Goal: Task Accomplishment & Management: Manage account settings

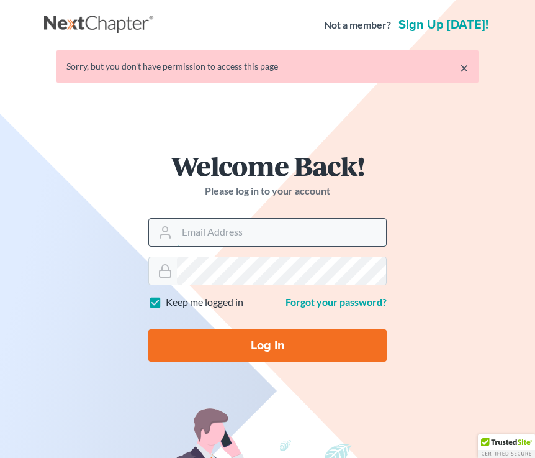
click at [193, 233] on input "Email Address" at bounding box center [281, 232] width 209 height 27
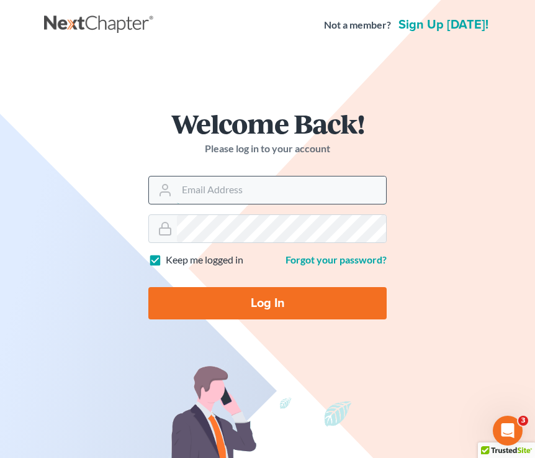
click at [212, 194] on input "Email Address" at bounding box center [281, 189] width 209 height 27
type input "[EMAIL_ADDRESS][DOMAIN_NAME]"
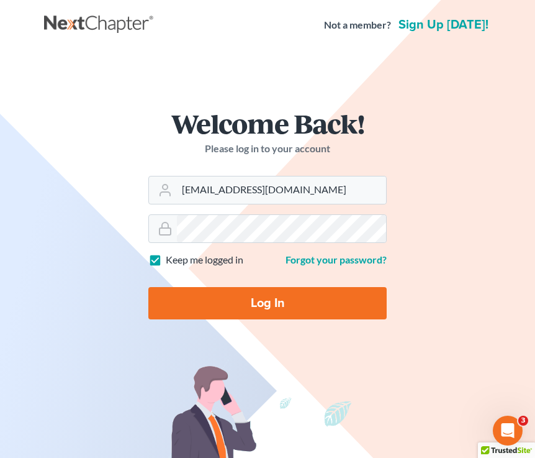
click at [289, 306] on input "Log In" at bounding box center [267, 303] width 238 height 32
type input "Thinking..."
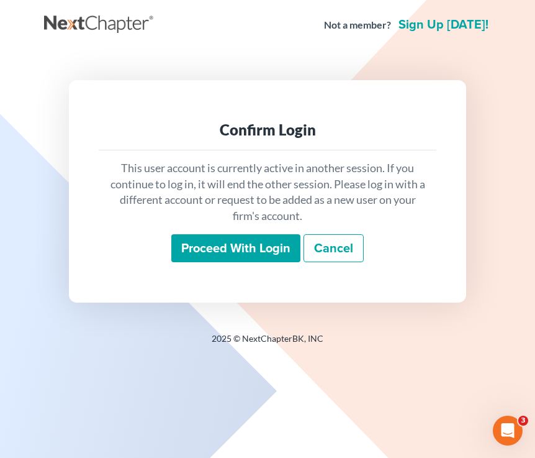
click at [236, 255] on input "Proceed with login" at bounding box center [235, 248] width 129 height 29
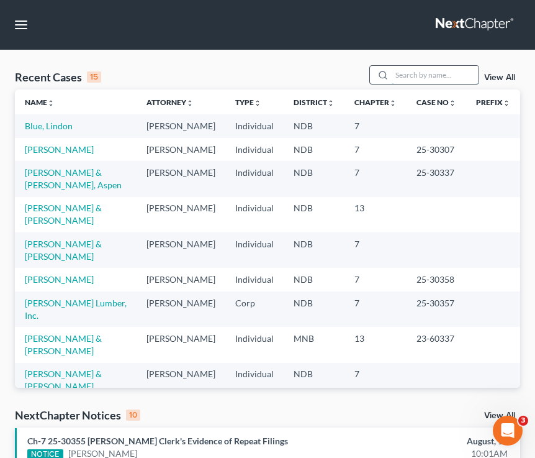
click at [416, 76] on input "search" at bounding box center [435, 75] width 87 height 18
click at [425, 71] on input "search" at bounding box center [435, 75] width 87 height 18
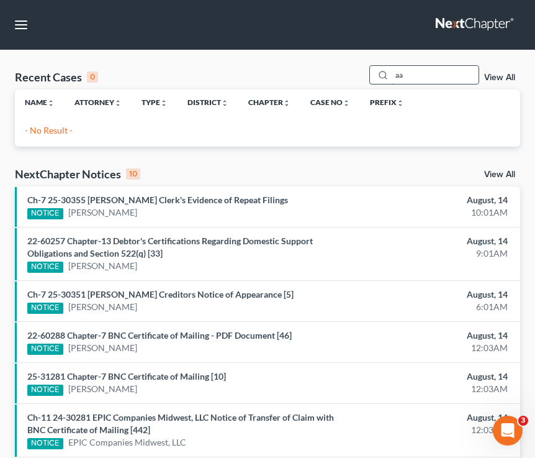
type input "a"
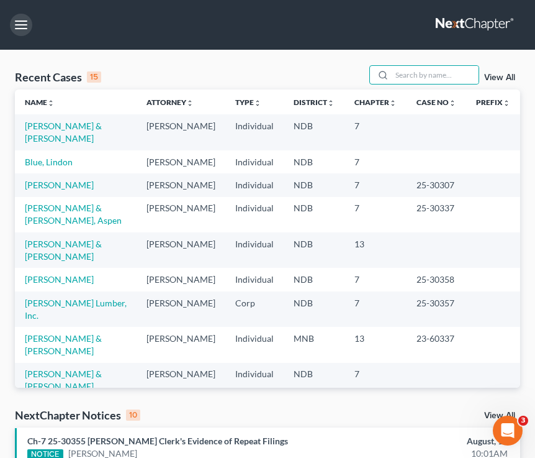
click at [24, 17] on button "button" at bounding box center [21, 25] width 22 height 22
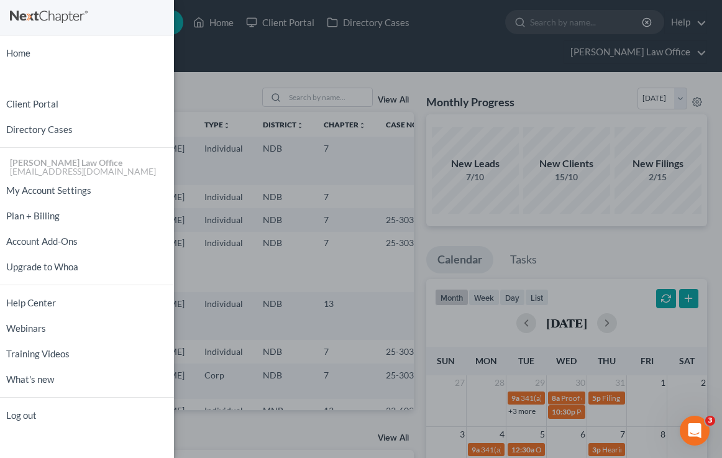
click at [233, 69] on div "Home New Case Client Portal Directory Cases [PERSON_NAME] Law Office [EMAIL_ADD…" at bounding box center [361, 229] width 722 height 458
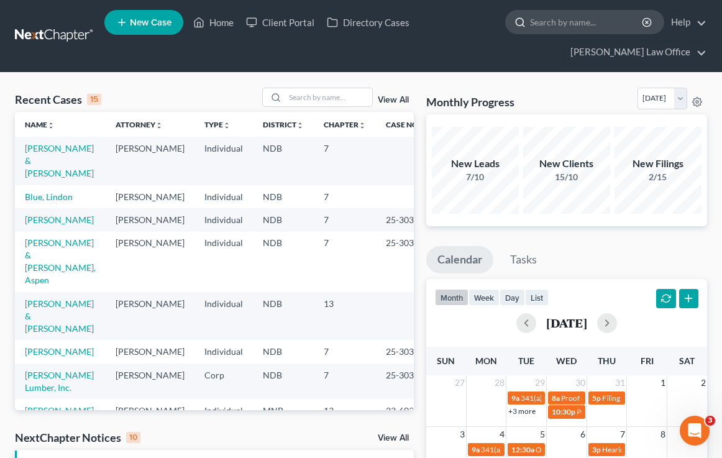
click at [535, 22] on input "search" at bounding box center [587, 22] width 114 height 23
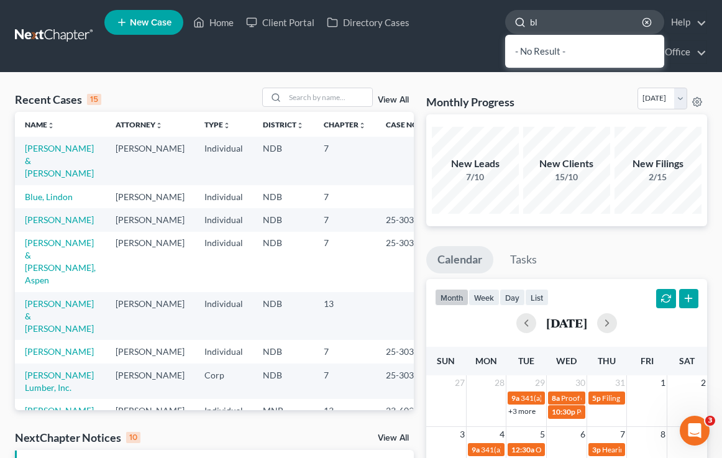
type input "b"
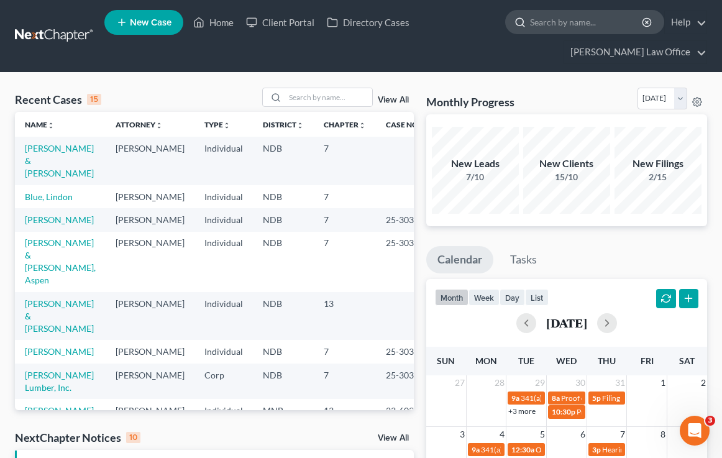
click at [535, 19] on input "search" at bounding box center [587, 22] width 114 height 23
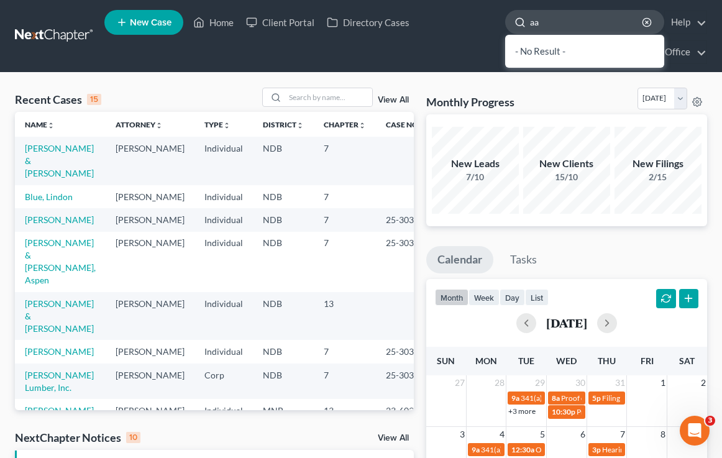
type input "a"
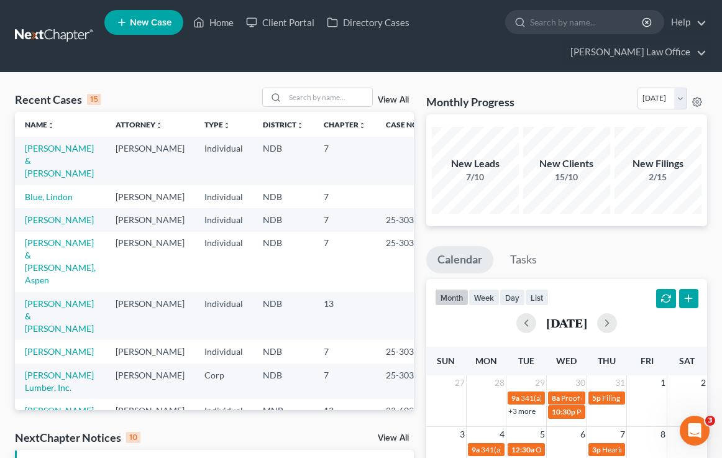
click at [163, 28] on link "New Case" at bounding box center [143, 22] width 79 height 25
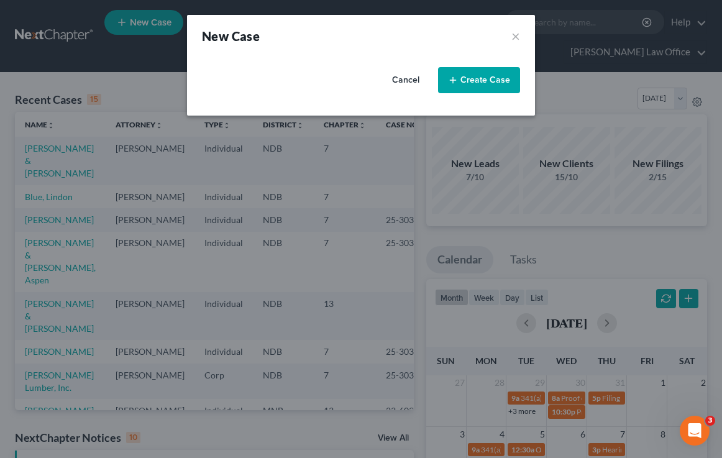
select select "60"
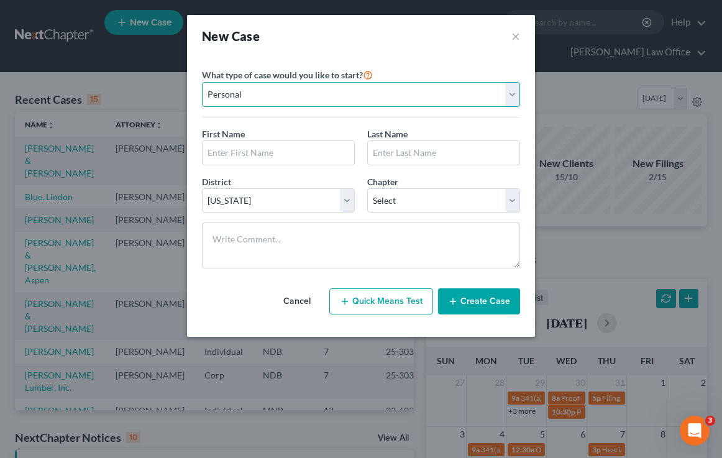
click at [293, 99] on select "Personal Business" at bounding box center [361, 94] width 318 height 25
click at [202, 82] on select "Personal Business" at bounding box center [361, 94] width 318 height 25
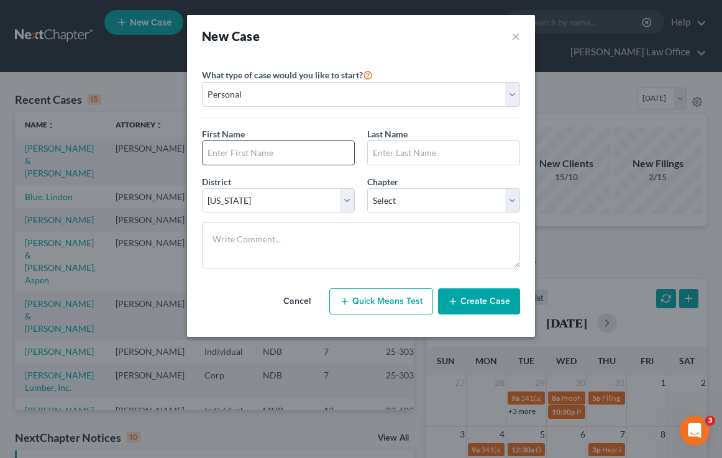
click at [260, 151] on input "text" at bounding box center [278, 153] width 152 height 24
type input "[PERSON_NAME]"
click at [413, 160] on input "text" at bounding box center [444, 153] width 152 height 24
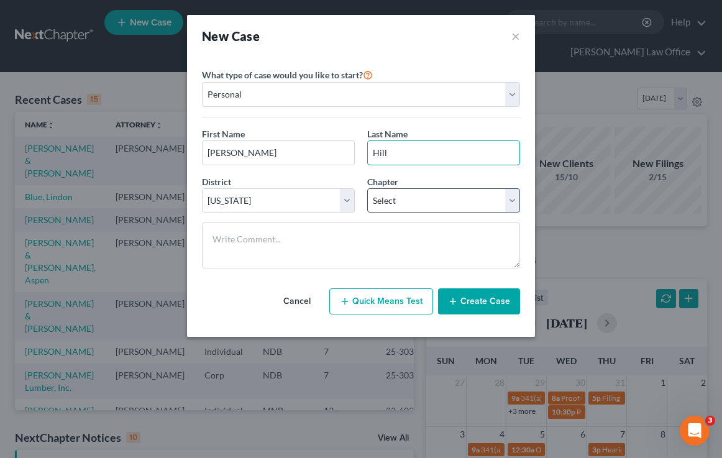
type input "Hill"
click at [435, 194] on select "Select 7 11 12 13" at bounding box center [443, 200] width 153 height 25
select select "0"
click at [367, 188] on select "Select 7 11 12 13" at bounding box center [443, 200] width 153 height 25
click at [492, 301] on button "Create Case" at bounding box center [479, 301] width 82 height 26
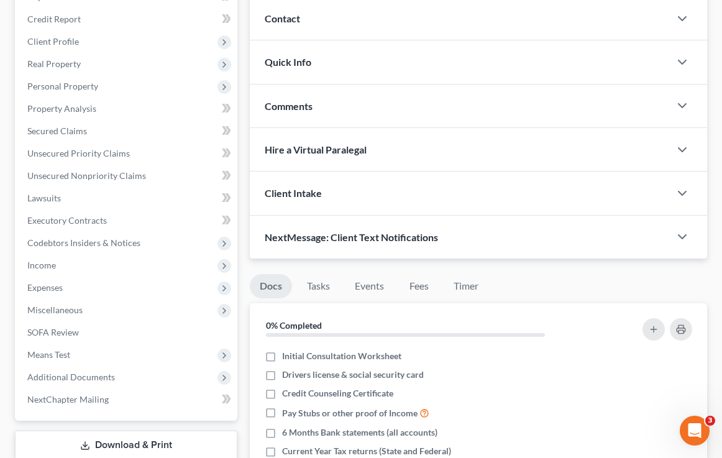
scroll to position [196, 0]
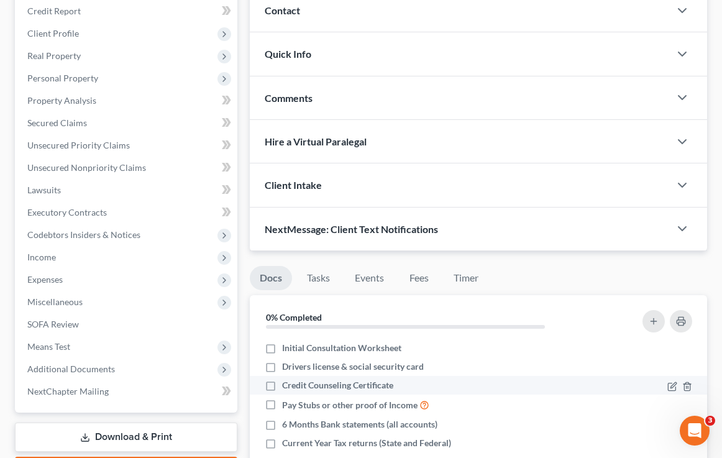
click at [282, 383] on label "Credit Counseling Certificate" at bounding box center [337, 385] width 111 height 12
click at [287, 383] on input "Credit Counseling Certificate" at bounding box center [291, 383] width 8 height 8
checkbox input "true"
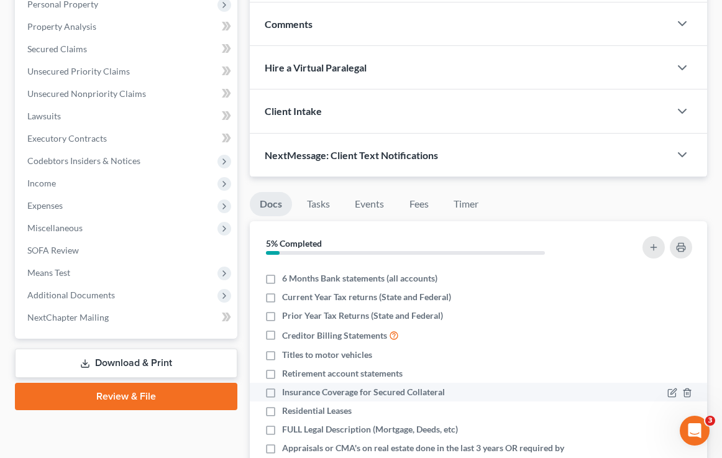
scroll to position [71, 0]
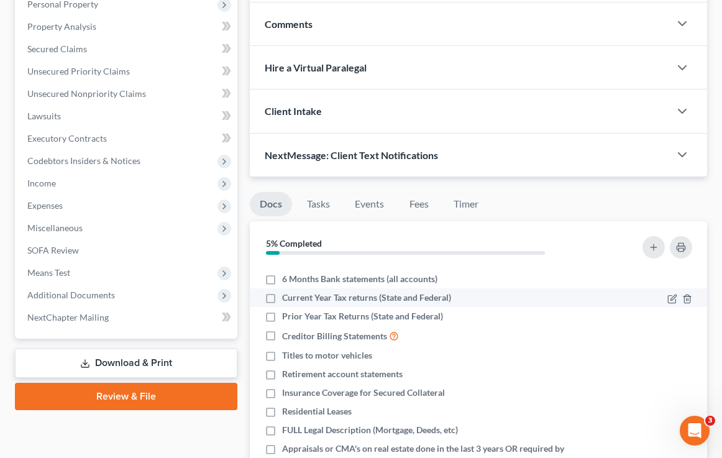
click at [282, 299] on label "Current Year Tax returns (State and Federal)" at bounding box center [366, 297] width 169 height 12
click at [287, 299] on input "Current Year Tax returns (State and Federal)" at bounding box center [291, 295] width 8 height 8
checkbox input "true"
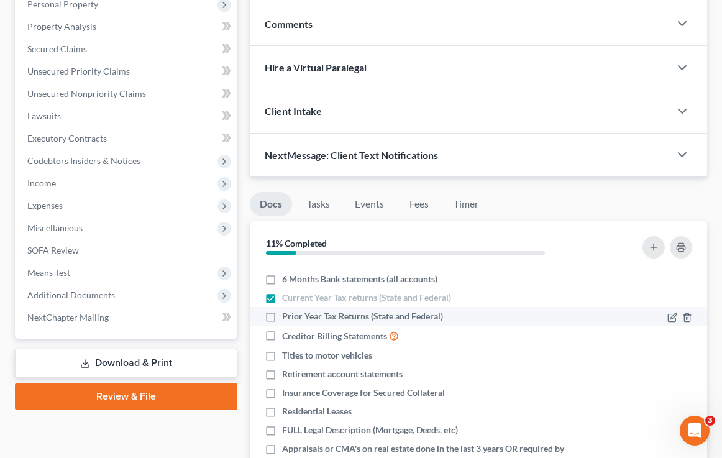
click at [282, 313] on label "Prior Year Tax Returns (State and Federal)" at bounding box center [362, 316] width 161 height 12
click at [287, 313] on input "Prior Year Tax Returns (State and Federal)" at bounding box center [291, 314] width 8 height 8
checkbox input "true"
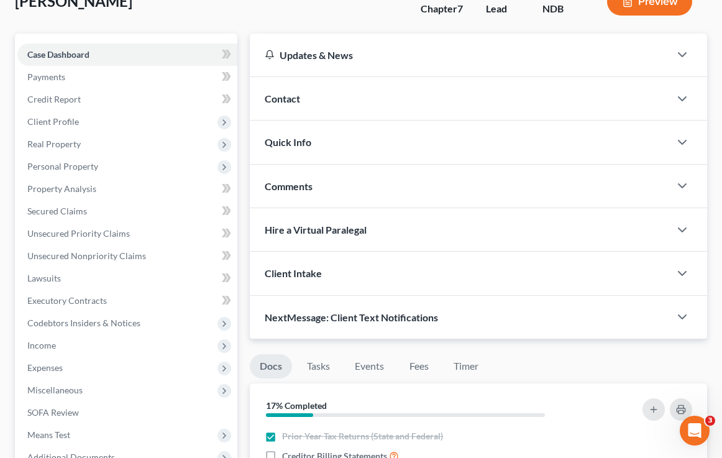
scroll to position [90, 0]
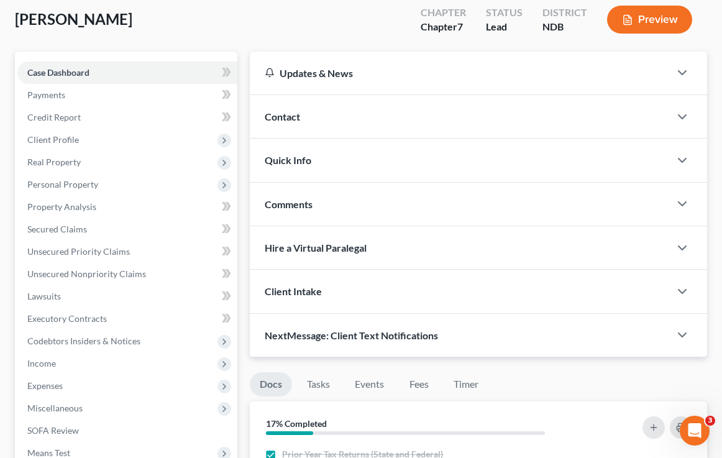
click at [535, 204] on div at bounding box center [687, 203] width 37 height 25
click at [535, 204] on icon "button" at bounding box center [681, 203] width 15 height 15
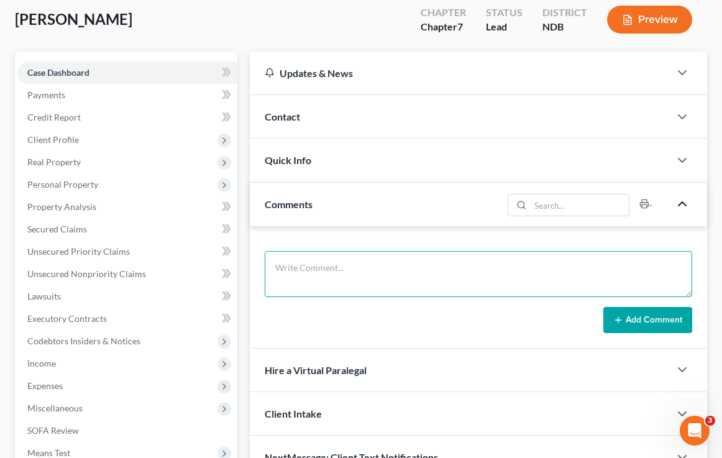
click at [319, 273] on textarea at bounding box center [478, 274] width 427 height 46
click at [494, 269] on textarea "(1) Need updated bank statements for January-July" at bounding box center [478, 274] width 427 height 46
click at [534, 266] on textarea "(1) Need updated bank statements for January-July all accounts" at bounding box center [478, 274] width 427 height 46
click at [405, 263] on textarea "(1) Need updated bank statements for January-July (2)" at bounding box center [478, 274] width 427 height 46
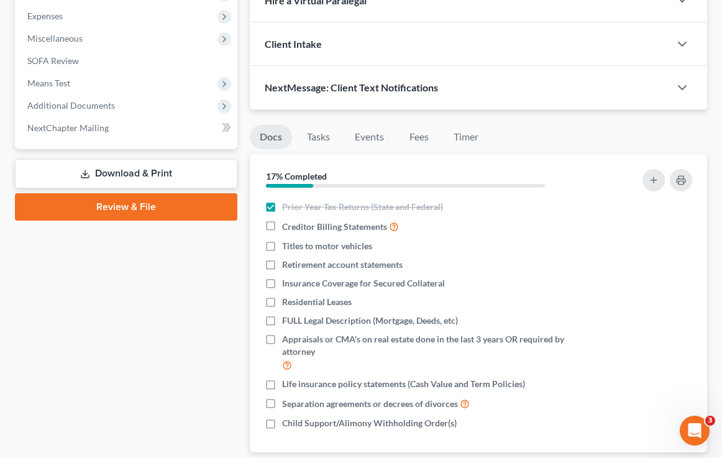
scroll to position [461, 0]
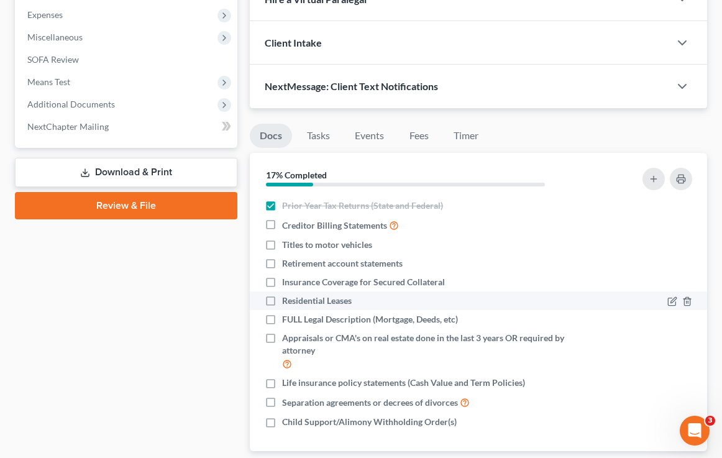
type textarea "(1) Need updated bank statements, retiremement accounts, for January-July (2)"
click at [282, 299] on label "Residential Leases" at bounding box center [317, 300] width 70 height 12
click at [287, 299] on input "Residential Leases" at bounding box center [291, 298] width 8 height 8
checkbox input "true"
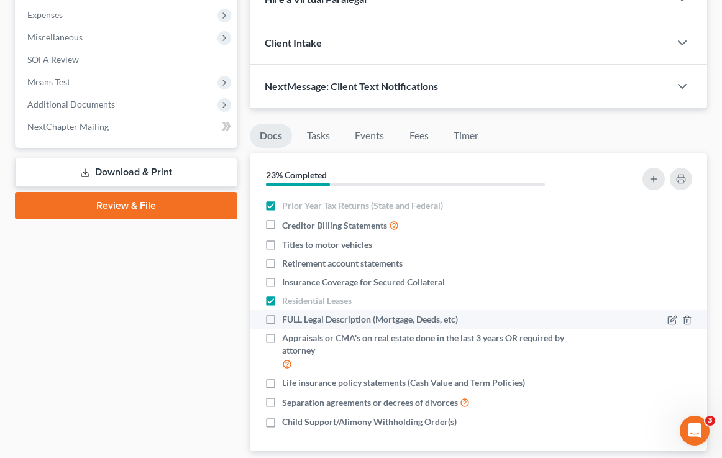
click at [282, 314] on label "FULL Legal Description (Mortgage, Deeds, etc)" at bounding box center [370, 319] width 176 height 12
click at [287, 314] on input "FULL Legal Description (Mortgage, Deeds, etc)" at bounding box center [291, 317] width 8 height 8
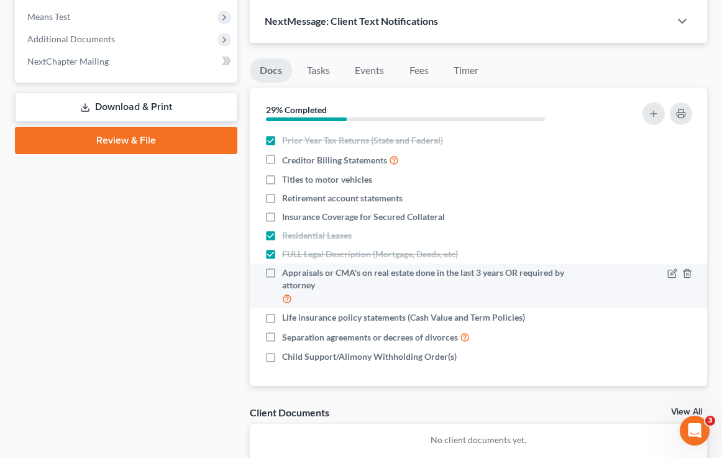
scroll to position [527, 0]
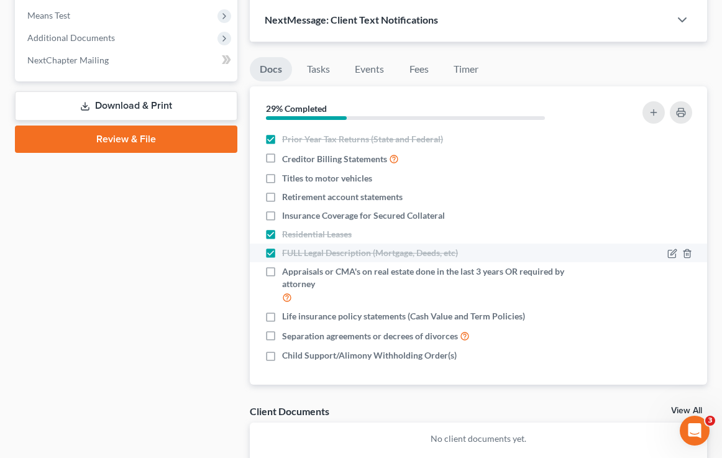
click at [282, 253] on label "FULL Legal Description (Mortgage, Deeds, etc)" at bounding box center [370, 253] width 176 height 12
click at [287, 253] on input "FULL Legal Description (Mortgage, Deeds, etc)" at bounding box center [291, 251] width 8 height 8
checkbox input "false"
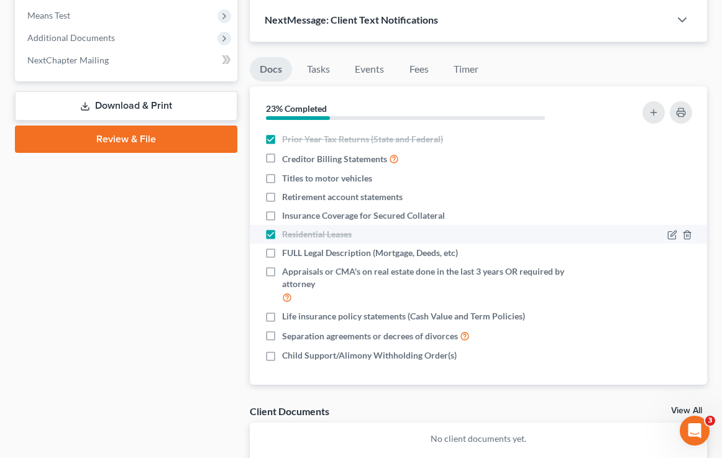
click at [282, 236] on label "Residential Leases" at bounding box center [317, 234] width 70 height 12
click at [287, 236] on input "Residential Leases" at bounding box center [291, 232] width 8 height 8
checkbox input "false"
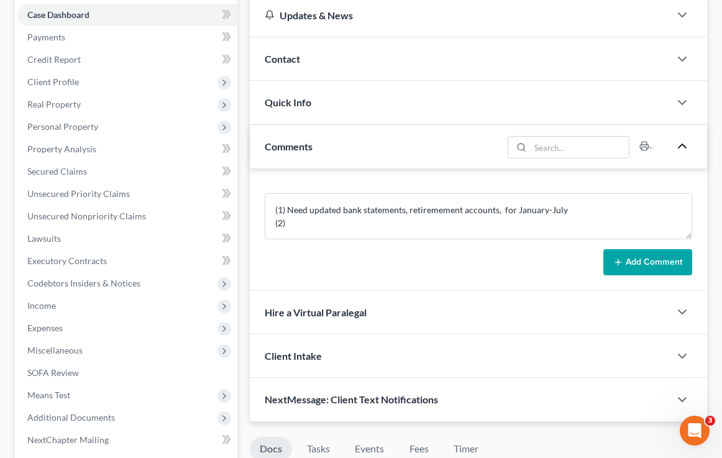
scroll to position [148, 0]
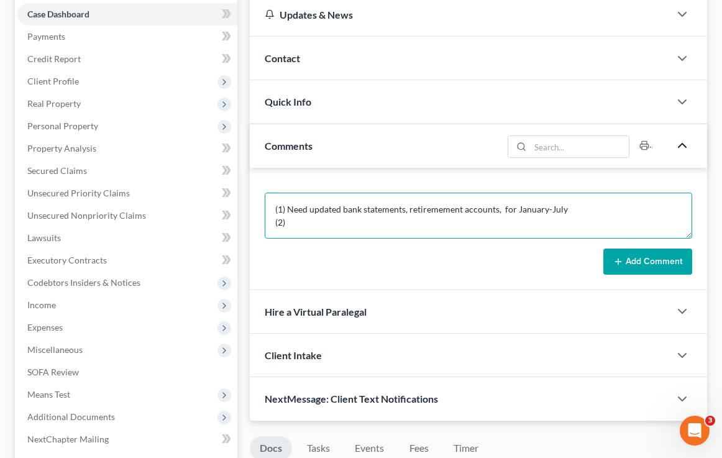
click at [432, 204] on textarea "(1) Need updated bank statements, retiremement accounts, for January-July (2)" at bounding box center [478, 216] width 427 height 46
click at [409, 209] on textarea "(1) Need updated bank statements, retirement accounts, for January-July (2)" at bounding box center [478, 216] width 427 height 46
click at [503, 209] on textarea "(1) Need updated bank statements and retirement accounts, for January-July (2)" at bounding box center [478, 216] width 427 height 46
click at [361, 204] on textarea "(1) Need updated bank statements and retirement for January-July (2)" at bounding box center [478, 216] width 427 height 46
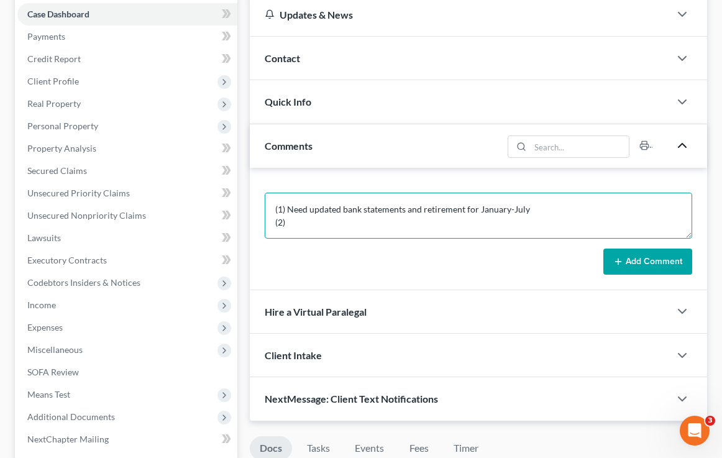
click at [466, 211] on textarea "(1) Need updated bank statements and retirement for January-July (2)" at bounding box center [478, 216] width 427 height 46
click at [535, 201] on textarea "(1) Need updated bank statements and retirement statements for January-July (2)" at bounding box center [478, 216] width 427 height 46
click at [535, 210] on textarea "(1) Need updated bank statements and retirement statements for January-July (2)" at bounding box center [478, 216] width 427 height 46
click at [296, 225] on textarea "(1) Need updated bank statements and retirement statements for January-July (2)" at bounding box center [478, 216] width 427 height 46
type textarea "(1) Need updated bank statements and retirement statements for January-July (2)"
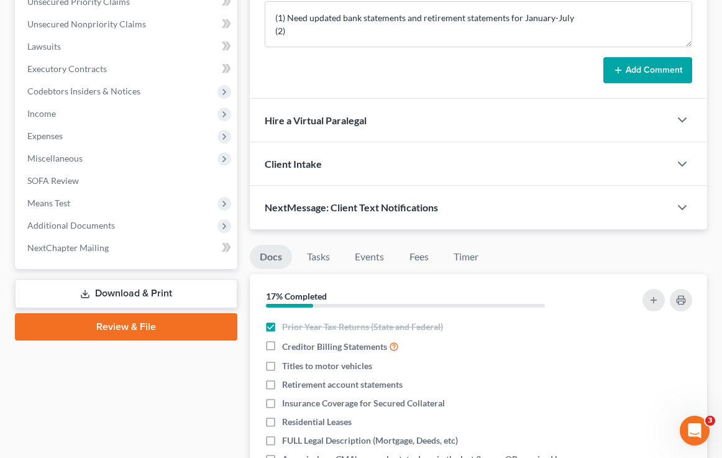
scroll to position [357, 0]
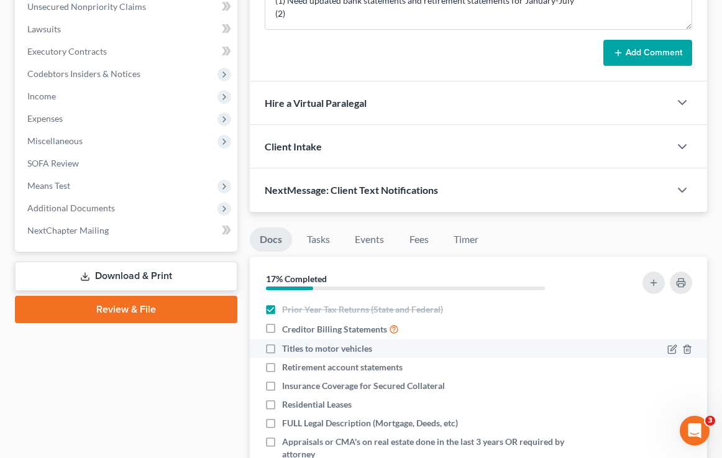
click at [282, 345] on label "Titles to motor vehicles" at bounding box center [327, 348] width 90 height 12
click at [287, 345] on input "Titles to motor vehicles" at bounding box center [291, 346] width 8 height 8
checkbox input "true"
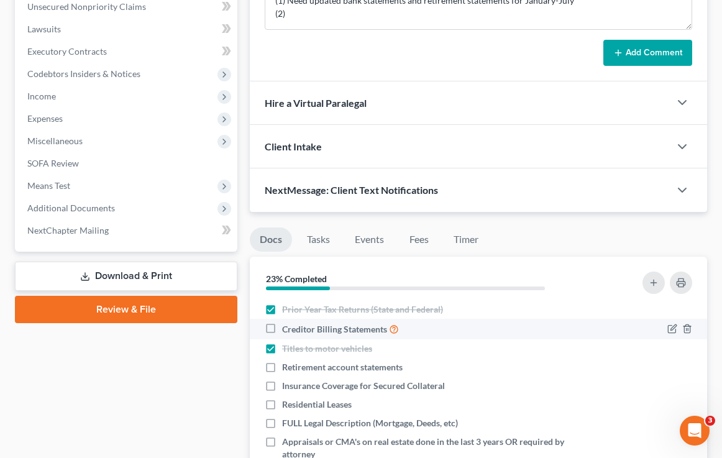
click at [282, 327] on label "Creditor Billing Statements" at bounding box center [340, 329] width 117 height 14
click at [287, 327] on input "Creditor Billing Statements" at bounding box center [291, 326] width 8 height 8
checkbox input "true"
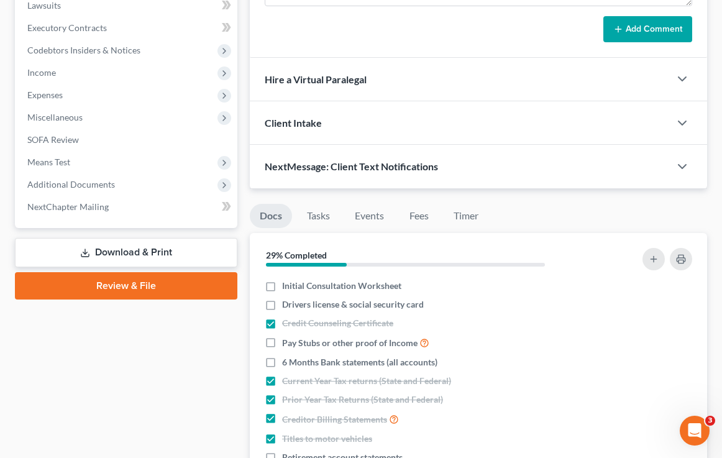
scroll to position [114, 0]
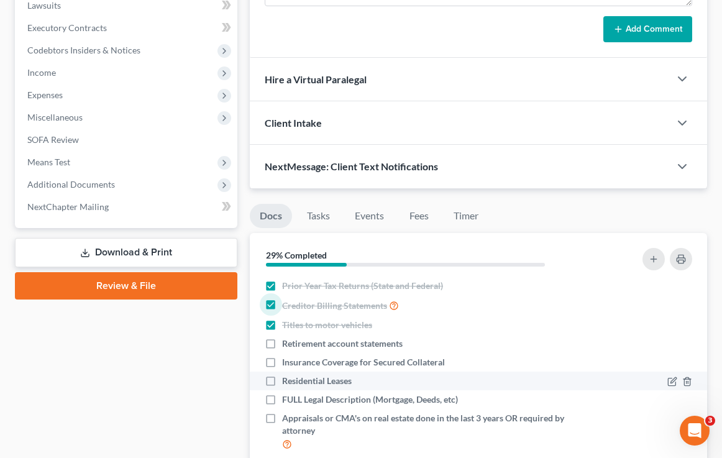
click at [282, 379] on label "Residential Leases" at bounding box center [317, 380] width 70 height 12
click at [287, 379] on input "Residential Leases" at bounding box center [291, 378] width 8 height 8
checkbox input "true"
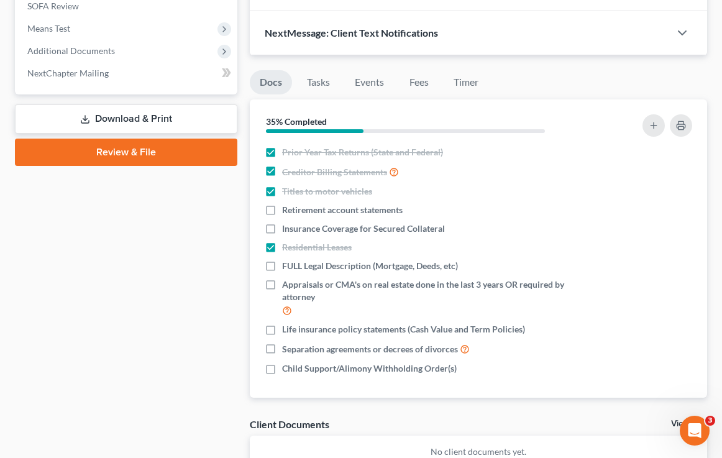
scroll to position [519, 0]
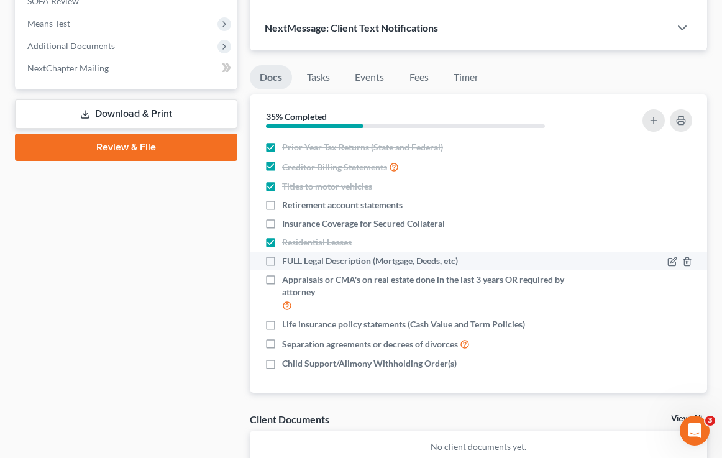
click at [282, 257] on label "FULL Legal Description (Mortgage, Deeds, etc)" at bounding box center [370, 261] width 176 height 12
click at [287, 257] on input "FULL Legal Description (Mortgage, Deeds, etc)" at bounding box center [291, 259] width 8 height 8
checkbox input "true"
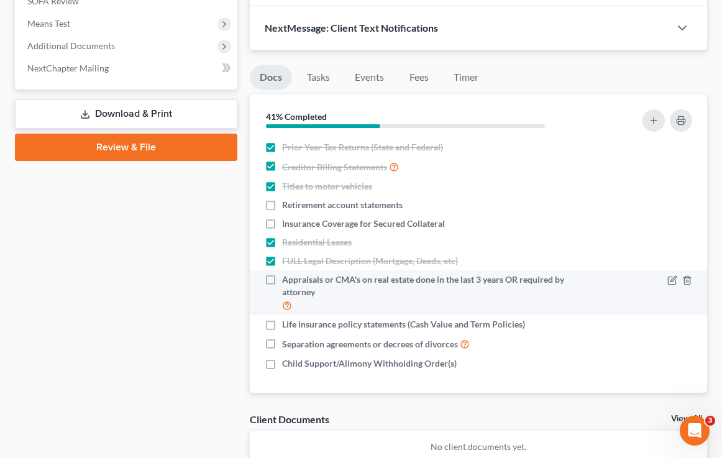
click at [282, 280] on label "Appraisals or CMA's on real estate done in the last 3 years OR required by atto…" at bounding box center [432, 292] width 300 height 39
click at [287, 280] on input "Appraisals or CMA's on real estate done in the last 3 years OR required by atto…" at bounding box center [291, 277] width 8 height 8
checkbox input "true"
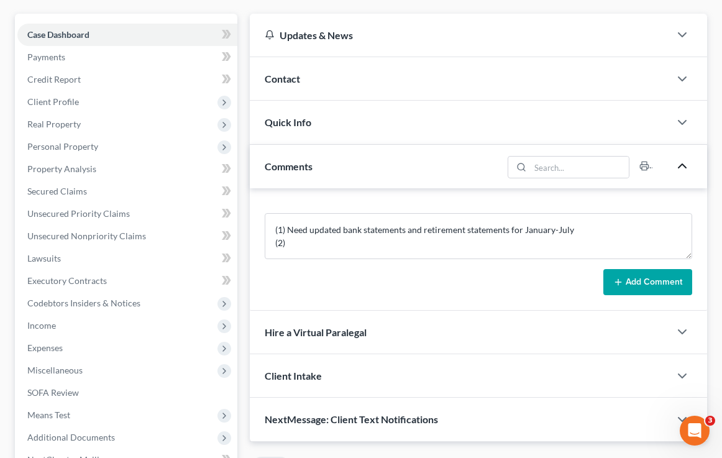
scroll to position [129, 0]
click at [288, 114] on div "Quick Info" at bounding box center [460, 121] width 420 height 43
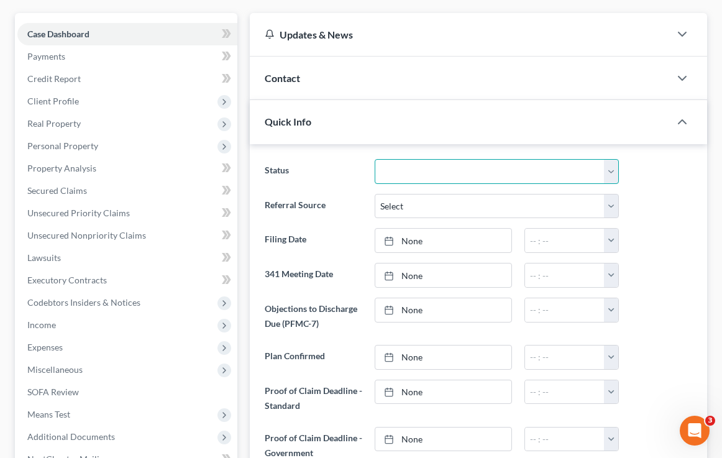
click at [438, 161] on select "10 - Chapter 13 Discharged 11 - Chapter 13 Converted to 7 12 - Debt Settlement/…" at bounding box center [496, 171] width 244 height 25
select select "5"
click at [374, 159] on select "10 - Chapter 13 Discharged 11 - Chapter 13 Converted to 7 12 - Debt Settlement/…" at bounding box center [496, 171] width 244 height 25
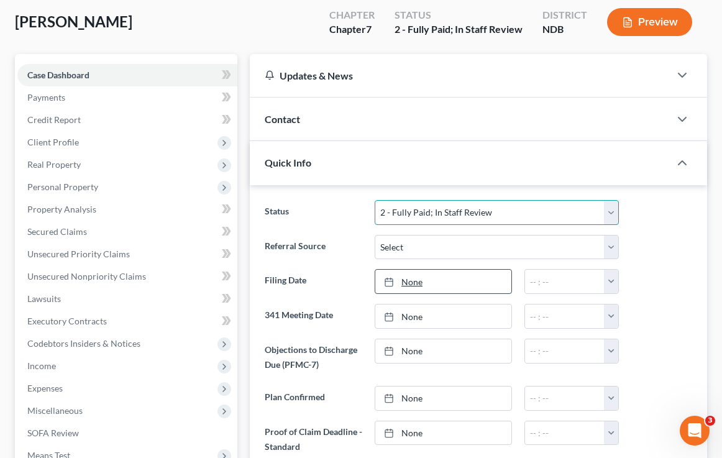
scroll to position [75, 0]
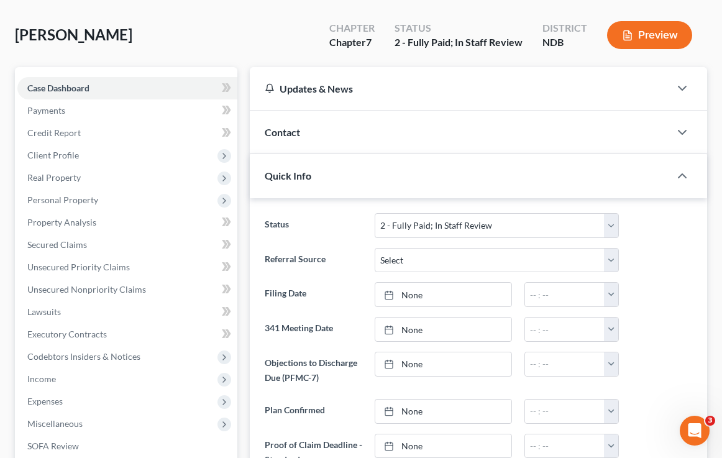
click at [535, 122] on div "Contact" at bounding box center [460, 132] width 420 height 43
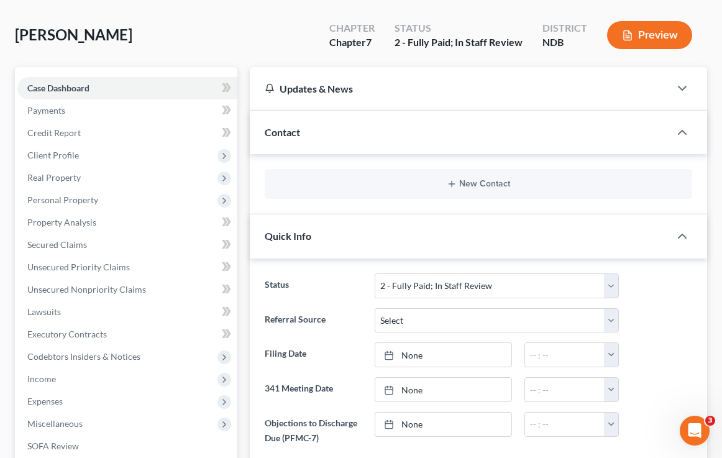
click at [442, 172] on div "New Contact" at bounding box center [478, 184] width 427 height 30
click at [442, 183] on button "New Contact" at bounding box center [477, 184] width 407 height 10
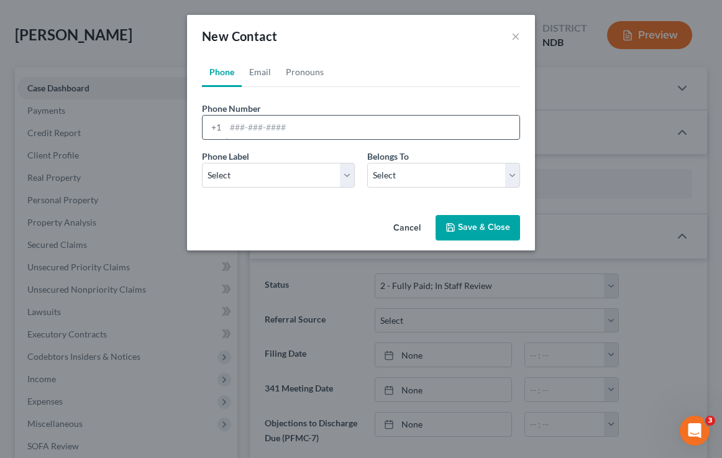
click at [323, 129] on input "tel" at bounding box center [372, 128] width 294 height 24
type input "[PHONE_NUMBER]"
click at [228, 180] on select "Select Mobile Home Work Other" at bounding box center [278, 175] width 153 height 25
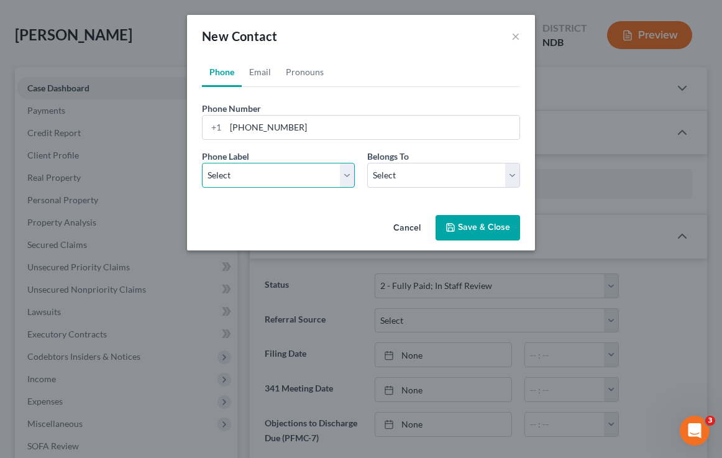
select select "0"
click at [202, 163] on select "Select Mobile Home Work Other" at bounding box center [278, 175] width 153 height 25
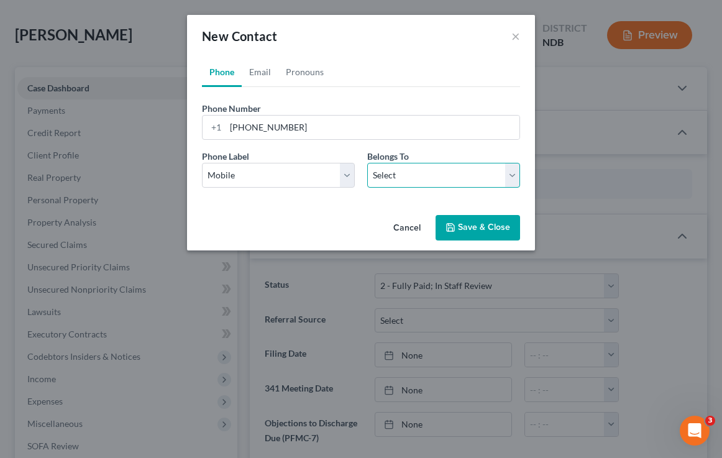
click at [409, 177] on select "Select Client Other" at bounding box center [443, 175] width 153 height 25
select select "0"
click at [367, 163] on select "Select Client Other" at bounding box center [443, 175] width 153 height 25
select select "0"
click at [258, 73] on link "Email" at bounding box center [260, 72] width 37 height 30
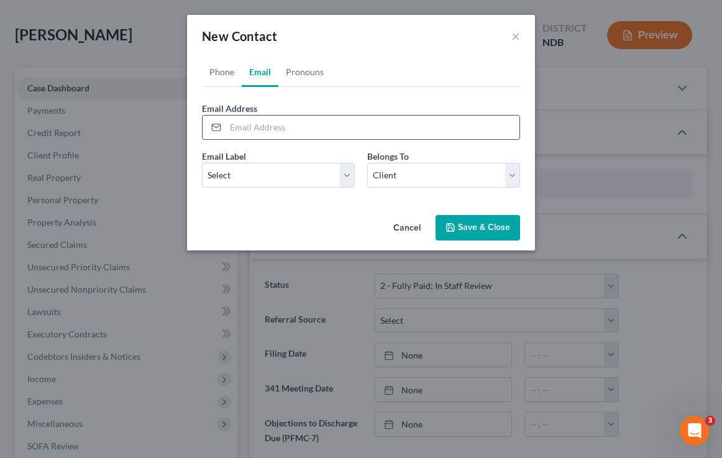
click at [276, 130] on input "email" at bounding box center [372, 128] width 294 height 24
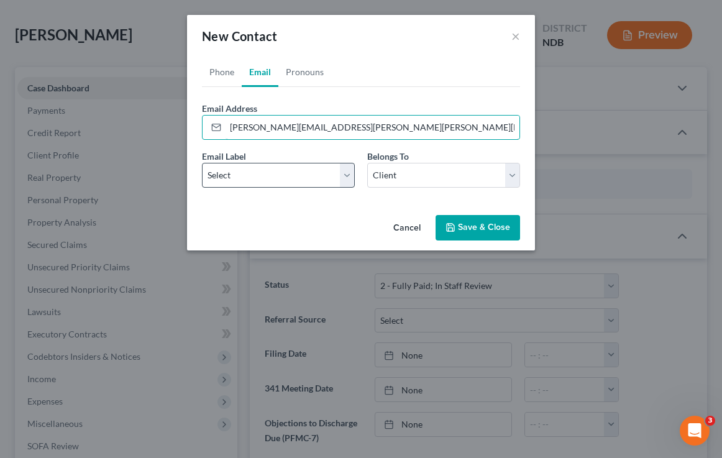
type input "[PERSON_NAME][EMAIL_ADDRESS][PERSON_NAME][PERSON_NAME][DOMAIN_NAME]"
click at [288, 183] on select "Select Home Work Other" at bounding box center [278, 175] width 153 height 25
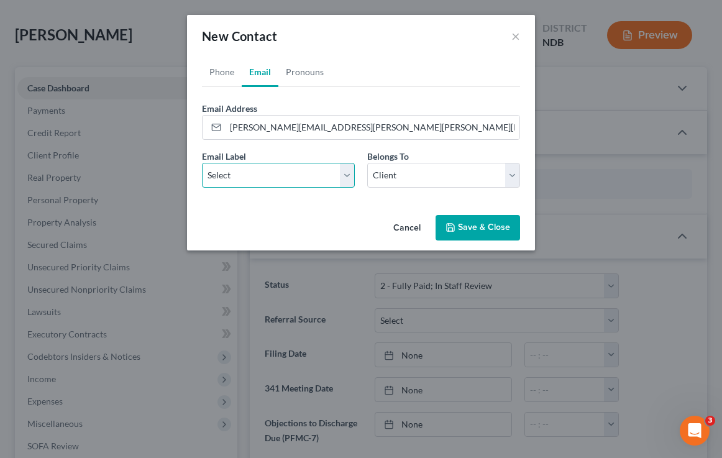
select select "0"
click at [202, 163] on select "Select Home Work Other" at bounding box center [278, 175] width 153 height 25
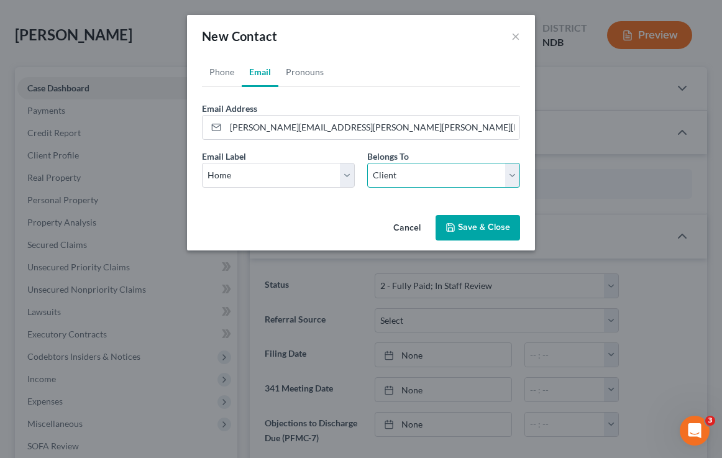
click at [388, 176] on select "Select Client Other" at bounding box center [443, 175] width 153 height 25
click at [367, 163] on select "Select Client Other" at bounding box center [443, 175] width 153 height 25
click at [461, 230] on button "Save & Close" at bounding box center [477, 228] width 84 height 26
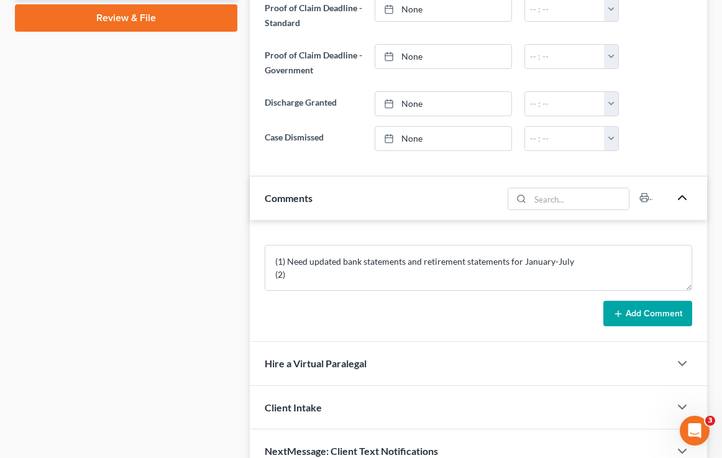
scroll to position [656, 0]
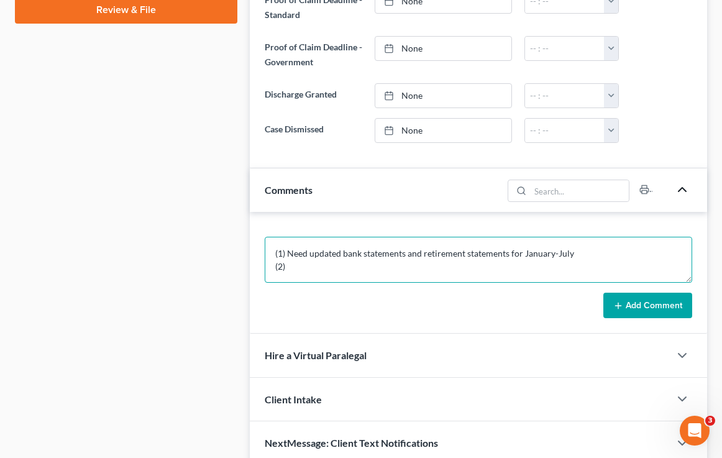
drag, startPoint x: 289, startPoint y: 269, endPoint x: 266, endPoint y: 245, distance: 33.8
click at [266, 245] on textarea "(1) Need updated bank statements and retirement statements for January-July (2)" at bounding box center [478, 260] width 427 height 46
click at [281, 251] on textarea "(1) Need updated bank statements and retirement statements for January-July (2)" at bounding box center [478, 260] width 427 height 46
click at [287, 249] on textarea "(1) Need updated bank statements and retirement statements for January-July (2)" at bounding box center [478, 260] width 427 height 46
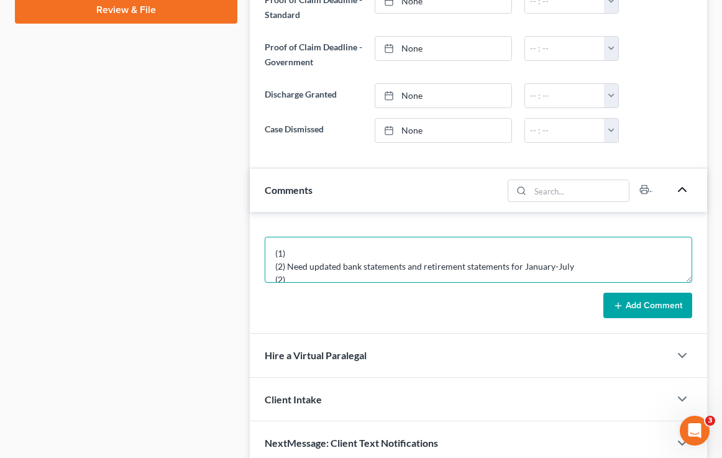
click at [282, 278] on textarea "(1) (2) Need updated bank statements and retirement statements for January-July…" at bounding box center [478, 260] width 427 height 46
click at [291, 250] on textarea "(1) (2) Need updated bank statements and retirement statements for January-July…" at bounding box center [478, 260] width 427 height 46
click at [319, 249] on textarea "(1) Bankrupcy Worksheet (2) Need updated bank statements and retirement stateme…" at bounding box center [478, 260] width 427 height 46
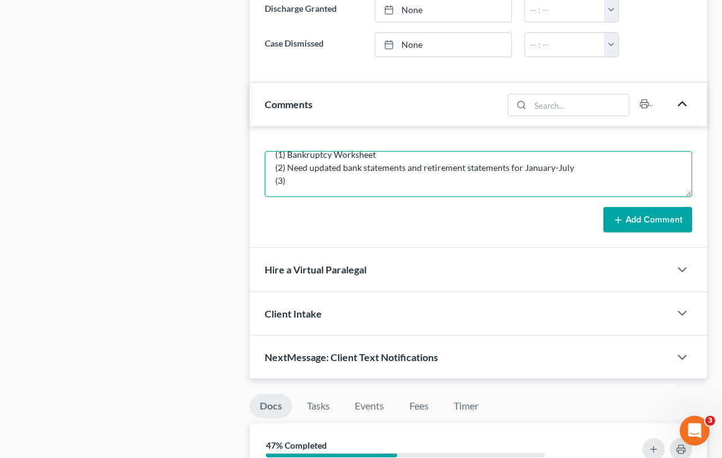
scroll to position [735, 0]
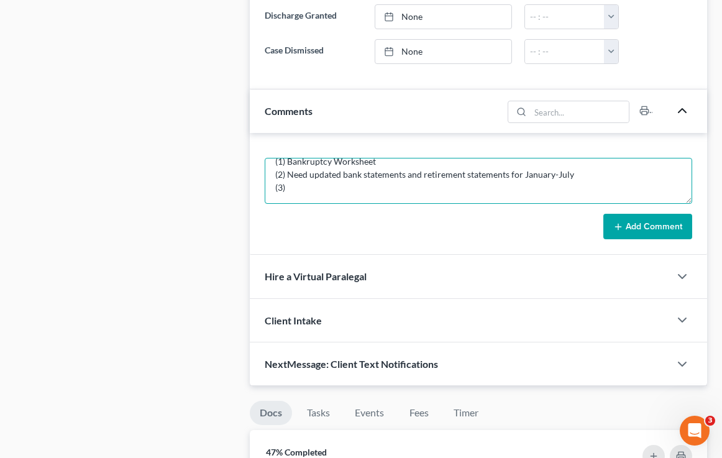
click at [299, 178] on textarea "(1) Bankruptcy Worksheet (2) Need updated bank statements and retirement statem…" at bounding box center [478, 181] width 427 height 46
click at [286, 165] on textarea "(1) Bankruptcy Worksheet (2) Need updated bank statements and retirement statem…" at bounding box center [478, 181] width 427 height 46
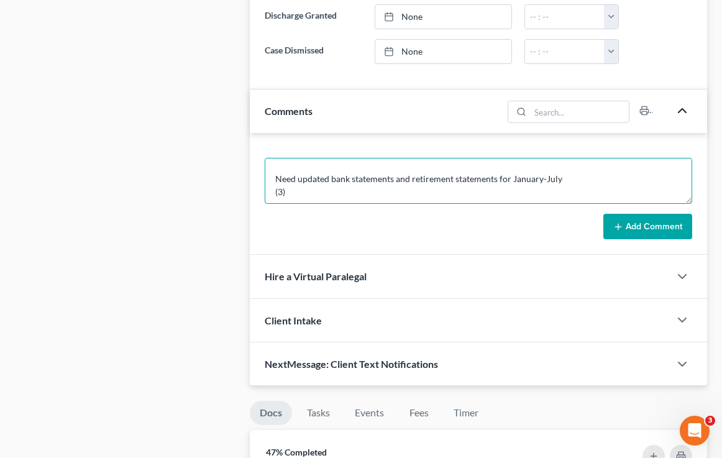
scroll to position [48, 0]
drag, startPoint x: 292, startPoint y: 183, endPoint x: 256, endPoint y: 183, distance: 36.0
click at [256, 183] on div "(1) Bankruptcy Worksheet (2) Need updated bank statements and retirement statem…" at bounding box center [478, 194] width 457 height 122
click at [273, 173] on textarea "(1) Bankruptcy Worksheet (2) Need updated bank statements and retirement statem…" at bounding box center [478, 181] width 427 height 46
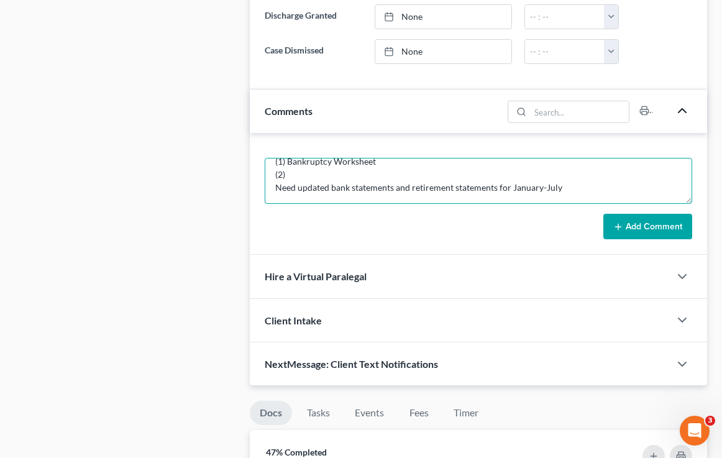
scroll to position [27, 0]
click at [296, 166] on textarea "(1) Bankruptcy Worksheet (2) (3) Need updated bank statements and retirement st…" at bounding box center [478, 181] width 427 height 46
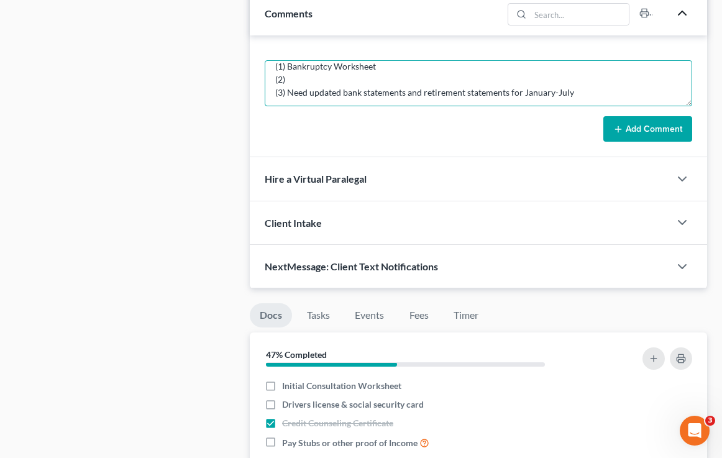
scroll to position [825, 0]
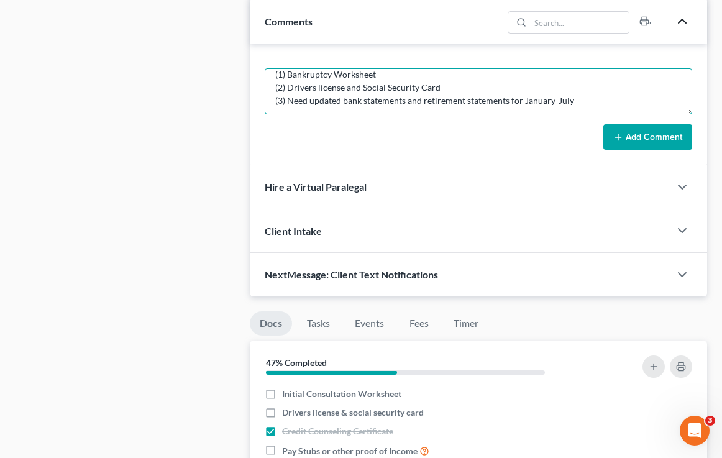
click at [320, 88] on textarea "(1) Bankruptcy Worksheet (2) Drivers license and Social Security Card (3) Need …" at bounding box center [478, 91] width 427 height 46
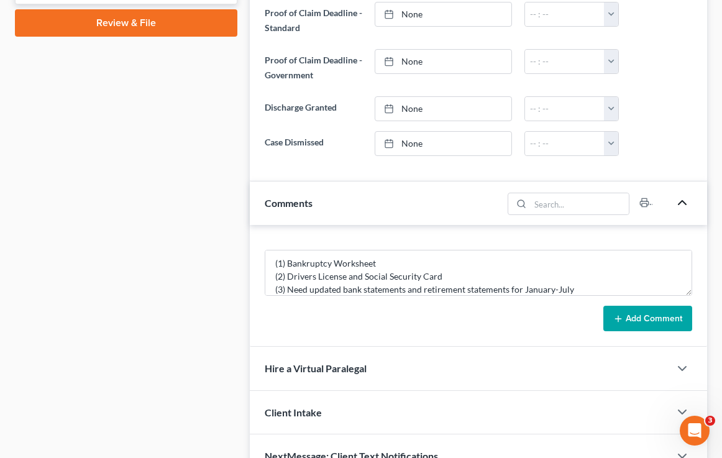
scroll to position [26, 0]
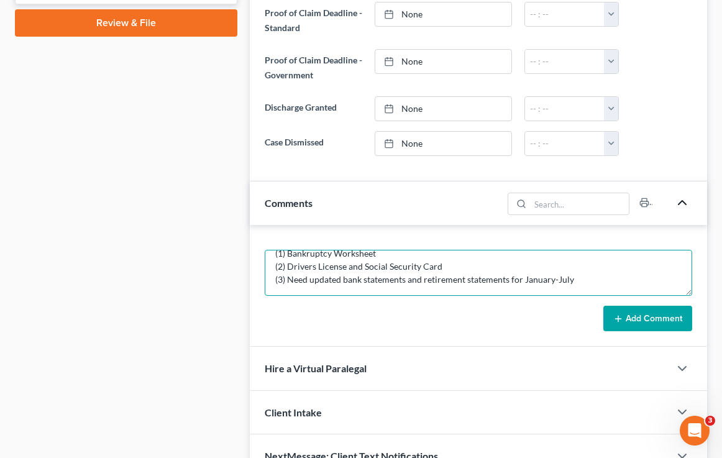
click at [535, 263] on textarea "(1) Bankruptcy Worksheet (2) Drivers License and Social Security Card (3) Need …" at bounding box center [478, 273] width 427 height 46
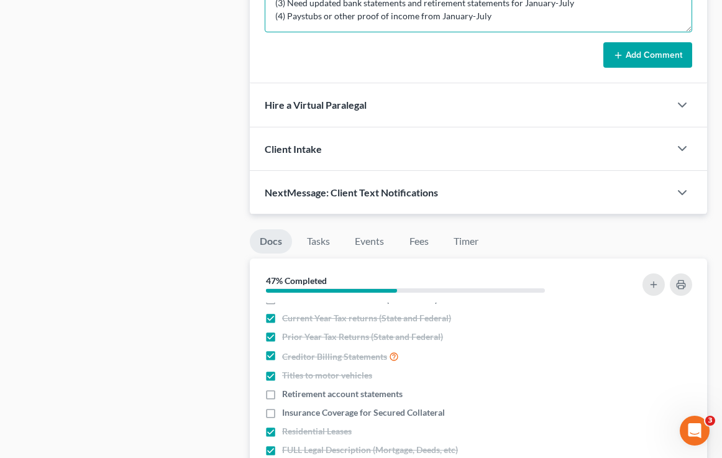
scroll to position [89, 0]
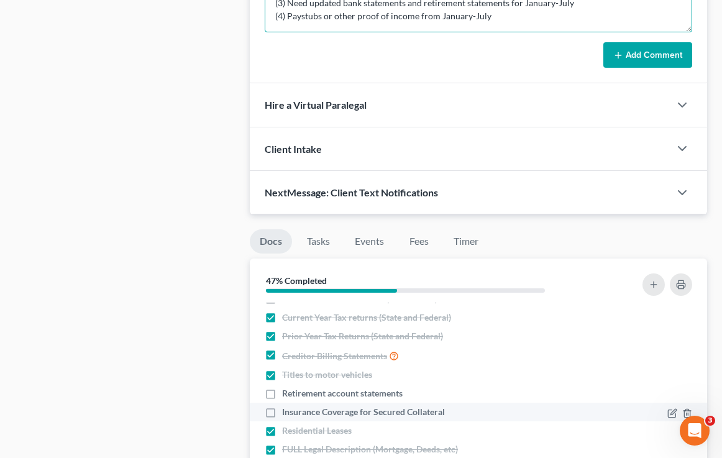
type textarea "(1) Bankruptcy Worksheet (2) Drivers License and Social Security Card (3) Need …"
click at [282, 411] on label "Insurance Coverage for Secured Collateral" at bounding box center [363, 412] width 163 height 12
click at [287, 411] on input "Insurance Coverage for Secured Collateral" at bounding box center [291, 410] width 8 height 8
checkbox input "true"
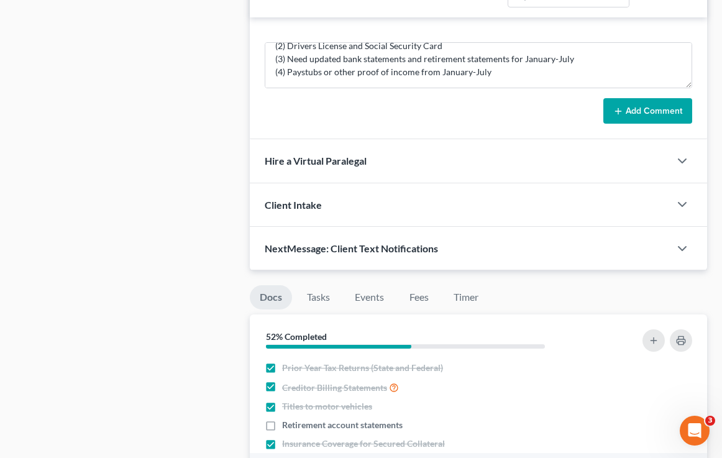
scroll to position [839, 0]
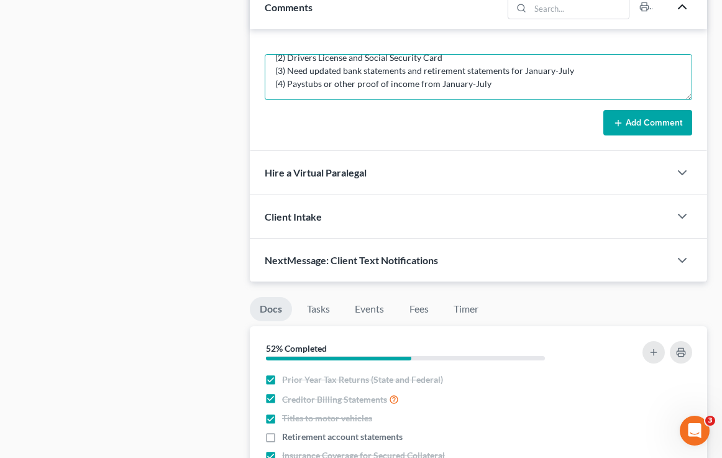
click at [491, 88] on textarea "(1) Bankruptcy Worksheet (2) Drivers License and Social Security Card (3) Need …" at bounding box center [478, 77] width 427 height 46
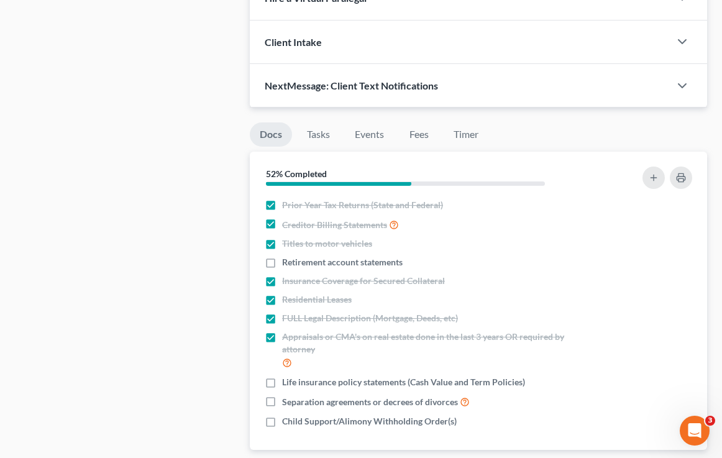
scroll to position [1153, 0]
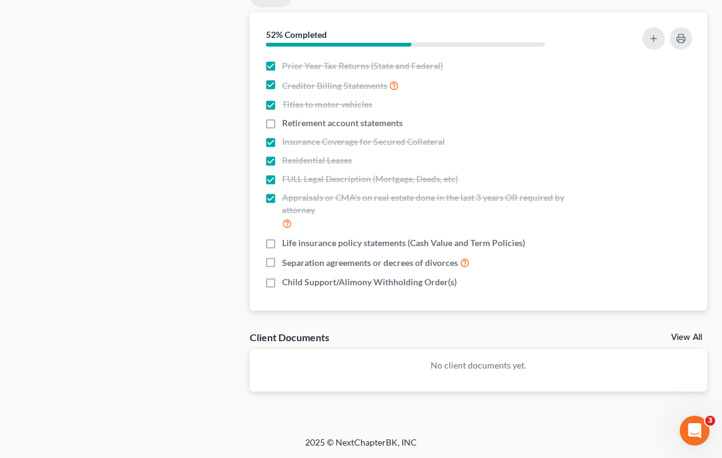
type textarea "(1) Bankruptcy Worksheet (2) Drivers License and Social Security Card (3) Need …"
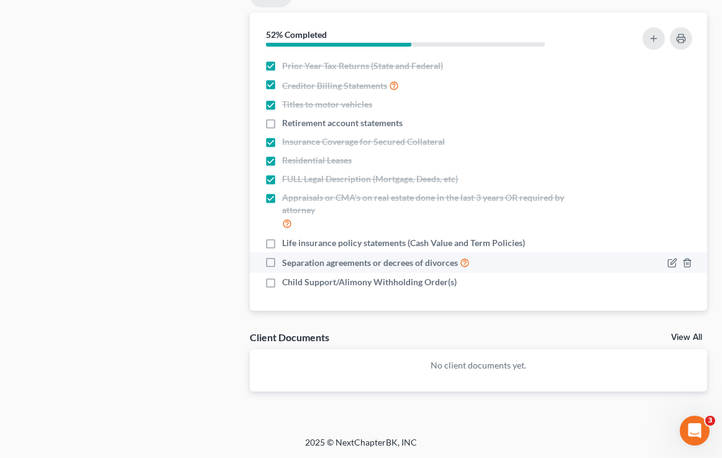
click at [282, 260] on label "Separation agreements or decrees of divorces" at bounding box center [376, 262] width 188 height 14
click at [287, 260] on input "Separation agreements or decrees of divorces" at bounding box center [291, 259] width 8 height 8
checkbox input "true"
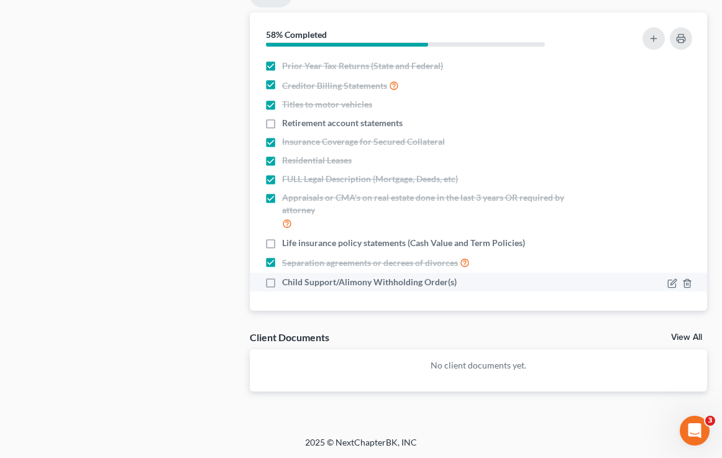
click at [282, 279] on label "Child Support/Alimony Withholding Order(s)" at bounding box center [369, 282] width 175 height 12
click at [287, 279] on input "Child Support/Alimony Withholding Order(s)" at bounding box center [291, 280] width 8 height 8
checkbox input "true"
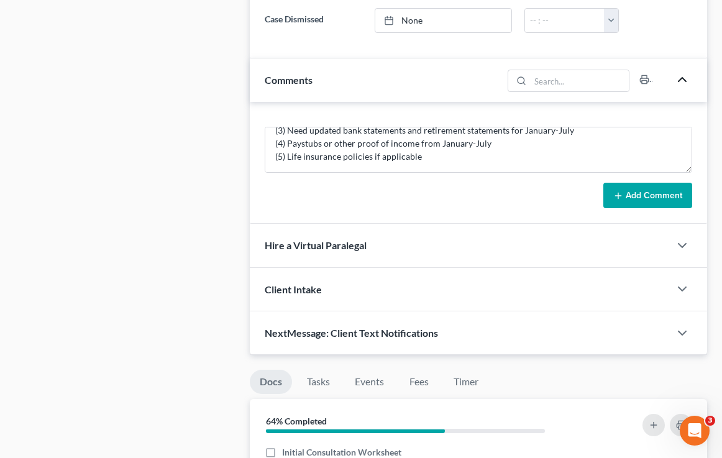
scroll to position [768, 0]
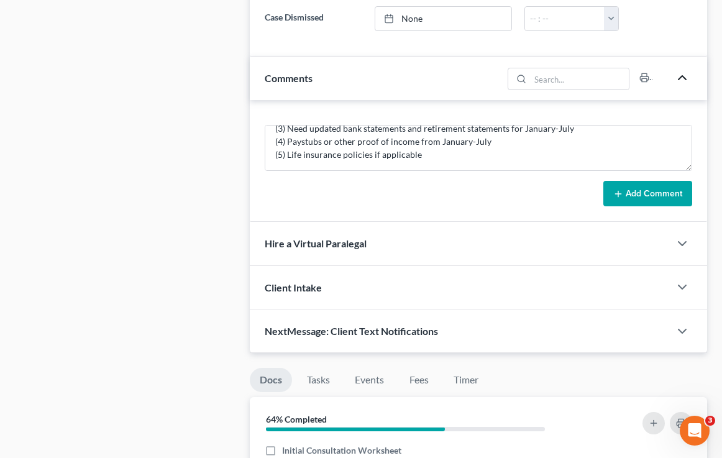
click at [535, 195] on button "Add Comment" at bounding box center [647, 194] width 89 height 26
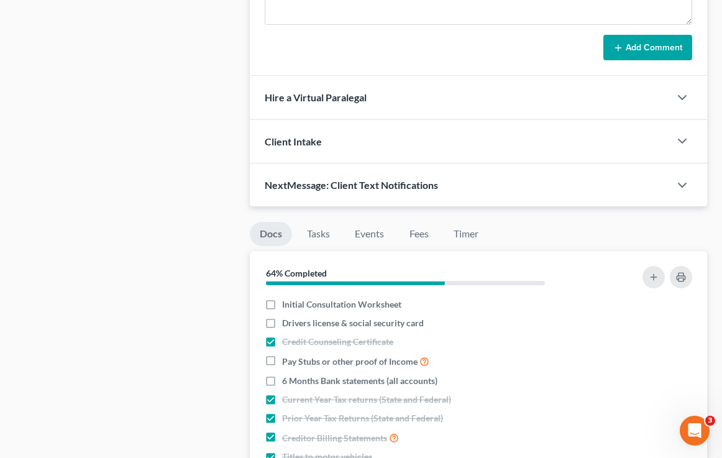
scroll to position [1005, 0]
click at [464, 247] on li "Timer" at bounding box center [465, 235] width 45 height 29
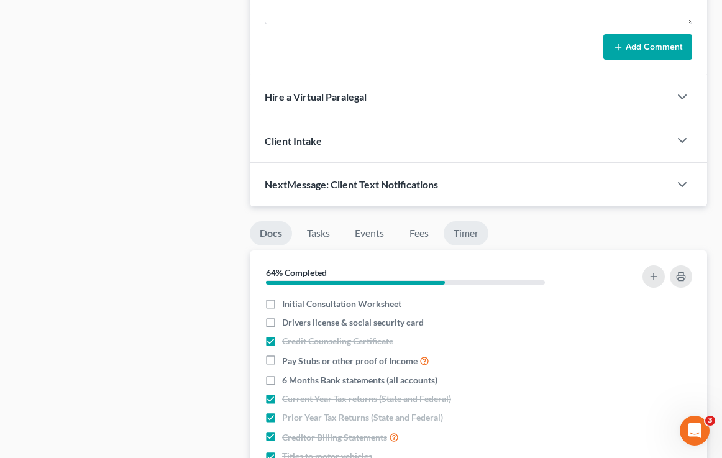
click at [464, 229] on link "Timer" at bounding box center [465, 233] width 45 height 24
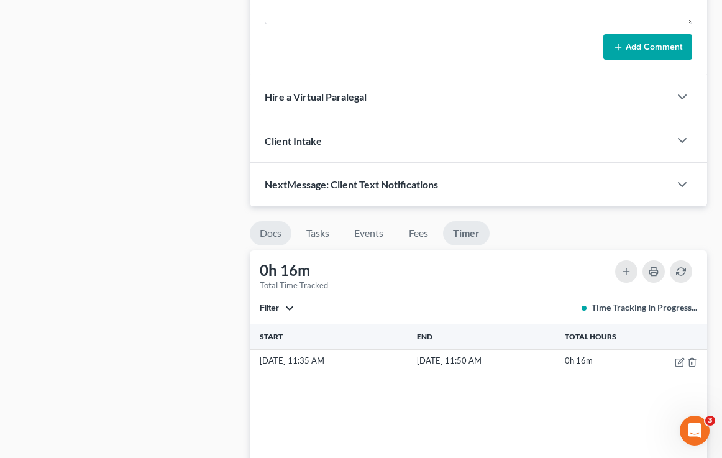
click at [277, 235] on link "Docs" at bounding box center [271, 233] width 42 height 24
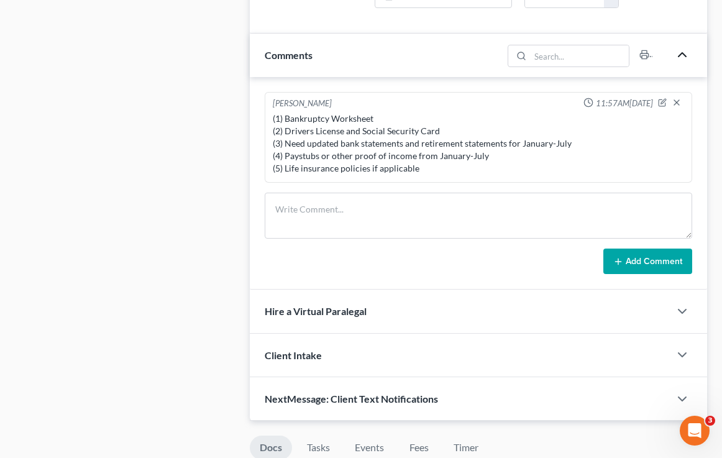
scroll to position [889, 0]
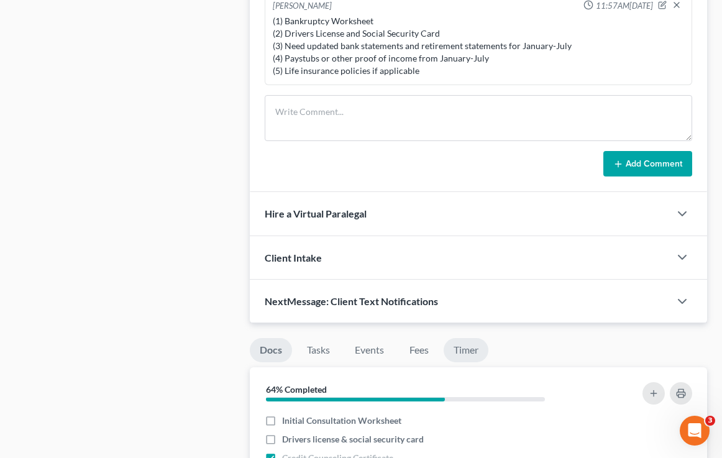
click at [469, 347] on link "Timer" at bounding box center [465, 350] width 45 height 24
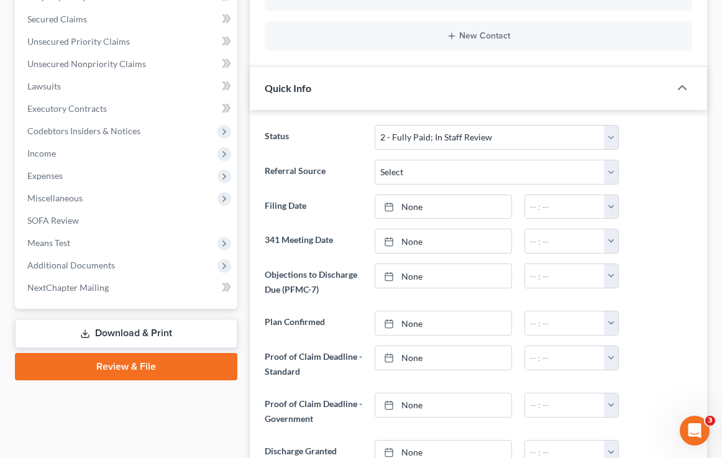
scroll to position [0, 0]
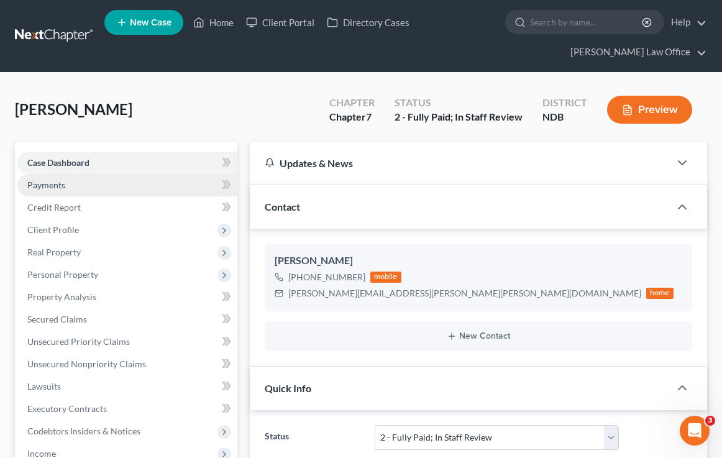
click at [119, 187] on link "Payments" at bounding box center [127, 185] width 220 height 22
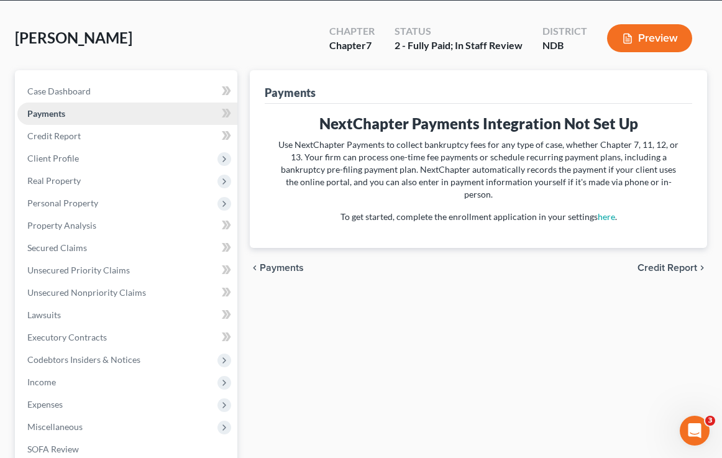
scroll to position [74, 0]
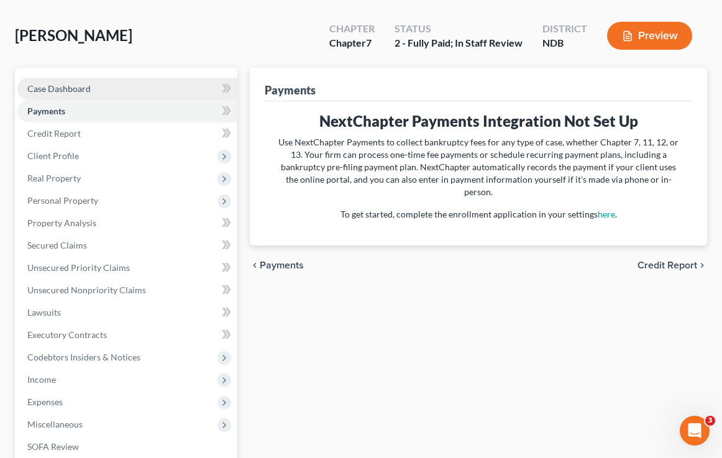
click at [85, 94] on link "Case Dashboard" at bounding box center [127, 89] width 220 height 22
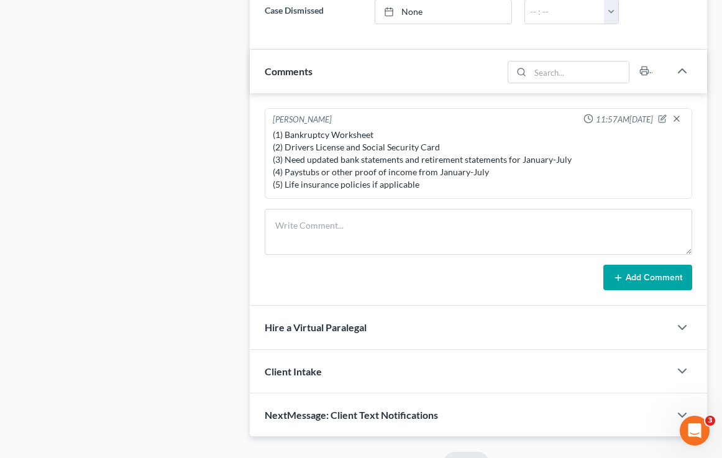
scroll to position [827, 0]
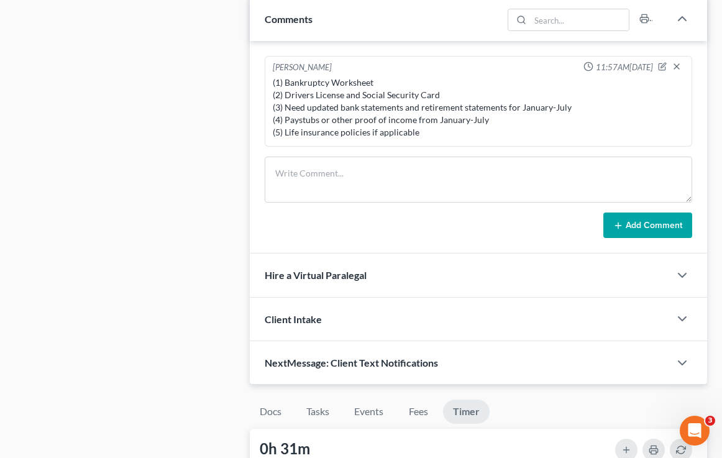
click at [383, 133] on div "(1) Bankruptcy Worksheet (2) Drivers License and Social Security Card (3) Need …" at bounding box center [478, 107] width 411 height 62
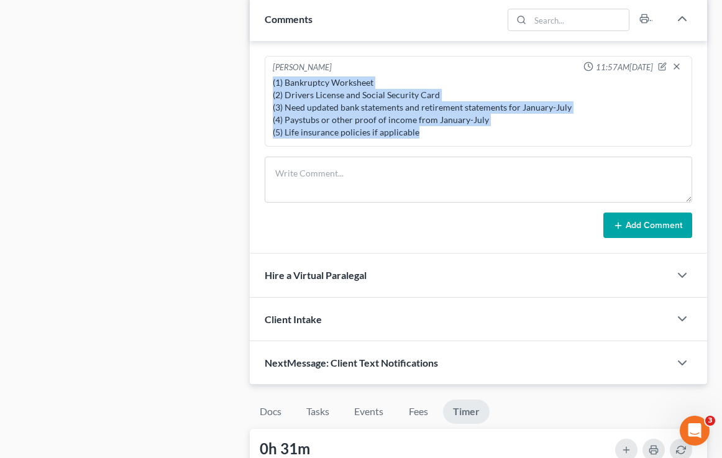
drag, startPoint x: 422, startPoint y: 134, endPoint x: 261, endPoint y: 84, distance: 168.3
click at [261, 84] on div "[PERSON_NAME] 11:57AM[DATE] (1) Bankruptcy Worksheet (2) Drivers License and So…" at bounding box center [478, 147] width 457 height 213
copy div "(1) Bankruptcy Worksheet (2) Drivers License and Social Security Card (3) Need …"
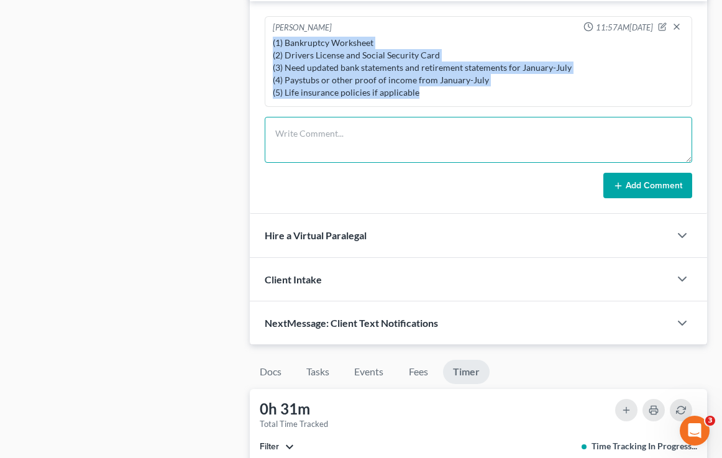
click at [427, 157] on textarea at bounding box center [478, 140] width 427 height 46
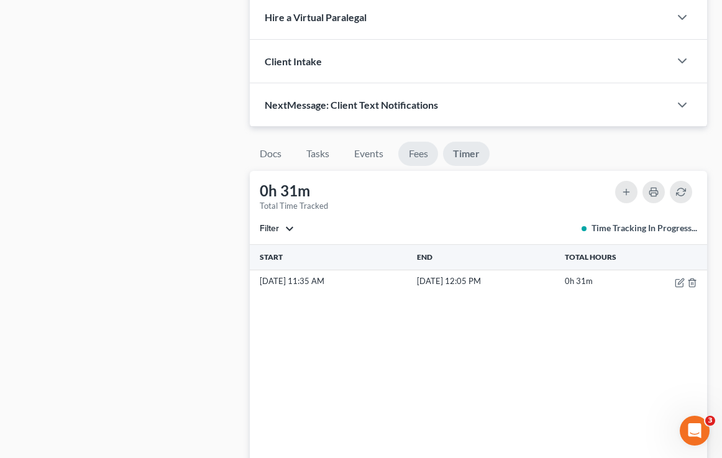
scroll to position [1084, 0]
click at [272, 161] on link "Docs" at bounding box center [271, 155] width 42 height 24
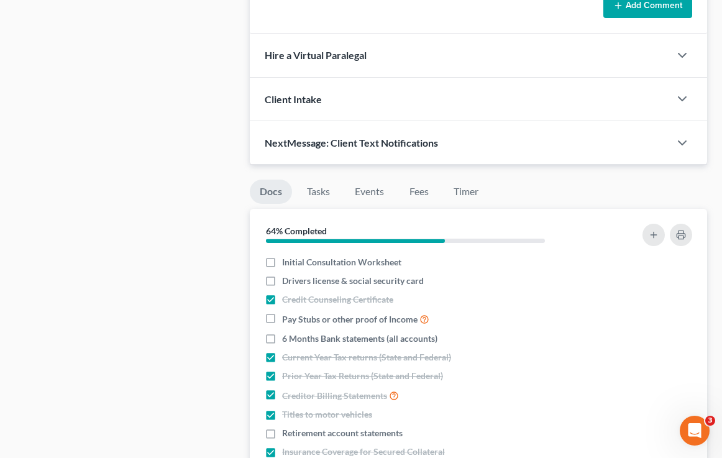
scroll to position [1049, 0]
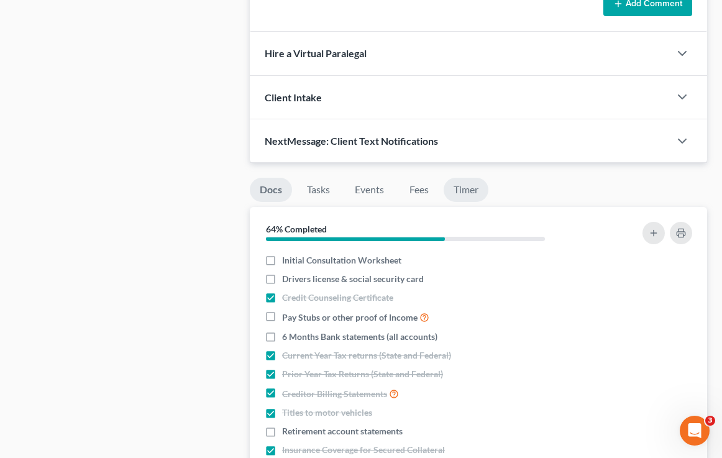
click at [456, 192] on link "Timer" at bounding box center [465, 190] width 45 height 24
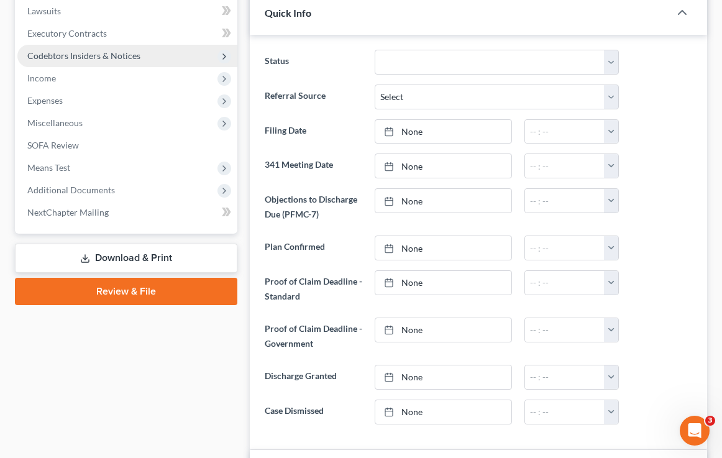
scroll to position [362, 0]
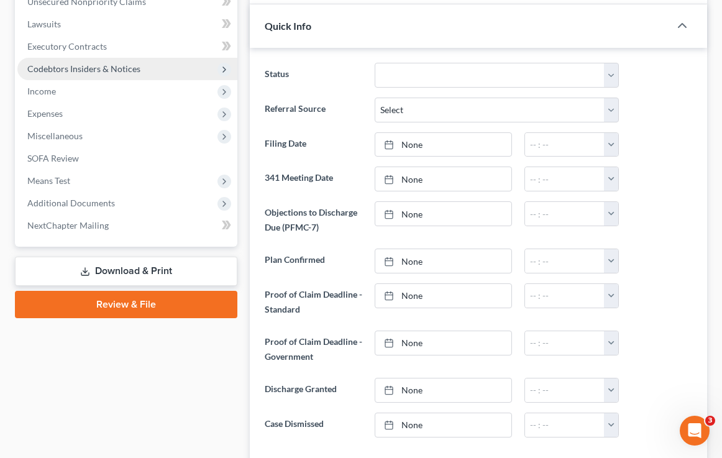
click at [79, 71] on span "Codebtors Insiders & Notices" at bounding box center [83, 68] width 113 height 11
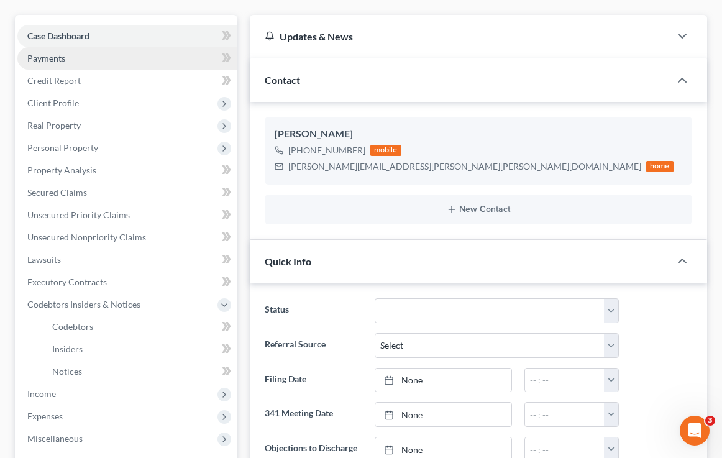
click at [73, 57] on link "Payments" at bounding box center [127, 58] width 220 height 22
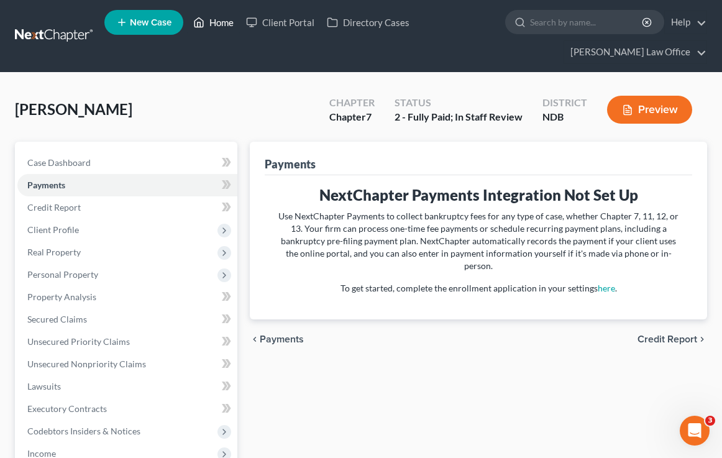
click at [220, 21] on link "Home" at bounding box center [213, 22] width 53 height 22
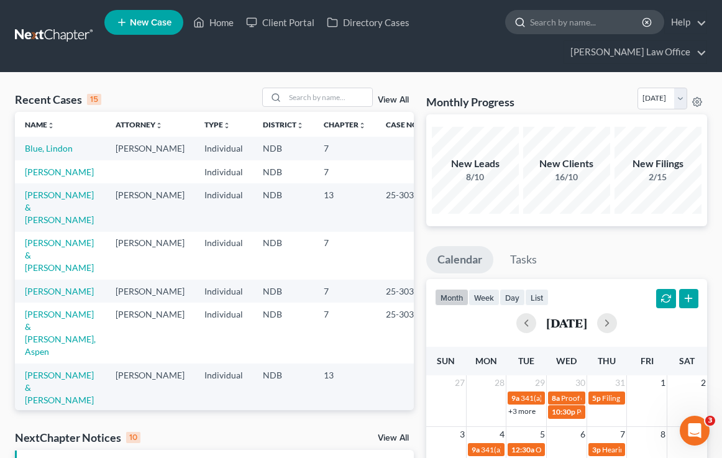
click at [535, 26] on input "search" at bounding box center [587, 22] width 114 height 23
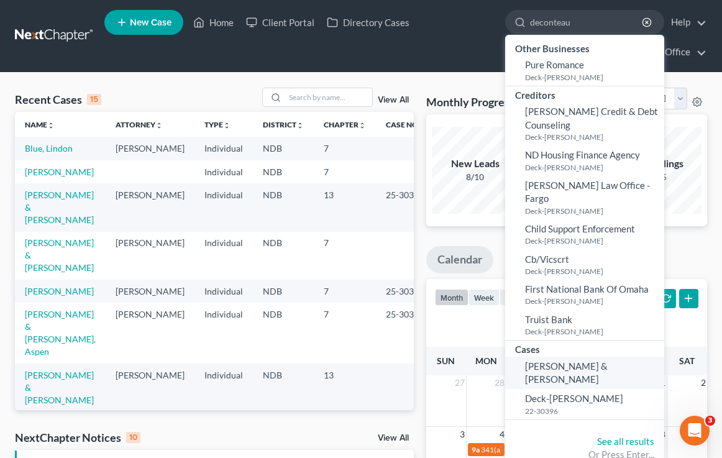
type input "deconteau"
click at [535, 360] on span "[PERSON_NAME] & [PERSON_NAME]" at bounding box center [566, 372] width 83 height 24
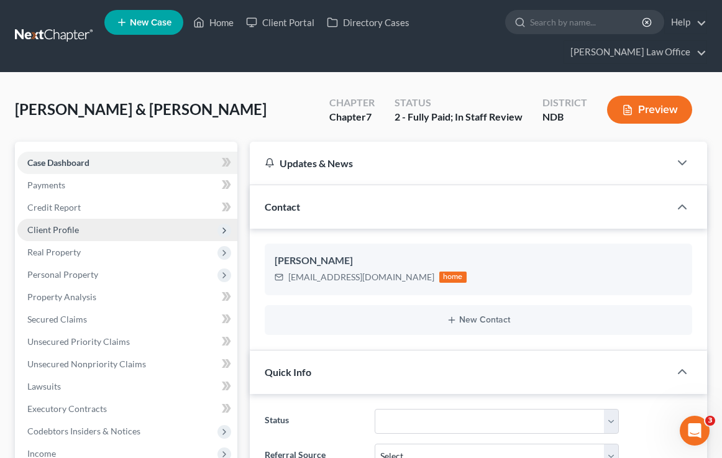
click at [91, 239] on span "Client Profile" at bounding box center [127, 230] width 220 height 22
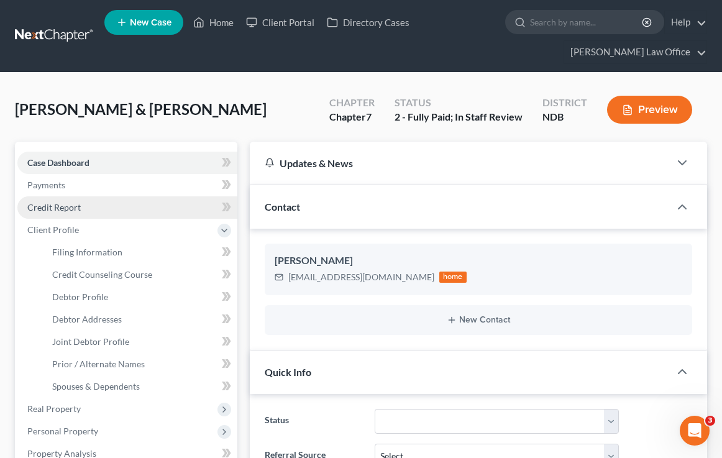
click at [84, 207] on link "Credit Report" at bounding box center [127, 207] width 220 height 22
click at [68, 163] on span "Case Dashboard" at bounding box center [58, 162] width 62 height 11
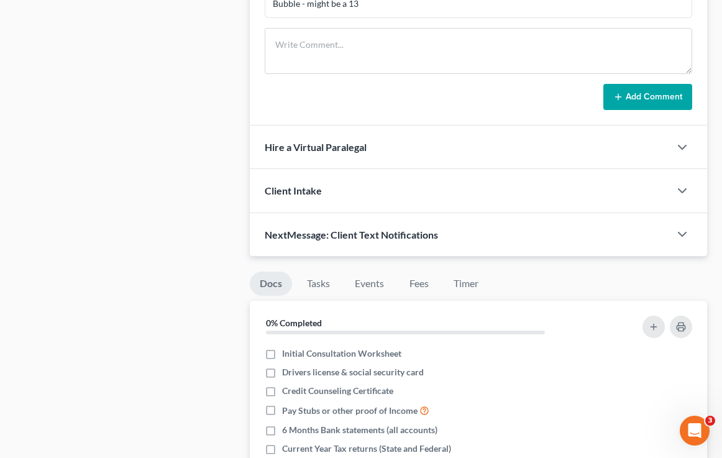
scroll to position [973, 0]
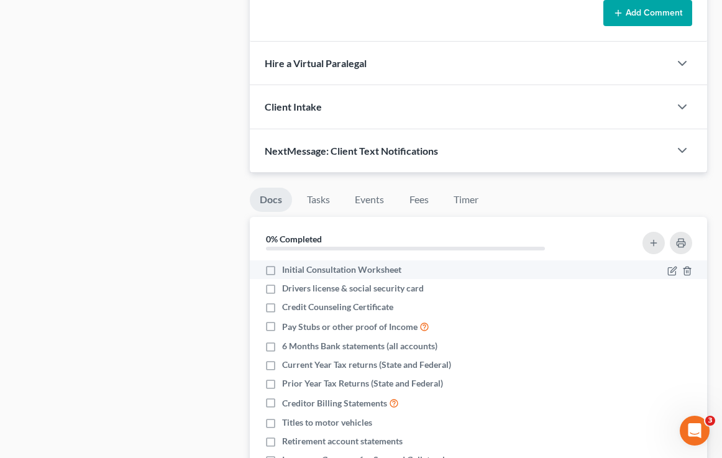
click at [286, 271] on span "Initial Consultation Worksheet" at bounding box center [341, 269] width 119 height 12
click at [287, 271] on input "Initial Consultation Worksheet" at bounding box center [291, 267] width 8 height 8
checkbox input "true"
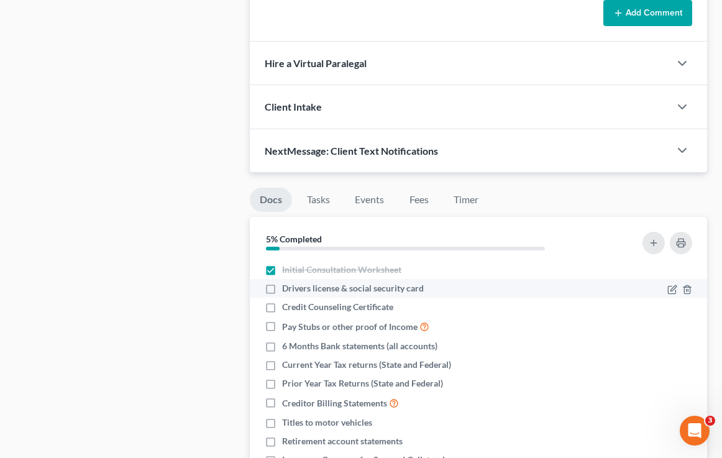
click at [291, 288] on span "Drivers license & social security card" at bounding box center [353, 288] width 142 height 12
click at [291, 288] on input "Drivers license & social security card" at bounding box center [291, 286] width 8 height 8
checkbox input "true"
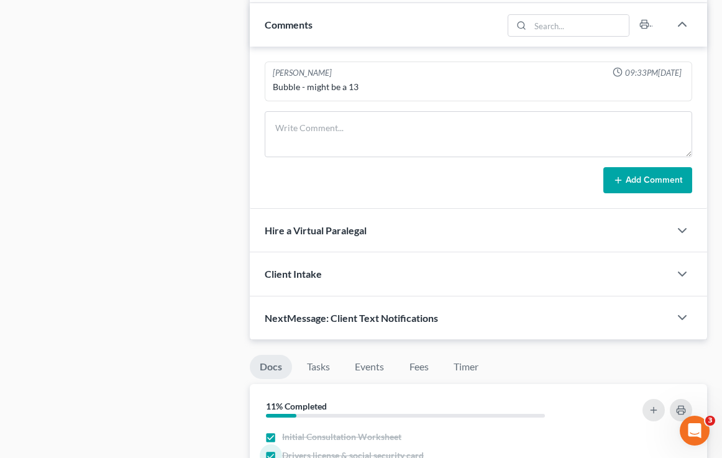
scroll to position [777, 0]
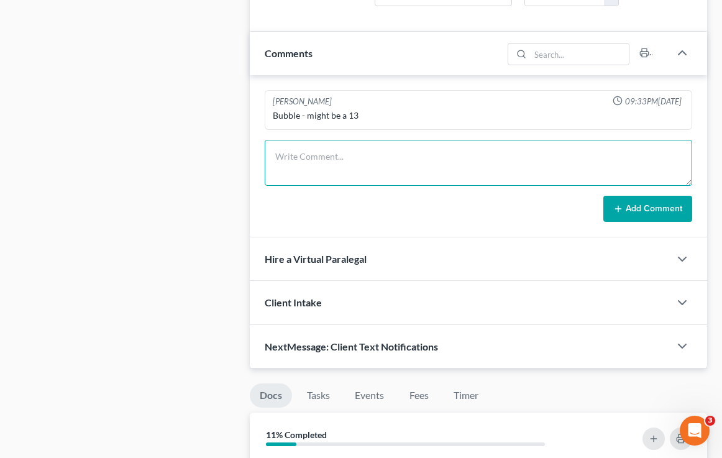
click at [347, 147] on textarea at bounding box center [478, 163] width 427 height 46
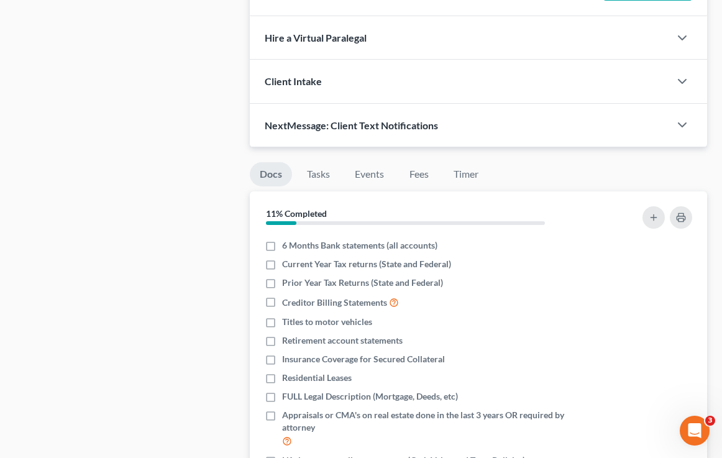
scroll to position [79, 0]
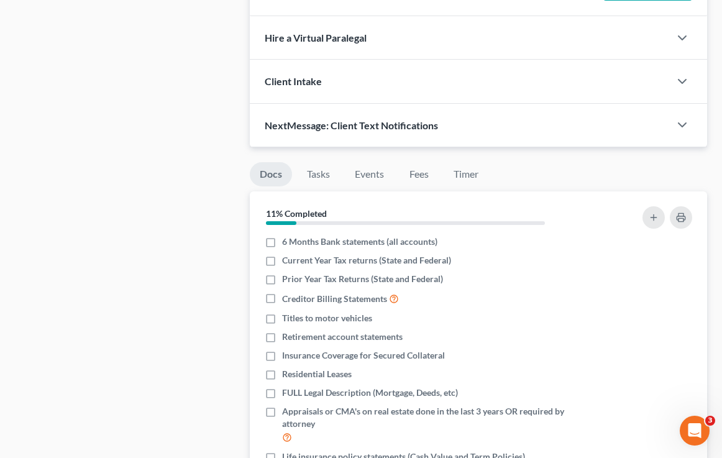
type textarea "(1) Need June and July paystubs (2)"
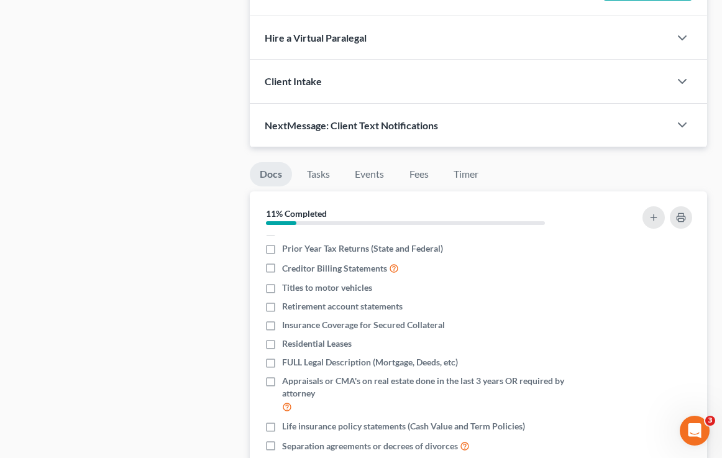
scroll to position [114, 0]
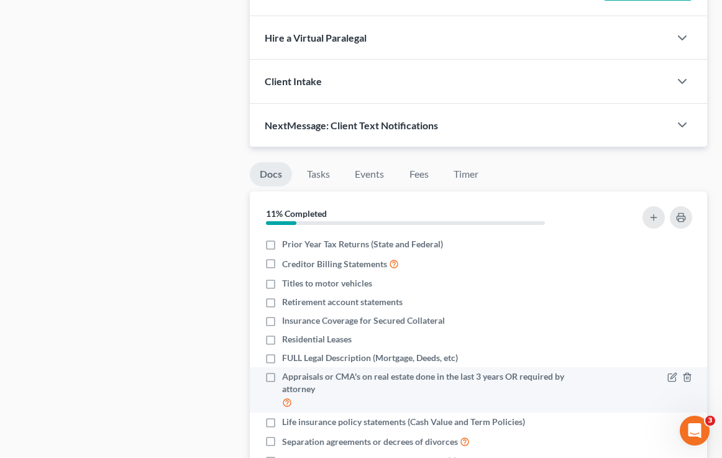
click at [282, 374] on label "Appraisals or CMA's on real estate done in the last 3 years OR required by atto…" at bounding box center [432, 389] width 300 height 39
click at [287, 374] on input "Appraisals or CMA's on real estate done in the last 3 years OR required by atto…" at bounding box center [291, 374] width 8 height 8
checkbox input "true"
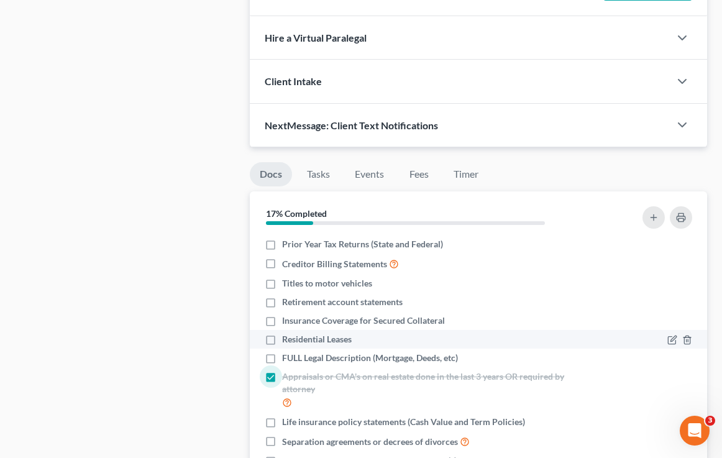
click at [282, 337] on label "Residential Leases" at bounding box center [317, 339] width 70 height 12
click at [287, 337] on input "Residential Leases" at bounding box center [291, 337] width 8 height 8
checkbox input "true"
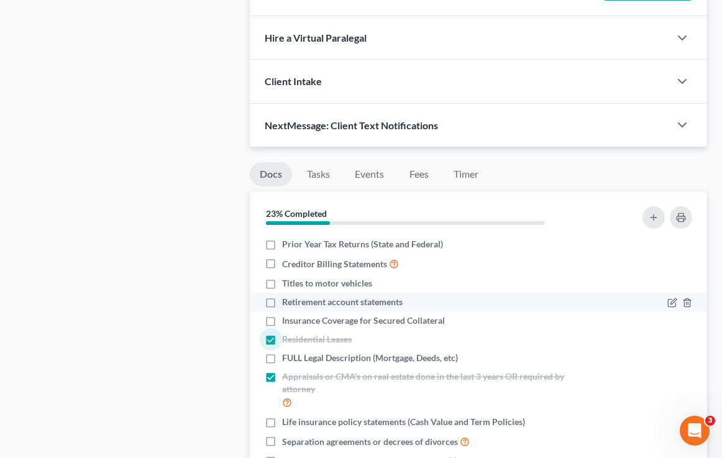
click at [311, 301] on span "Retirement account statements" at bounding box center [342, 302] width 120 height 12
click at [295, 301] on input "Retirement account statements" at bounding box center [291, 300] width 8 height 8
checkbox input "true"
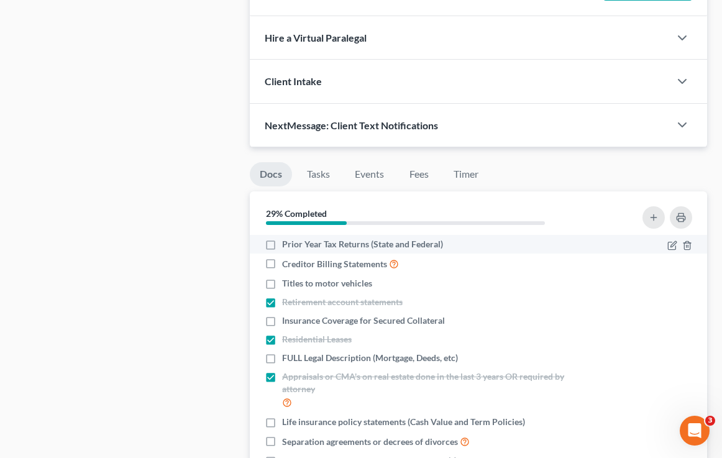
click at [304, 244] on span "Prior Year Tax Returns (State and Federal)" at bounding box center [362, 244] width 161 height 12
click at [295, 244] on input "Prior Year Tax Returns (State and Federal)" at bounding box center [291, 242] width 8 height 8
checkbox input "true"
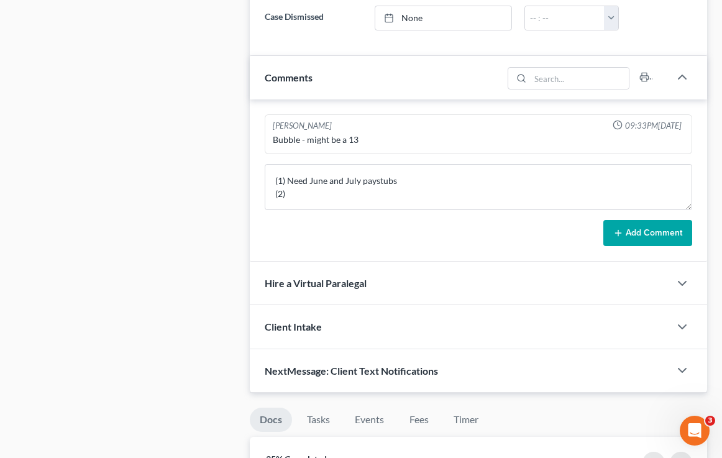
scroll to position [741, 0]
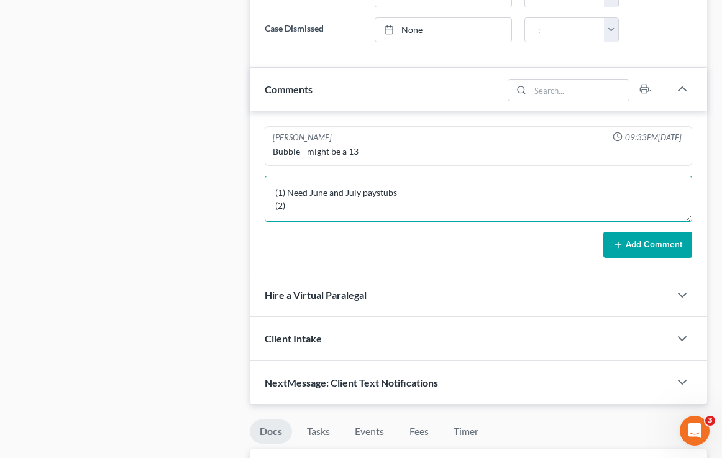
click at [316, 207] on textarea "(1) Need June and July paystubs (2)" at bounding box center [478, 199] width 427 height 46
type textarea "(1) Need June and July paystubs (2) Note:"
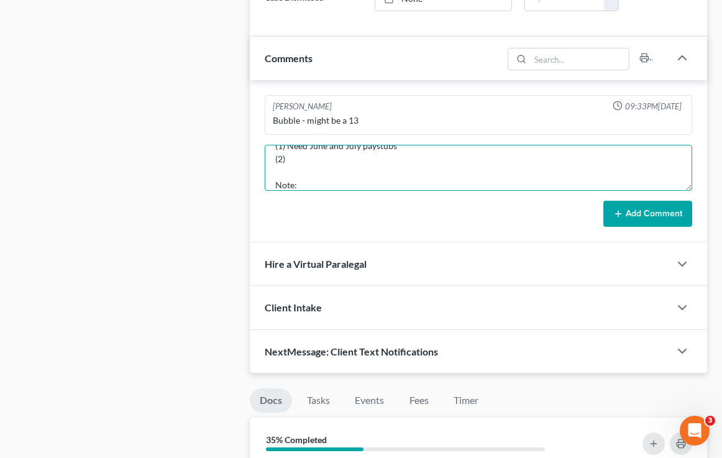
scroll to position [869, 0]
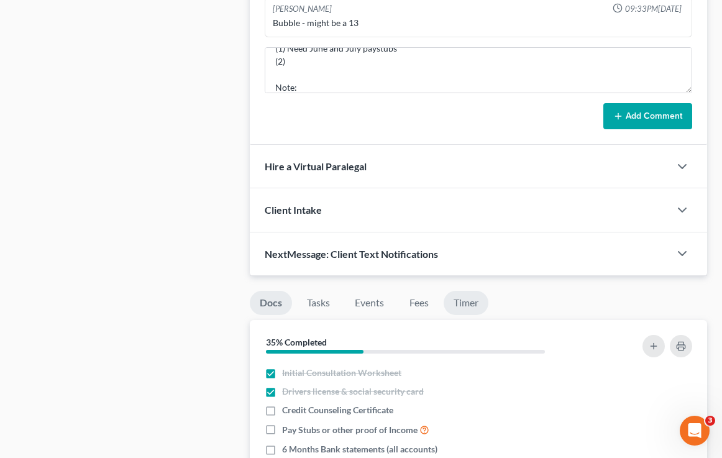
click at [465, 301] on link "Timer" at bounding box center [465, 303] width 45 height 24
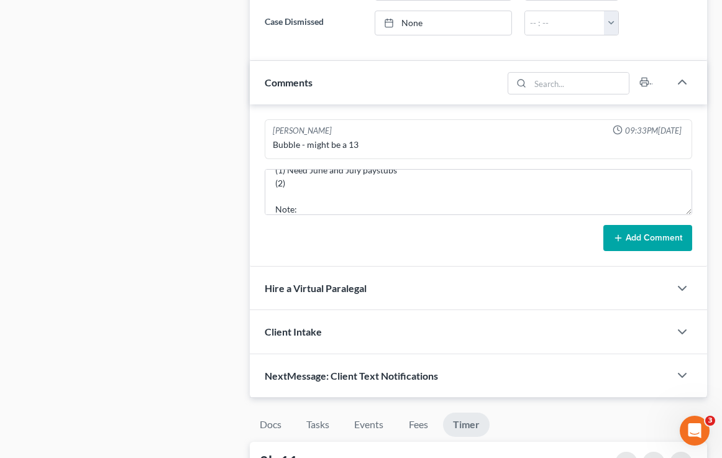
scroll to position [744, 0]
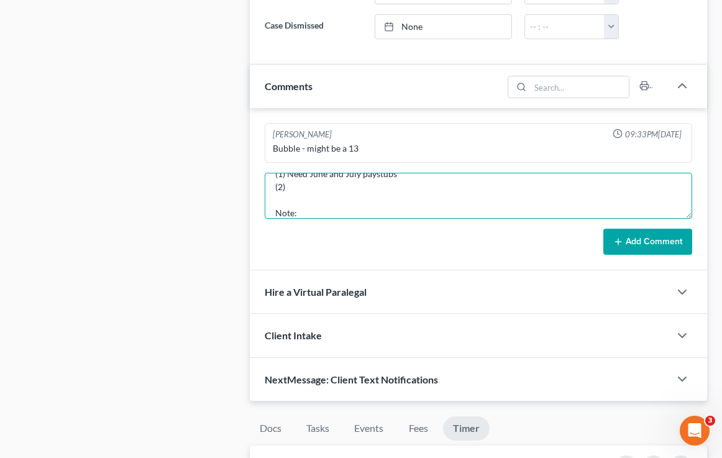
click at [298, 213] on textarea "(1) Need June and July paystubs (2) Note:" at bounding box center [478, 196] width 427 height 46
click at [293, 197] on textarea "(1) Need June and July paystubs (2) Note:" at bounding box center [478, 196] width 427 height 46
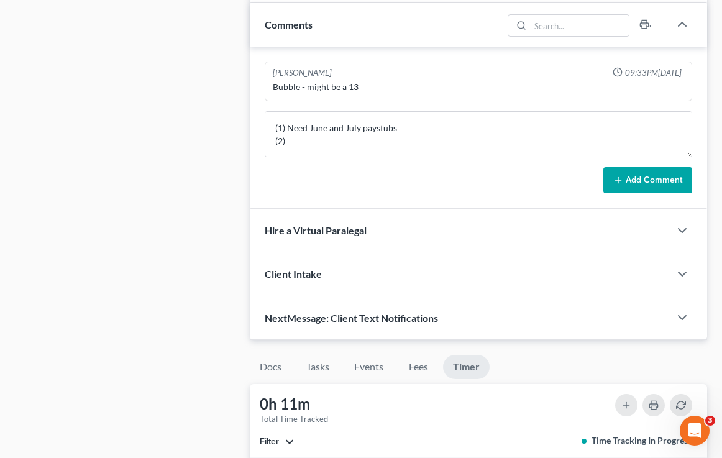
scroll to position [804, 0]
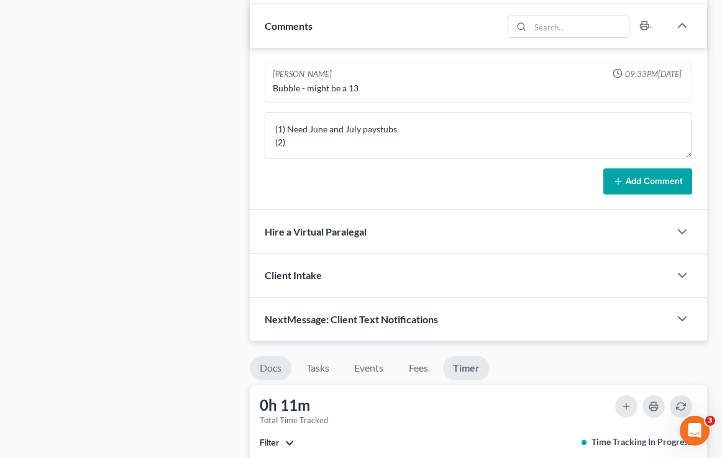
click at [271, 366] on link "Docs" at bounding box center [271, 368] width 42 height 24
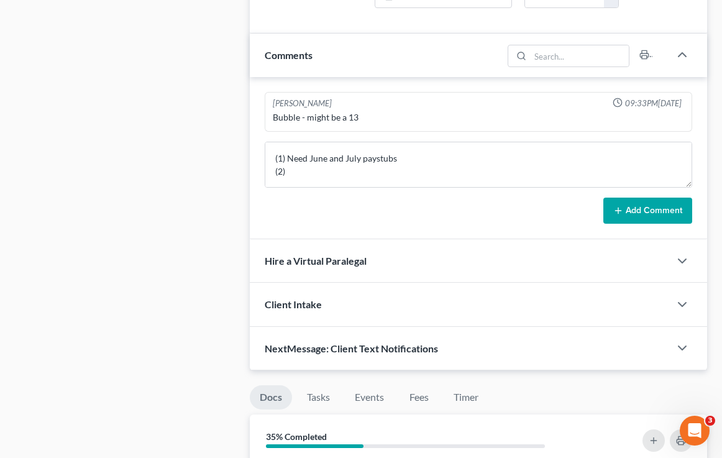
scroll to position [771, 0]
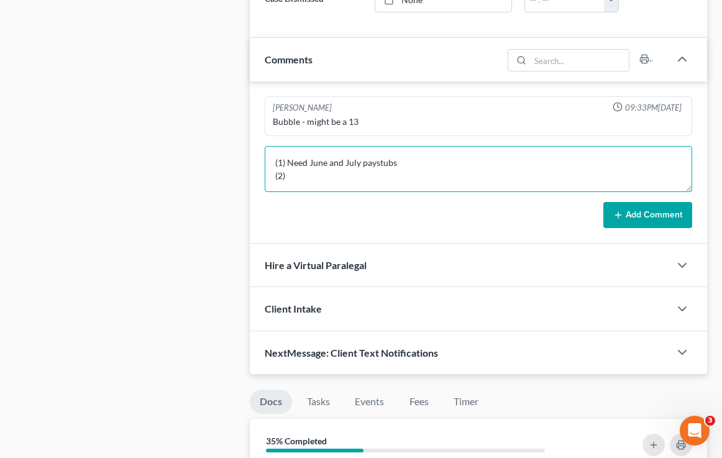
click at [338, 173] on textarea "(1) Need June and July paystubs (2) Note:" at bounding box center [478, 169] width 427 height 46
click at [417, 165] on textarea "(1) Need June and July paystubs (2) Note:" at bounding box center [478, 169] width 427 height 46
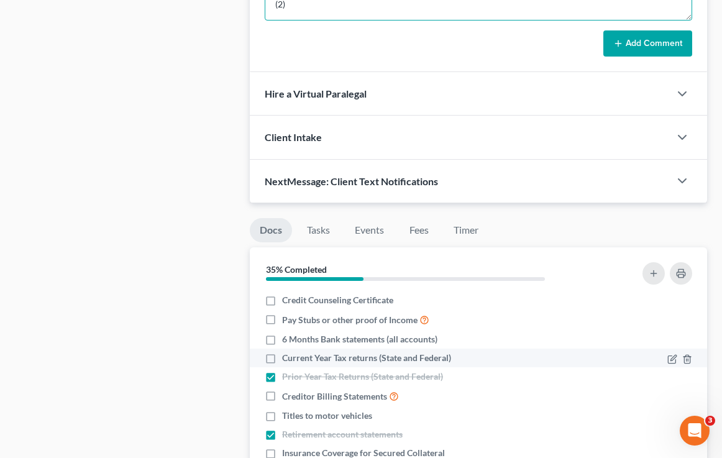
scroll to position [38, 0]
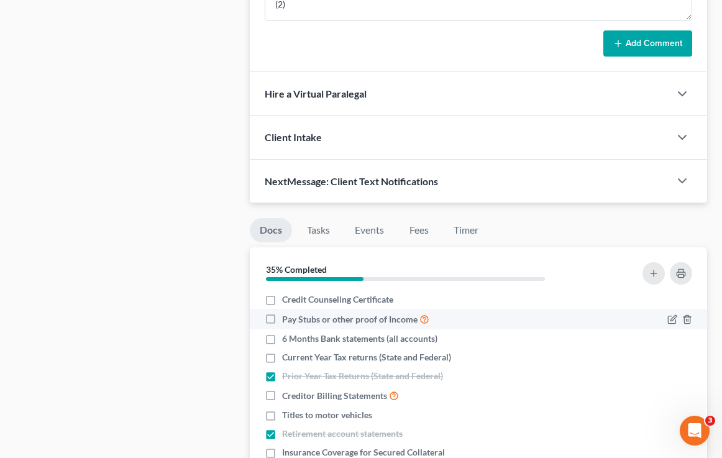
click at [275, 328] on li "Pay Stubs or other proof of Income" at bounding box center [478, 319] width 457 height 20
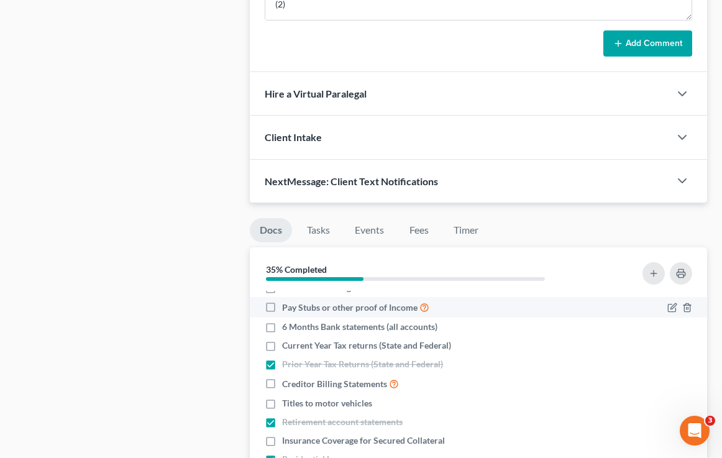
scroll to position [114, 0]
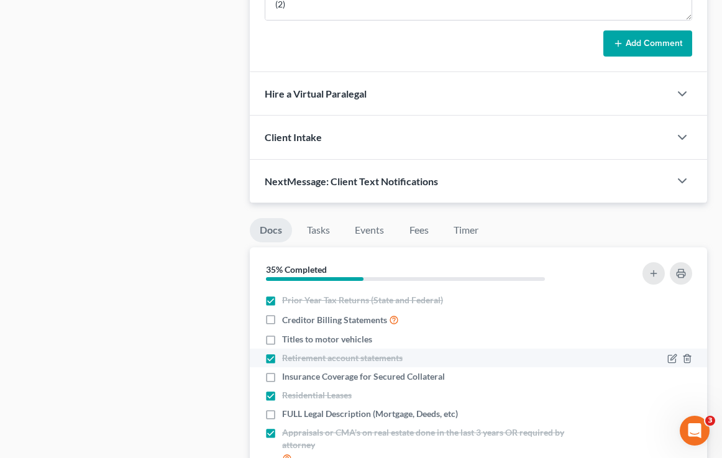
click at [291, 348] on li "Retirement account statements" at bounding box center [478, 357] width 457 height 19
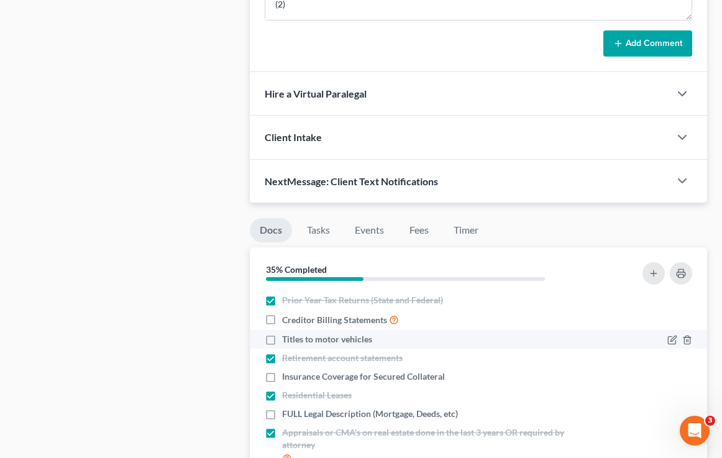
click at [287, 338] on span "Titles to motor vehicles" at bounding box center [327, 339] width 90 height 12
click at [287, 338] on input "Titles to motor vehicles" at bounding box center [291, 337] width 8 height 8
click at [282, 337] on label "Titles to motor vehicles" at bounding box center [327, 339] width 90 height 12
click at [287, 337] on input "Titles to motor vehicles" at bounding box center [291, 337] width 8 height 8
checkbox input "false"
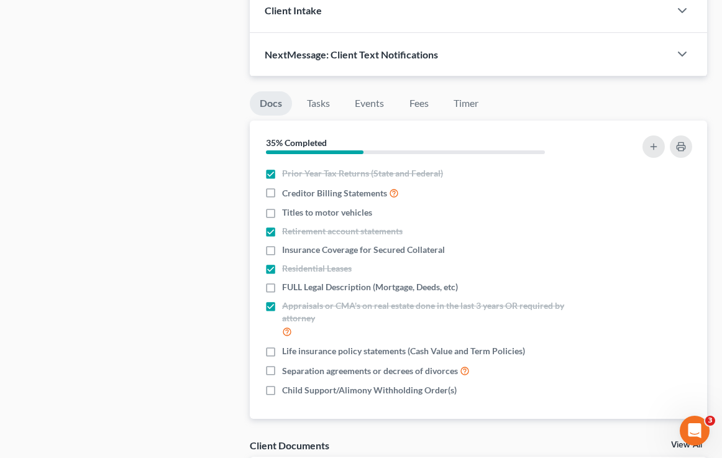
scroll to position [1073, 0]
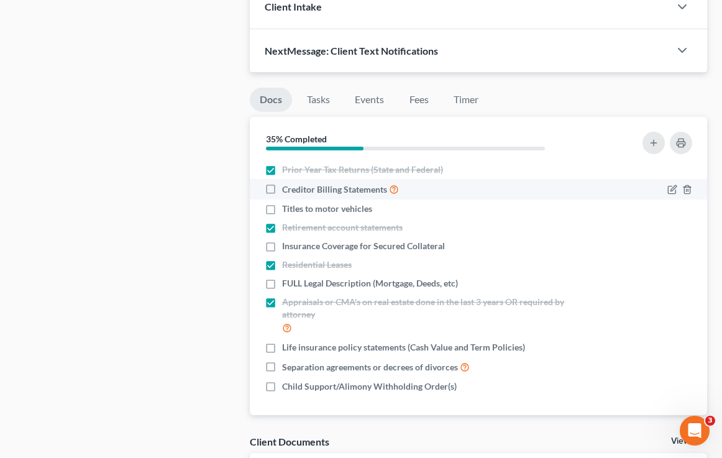
click at [282, 191] on label "Creditor Billing Statements" at bounding box center [340, 189] width 117 height 14
click at [287, 190] on input "Creditor Billing Statements" at bounding box center [291, 186] width 8 height 8
checkbox input "true"
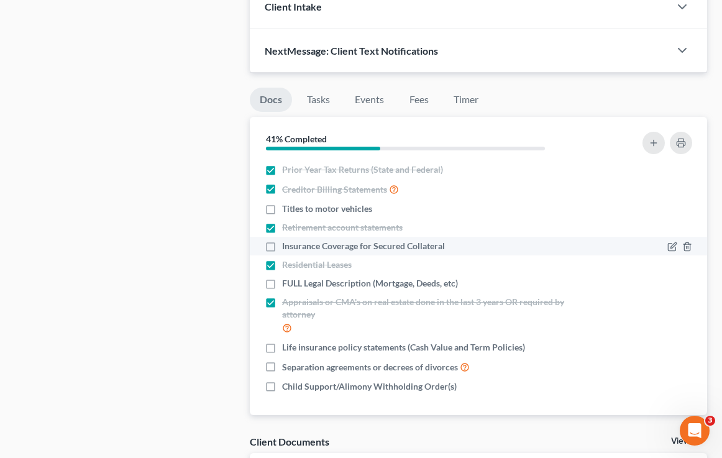
click at [317, 250] on span "Insurance Coverage for Secured Collateral" at bounding box center [363, 246] width 163 height 12
click at [295, 248] on input "Insurance Coverage for Secured Collateral" at bounding box center [291, 244] width 8 height 8
checkbox input "true"
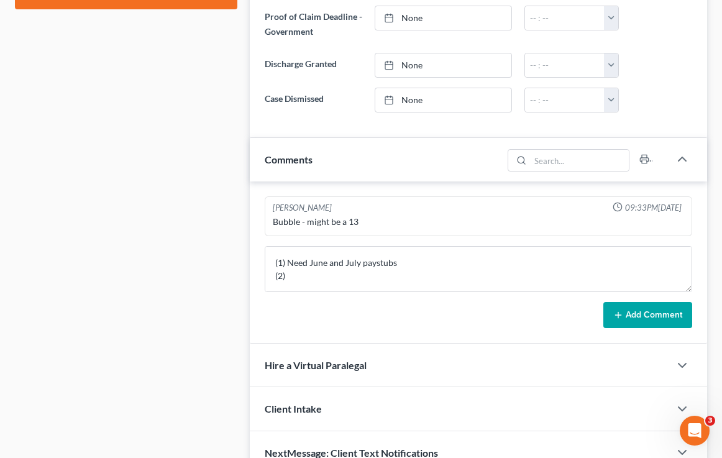
scroll to position [671, 0]
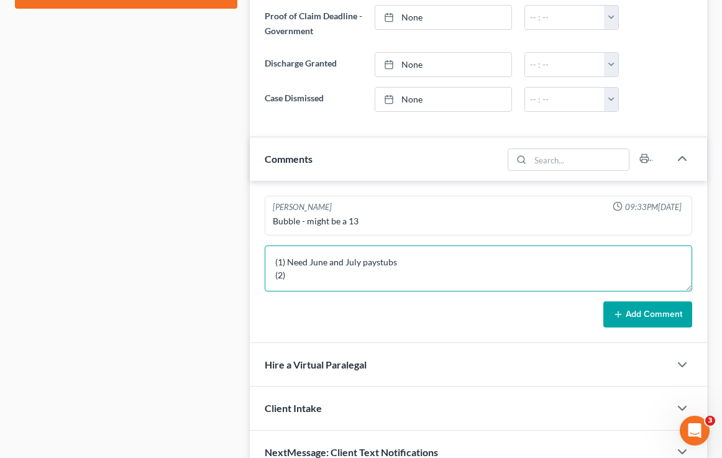
click at [422, 263] on textarea "(1) Need June and July paystubs (2) Note:" at bounding box center [478, 268] width 427 height 46
click at [309, 262] on textarea "(1) Need June and July paystubs for [PERSON_NAME] (2) (2) Note:" at bounding box center [478, 268] width 427 height 46
click at [291, 273] on textarea "(1) June and July paystubs for [PERSON_NAME] (2) (2) Note:" at bounding box center [478, 268] width 427 height 46
click at [288, 262] on textarea "(1) June and July paystubs for [PERSON_NAME] (2) Feb through July Paystubs for …" at bounding box center [478, 268] width 427 height 46
click at [287, 269] on textarea "(1) Need June and July paystubs for [PERSON_NAME] (2) Feb through July Paystubs…" at bounding box center [478, 268] width 427 height 46
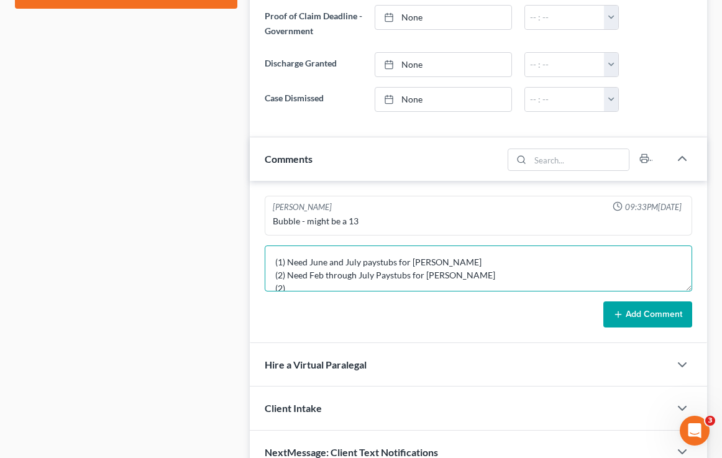
click at [445, 277] on textarea "(1) Need June and July paystubs for [PERSON_NAME] (2) Need Feb through July Pay…" at bounding box center [478, 268] width 427 height 46
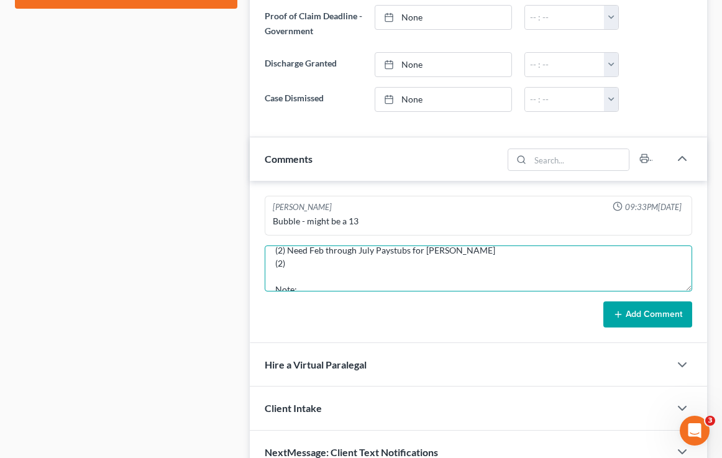
scroll to position [22, 0]
click at [283, 266] on textarea "(1) Need June and July paystubs for [PERSON_NAME] (2) Need Feb through July Pay…" at bounding box center [478, 268] width 427 height 46
click at [304, 265] on textarea "(1) Need June and July paystubs for [PERSON_NAME] (2) Need Feb through July Pay…" at bounding box center [478, 268] width 427 height 46
click at [296, 271] on textarea "(1) Need June and July paystubs for [PERSON_NAME] (2) Need Feb through July Pay…" at bounding box center [478, 268] width 427 height 46
drag, startPoint x: 456, startPoint y: 257, endPoint x: 268, endPoint y: 253, distance: 188.2
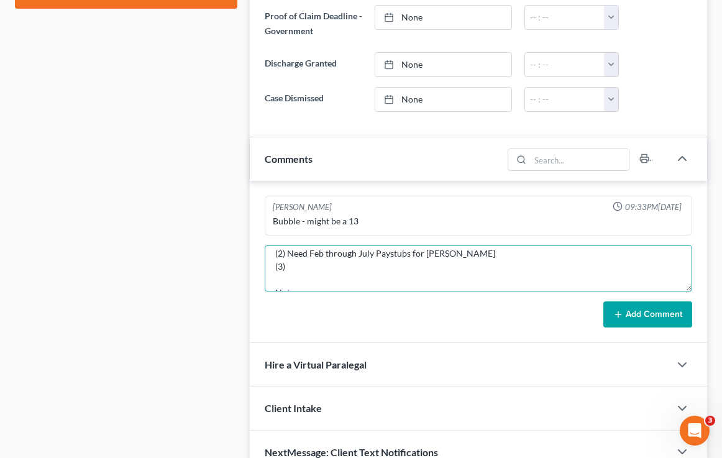
click at [268, 255] on textarea "(1) Need June and July paystubs for [PERSON_NAME] (2) Need Feb through July Pay…" at bounding box center [478, 268] width 427 height 46
drag, startPoint x: 302, startPoint y: 268, endPoint x: 246, endPoint y: 266, distance: 56.5
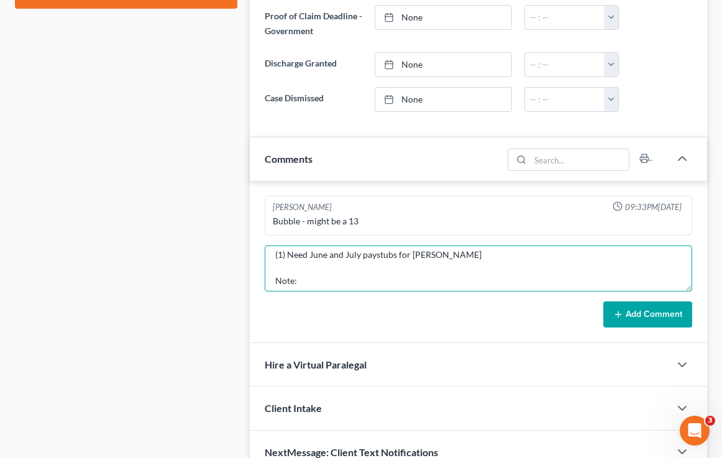
type textarea "(1) Need June and July paystubs for [PERSON_NAME] Note:"
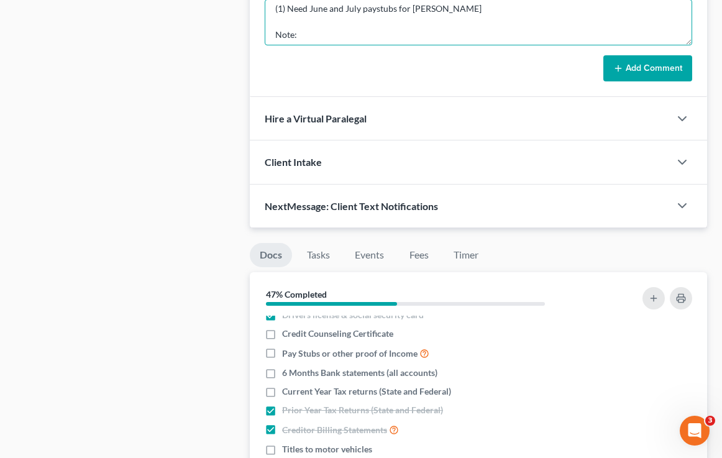
scroll to position [934, 0]
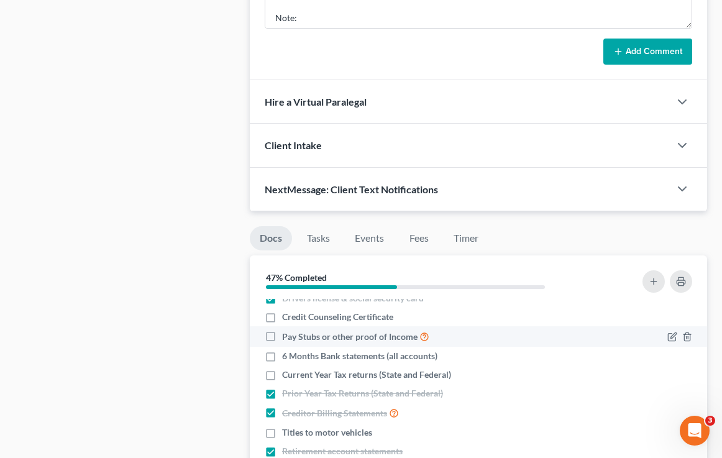
click at [282, 341] on label "Pay Stubs or other proof of Income" at bounding box center [355, 336] width 147 height 14
click at [287, 337] on input "Pay Stubs or other proof of Income" at bounding box center [291, 333] width 8 height 8
checkbox input "true"
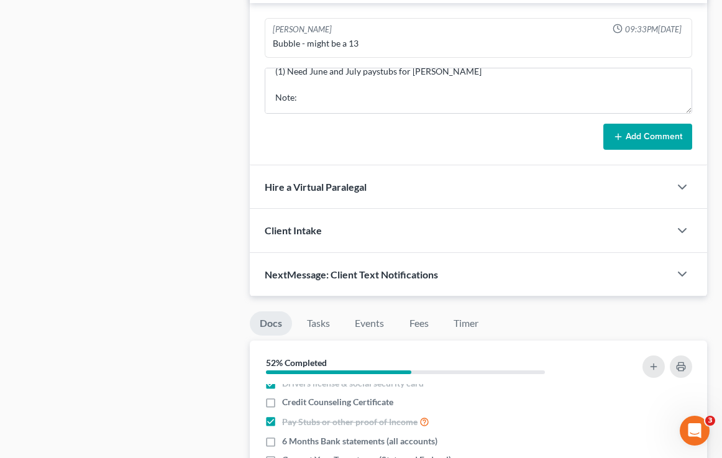
scroll to position [897, 0]
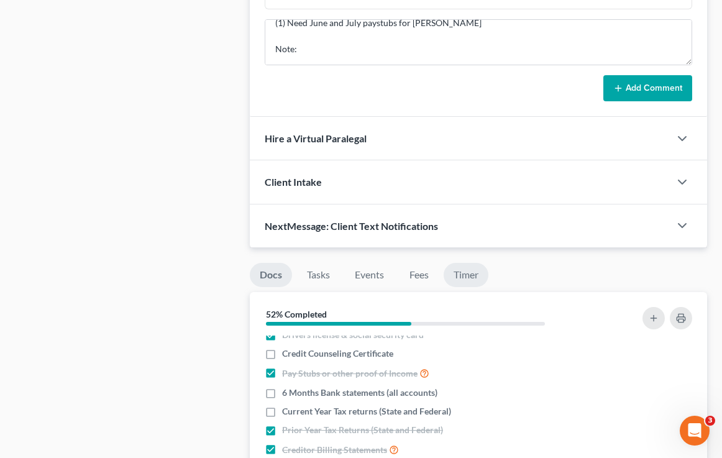
click at [464, 273] on link "Timer" at bounding box center [465, 275] width 45 height 24
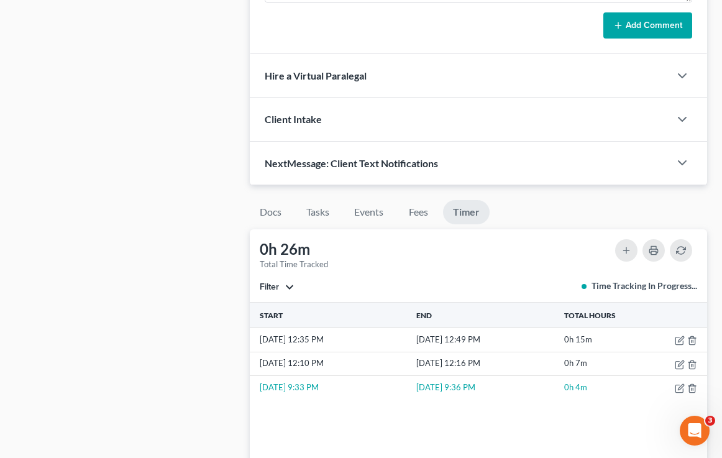
scroll to position [964, 0]
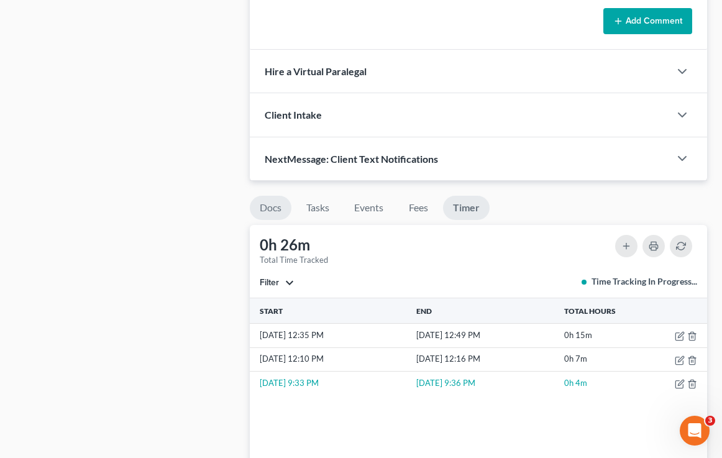
click at [268, 204] on link "Docs" at bounding box center [271, 208] width 42 height 24
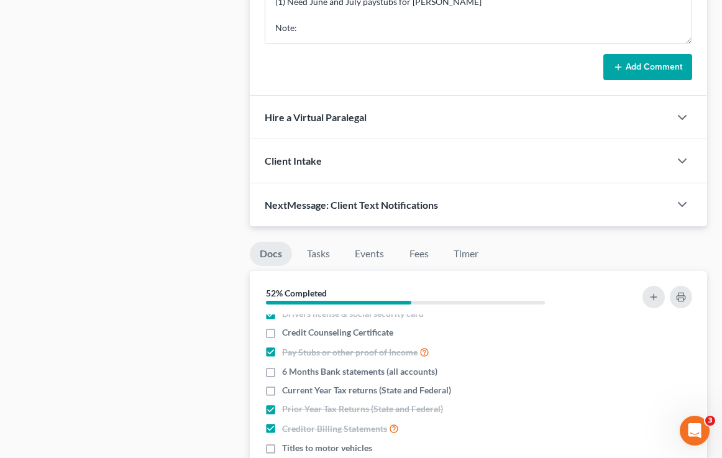
scroll to position [920, 0]
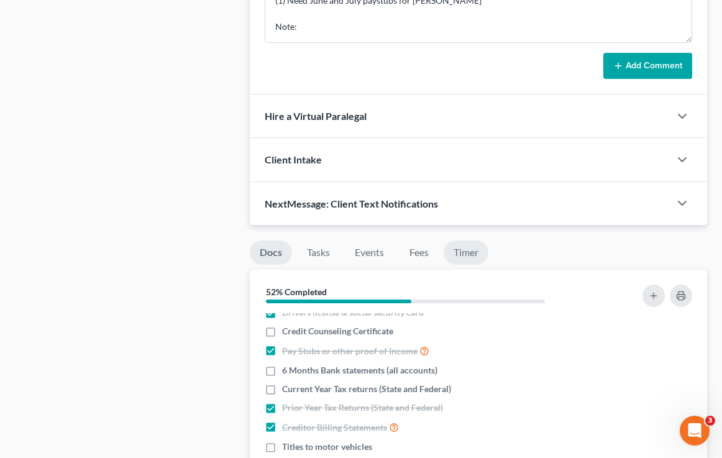
click at [469, 260] on link "Timer" at bounding box center [465, 252] width 45 height 24
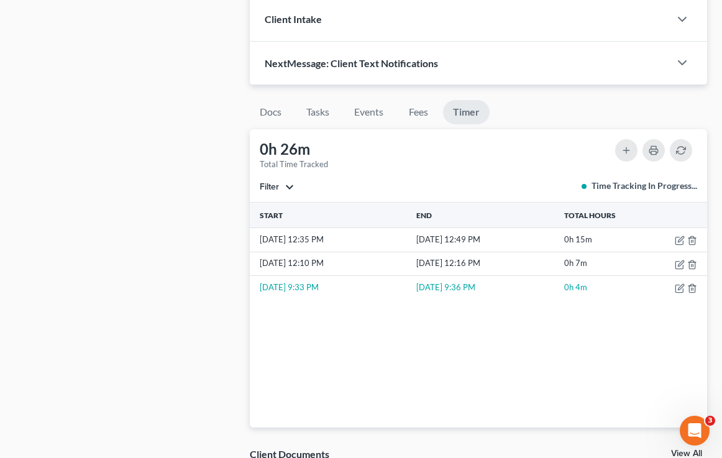
scroll to position [1058, 0]
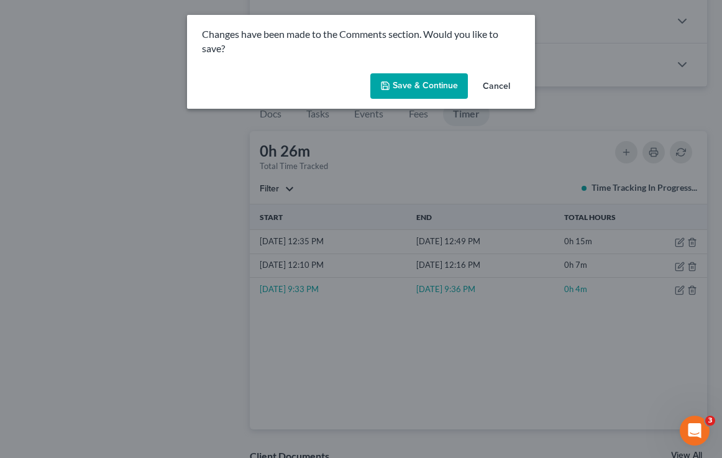
click at [443, 81] on button "Save & Continue" at bounding box center [419, 86] width 98 height 26
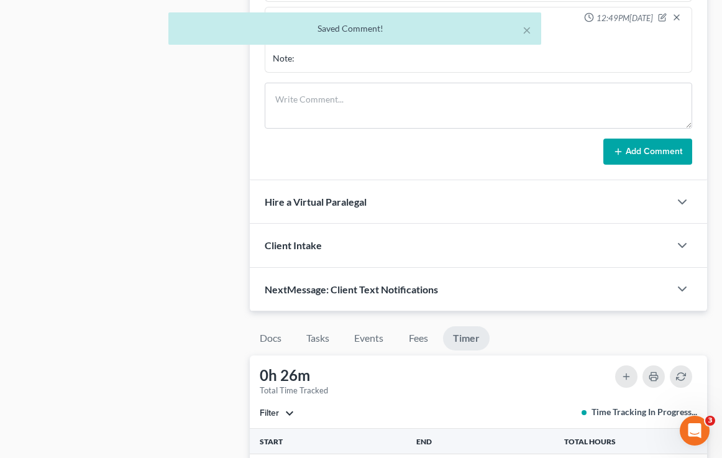
scroll to position [896, 0]
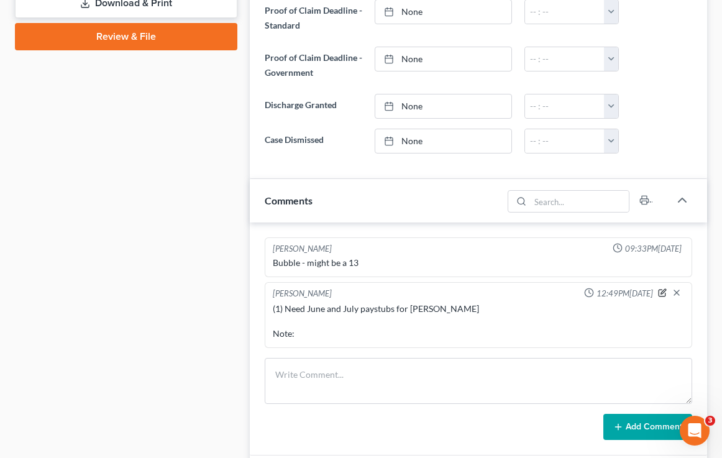
click at [660, 290] on icon "button" at bounding box center [662, 292] width 9 height 9
type textarea "(1) Need June and July paystubs for [PERSON_NAME] Note:"
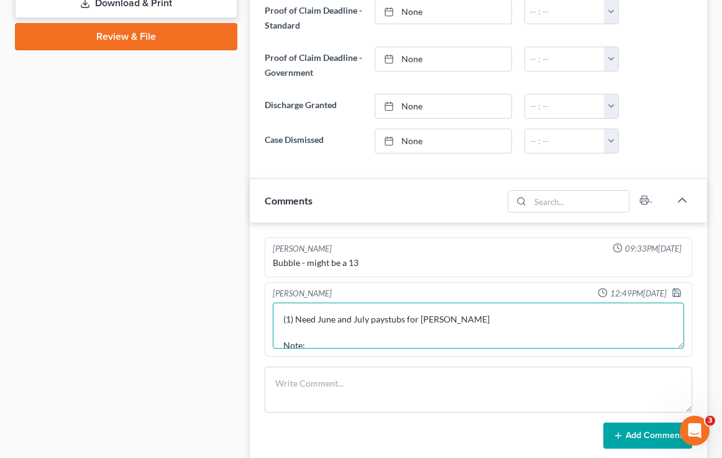
click at [463, 325] on textarea "(1) Need June and July paystubs for [PERSON_NAME] Note:" at bounding box center [478, 325] width 411 height 46
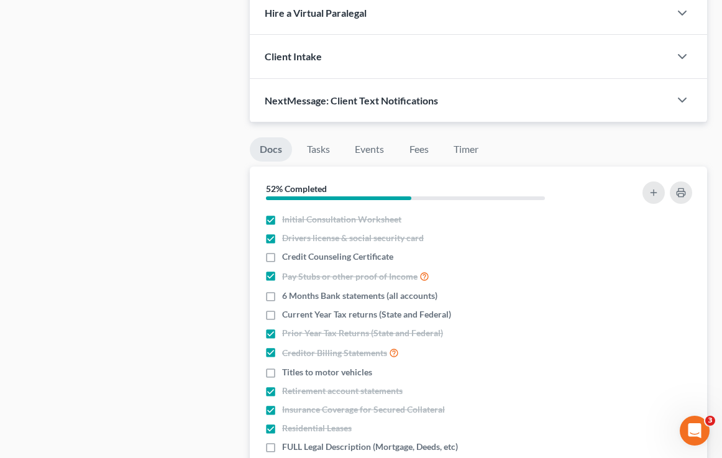
scroll to position [1105, 0]
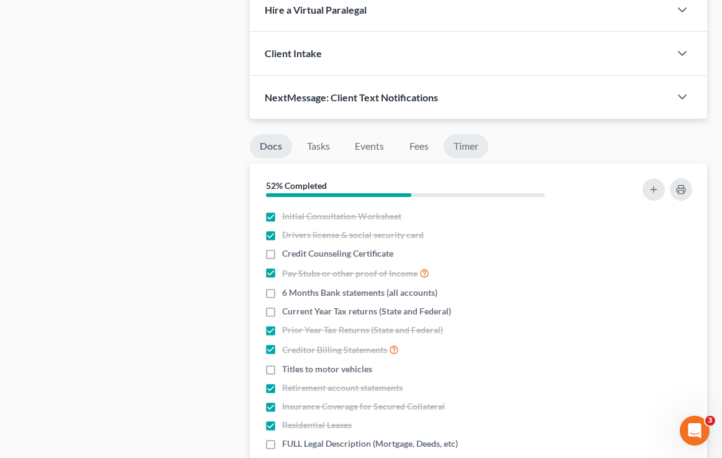
click at [455, 142] on link "Timer" at bounding box center [465, 146] width 45 height 24
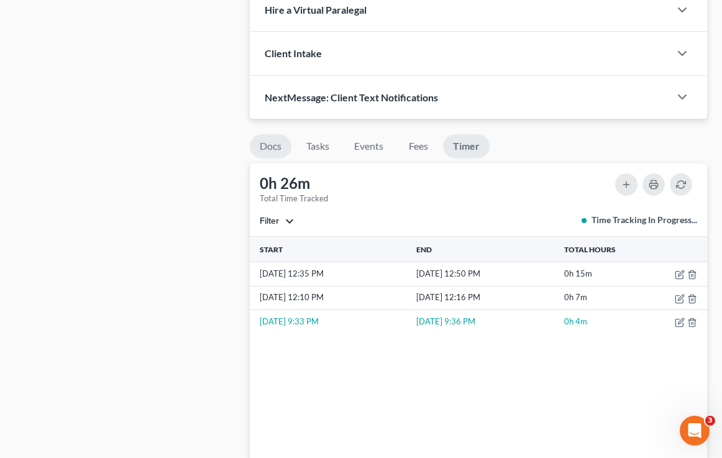
click at [269, 148] on link "Docs" at bounding box center [271, 146] width 42 height 24
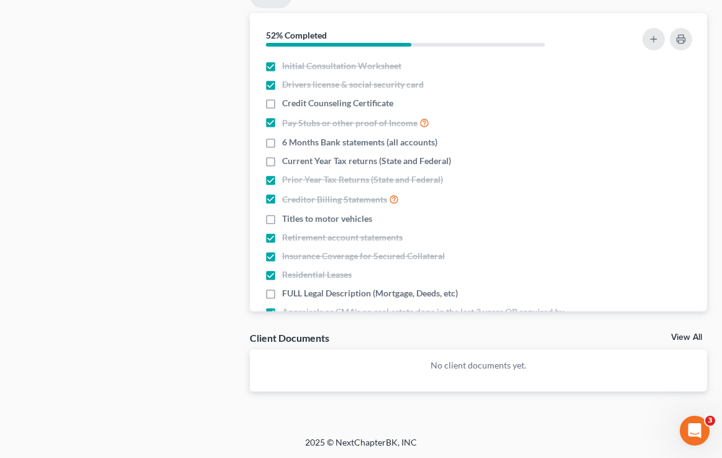
scroll to position [2, 0]
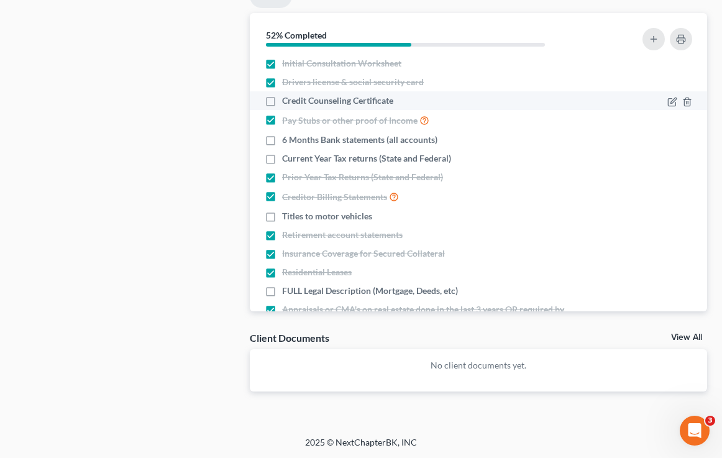
click at [359, 96] on span "Credit Counseling Certificate" at bounding box center [337, 100] width 111 height 12
click at [295, 96] on input "Credit Counseling Certificate" at bounding box center [291, 98] width 8 height 8
click at [312, 98] on span "Credit Counseling Certificate" at bounding box center [337, 100] width 111 height 12
click at [295, 98] on input "Credit Counseling Certificate" at bounding box center [291, 98] width 8 height 8
checkbox input "false"
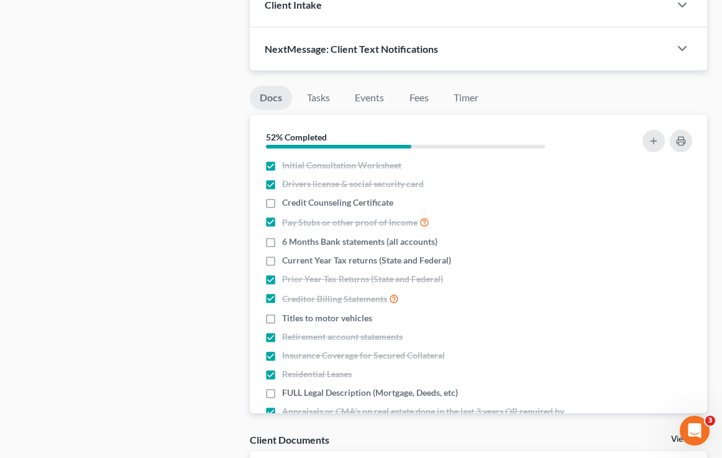
scroll to position [1114, 0]
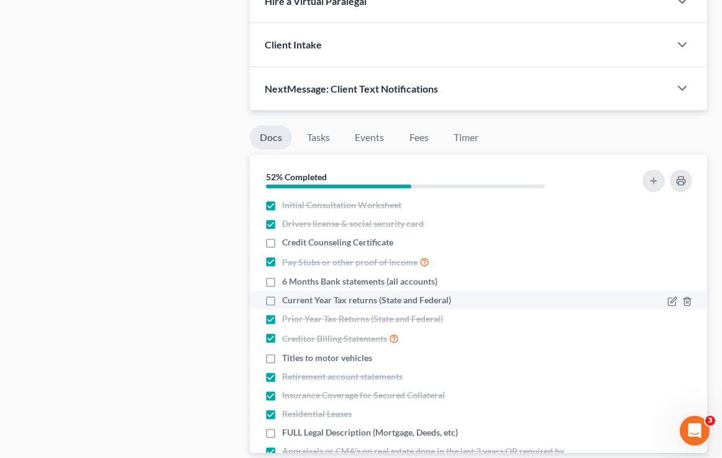
click at [284, 303] on span "Current Year Tax returns (State and Federal)" at bounding box center [366, 300] width 169 height 12
click at [287, 302] on input "Current Year Tax returns (State and Federal)" at bounding box center [291, 298] width 8 height 8
checkbox input "true"
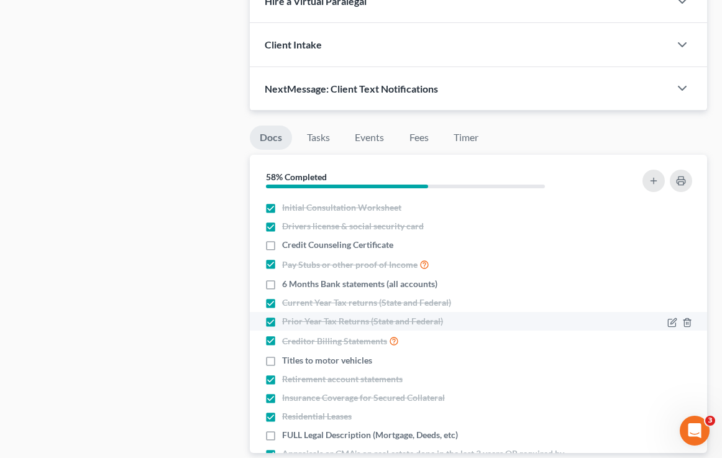
click at [284, 315] on span "Prior Year Tax Returns (State and Federal)" at bounding box center [362, 321] width 161 height 12
click at [287, 315] on input "Prior Year Tax Returns (State and Federal)" at bounding box center [291, 319] width 8 height 8
checkbox input "false"
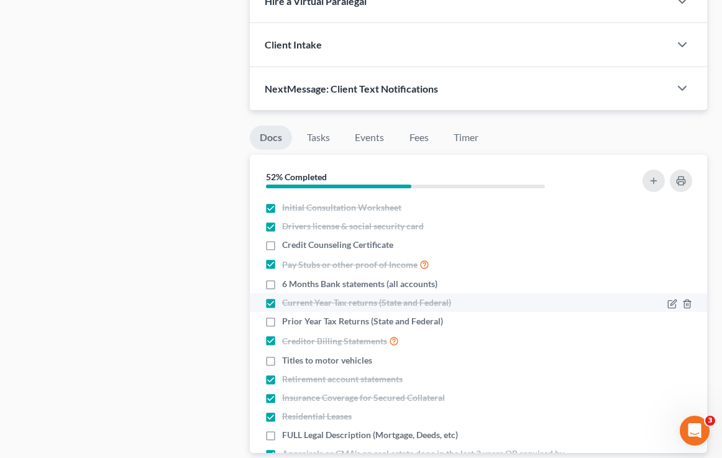
click at [283, 299] on span "Current Year Tax returns (State and Federal)" at bounding box center [366, 302] width 169 height 12
click at [287, 299] on input "Current Year Tax returns (State and Federal)" at bounding box center [291, 300] width 8 height 8
checkbox input "false"
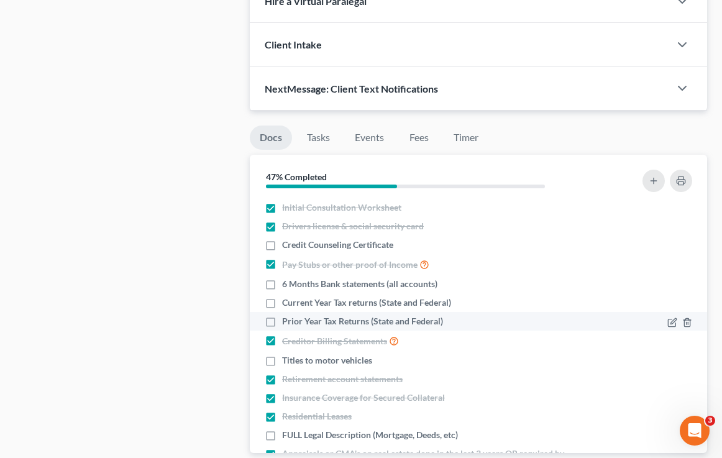
click at [285, 321] on span "Prior Year Tax Returns (State and Federal)" at bounding box center [362, 321] width 161 height 12
click at [287, 321] on input "Prior Year Tax Returns (State and Federal)" at bounding box center [291, 319] width 8 height 8
checkbox input "true"
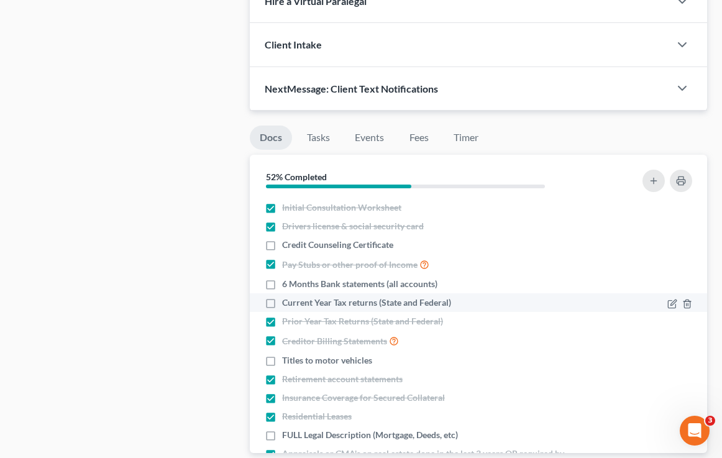
click at [285, 307] on span "Current Year Tax returns (State and Federal)" at bounding box center [366, 302] width 169 height 12
click at [287, 304] on input "Current Year Tax returns (State and Federal)" at bounding box center [291, 300] width 8 height 8
click at [284, 301] on span "Current Year Tax returns (State and Federal)" at bounding box center [366, 302] width 169 height 12
click at [287, 301] on input "Current Year Tax returns (State and Federal)" at bounding box center [291, 300] width 8 height 8
checkbox input "false"
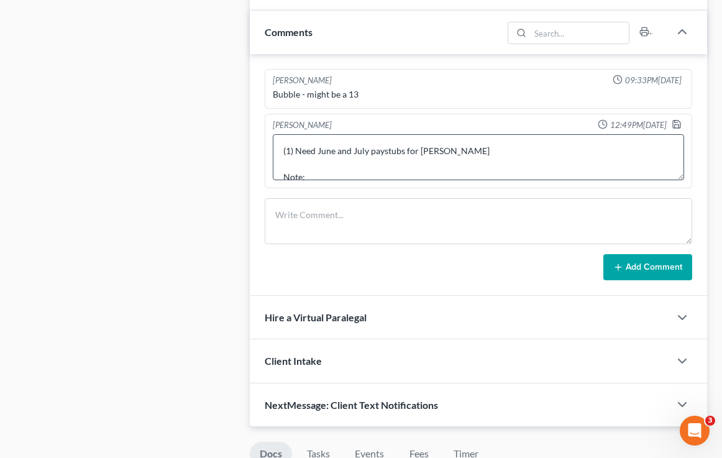
scroll to position [13, 0]
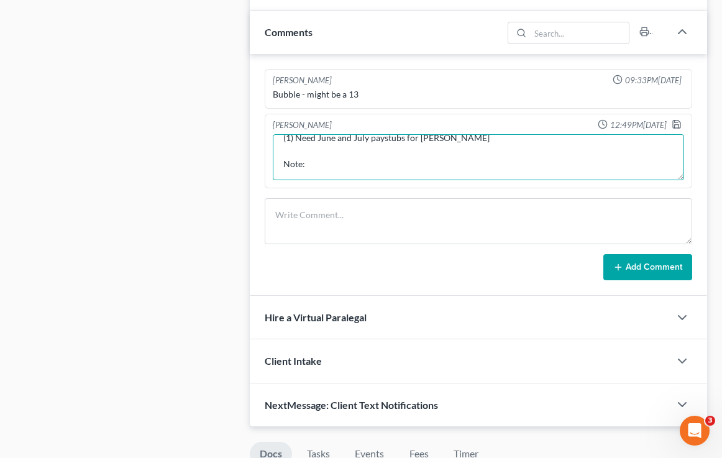
click at [319, 161] on textarea "(1) Need June and July paystubs for [PERSON_NAME] Note:" at bounding box center [478, 157] width 411 height 46
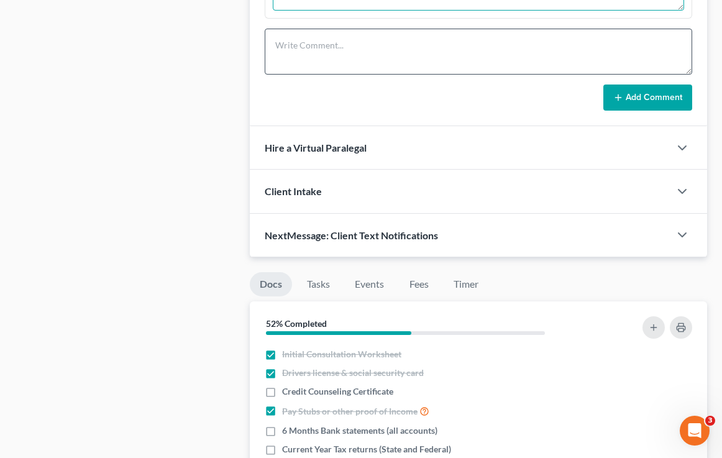
scroll to position [976, 0]
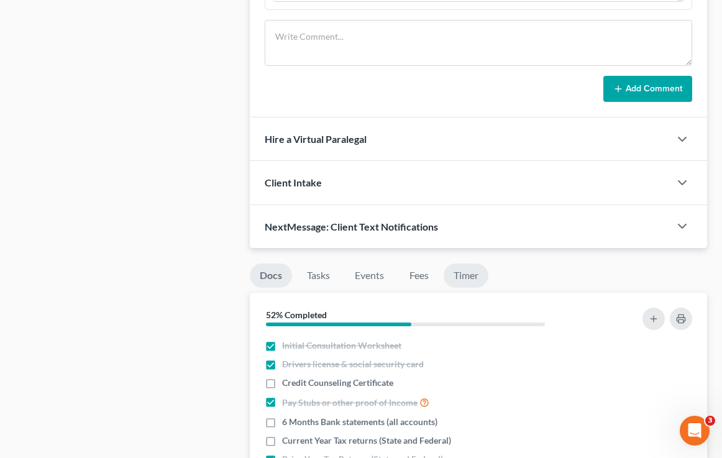
click at [464, 281] on link "Timer" at bounding box center [465, 275] width 45 height 24
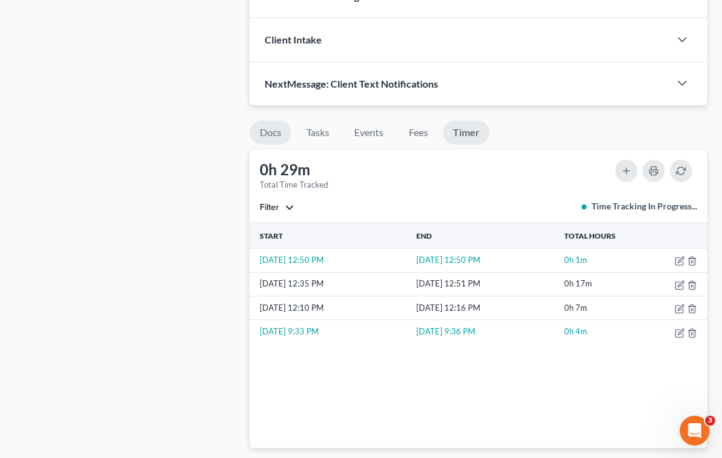
scroll to position [1140, 0]
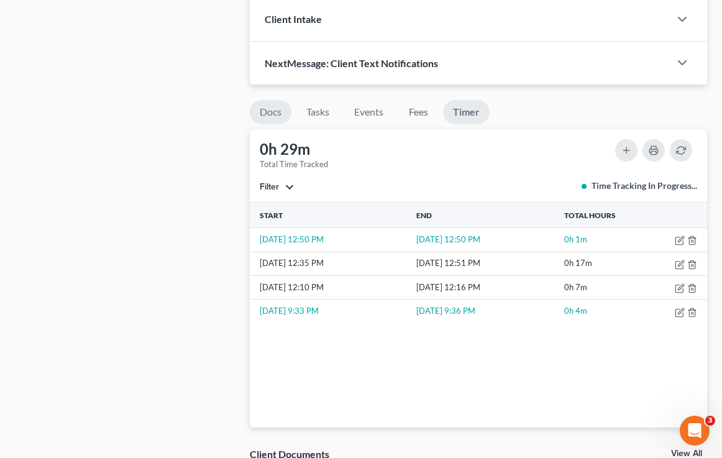
click at [270, 107] on link "Docs" at bounding box center [271, 112] width 42 height 24
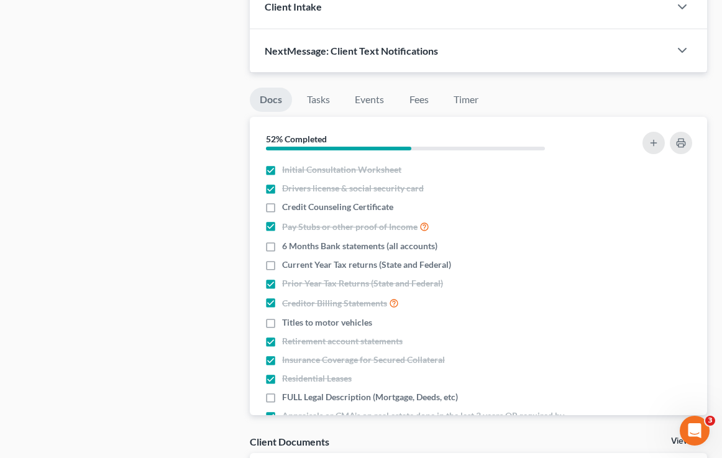
scroll to position [1077, 0]
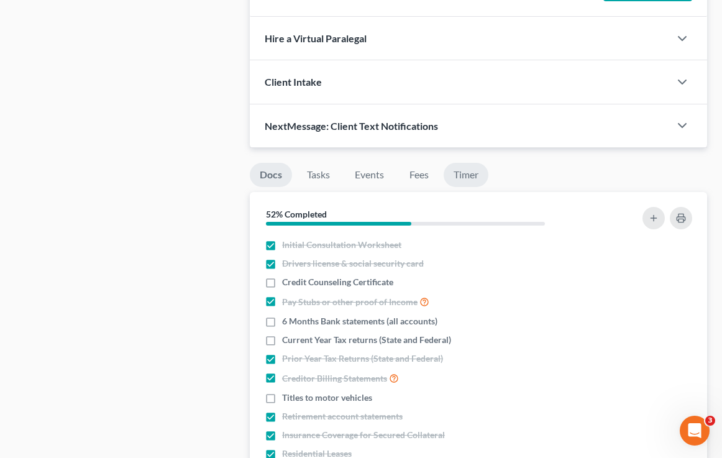
click at [463, 175] on link "Timer" at bounding box center [465, 175] width 45 height 24
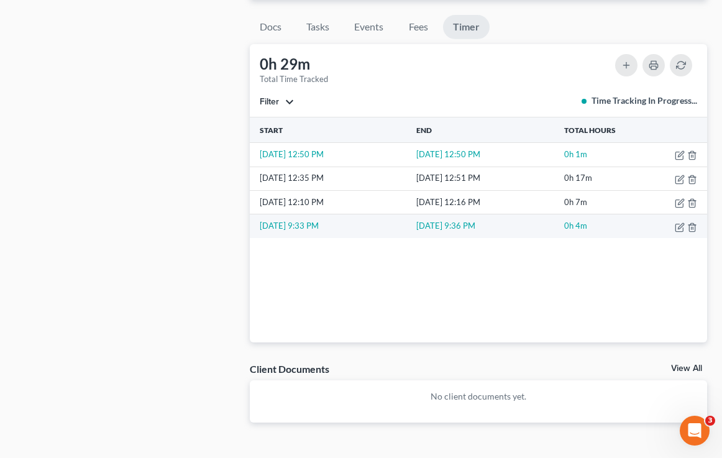
scroll to position [1231, 0]
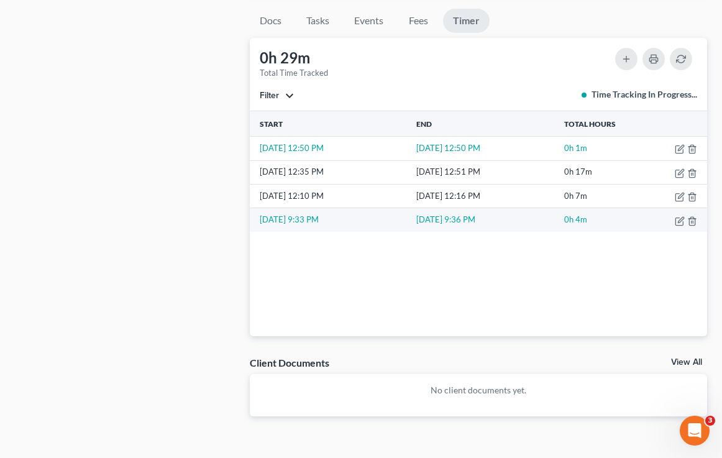
click at [299, 219] on td "[DATE] 9:33 PM" at bounding box center [332, 220] width 164 height 24
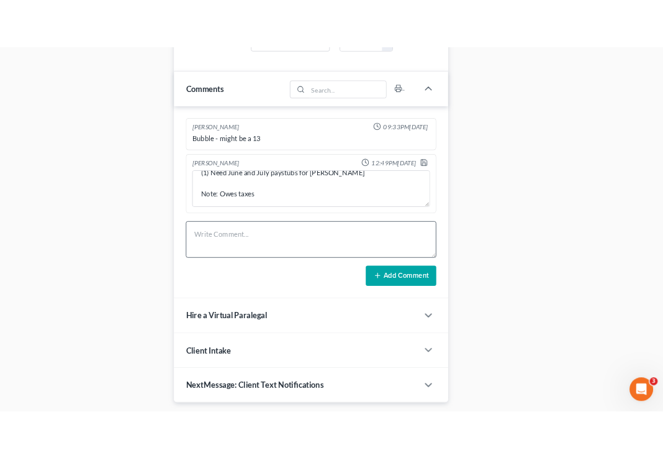
scroll to position [810, 0]
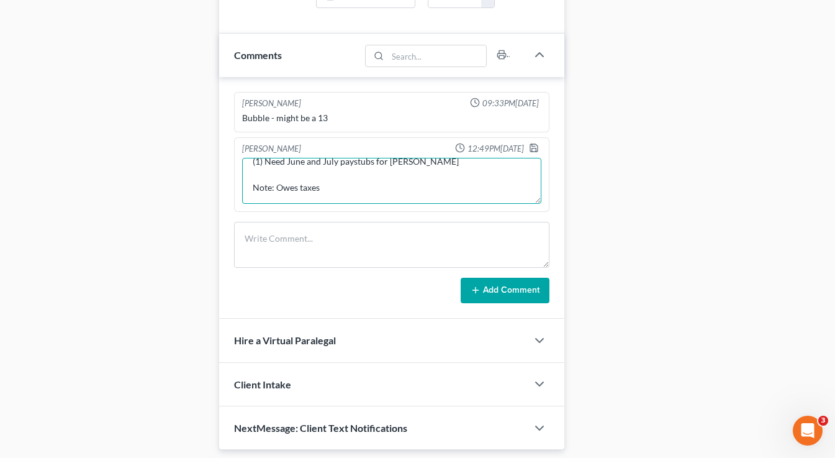
click at [356, 203] on textarea "(1) Need June and July paystubs for Rhea Note: Owes taxes" at bounding box center [391, 181] width 299 height 46
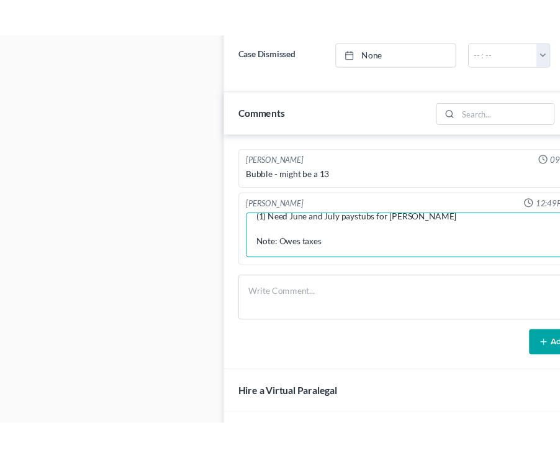
scroll to position [840, 0]
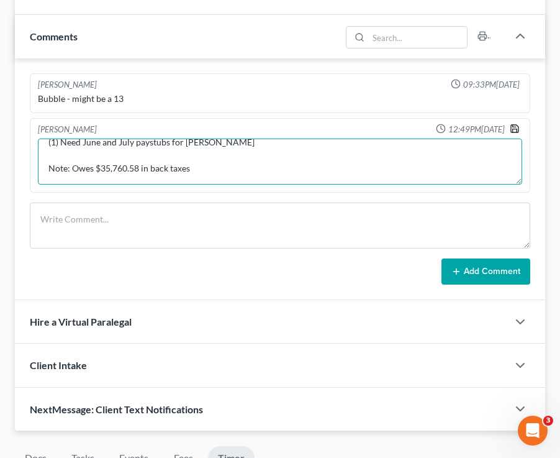
type textarea "(1) Need June and July paystubs for Rhea Note: Owes $35,760.58 in back taxes"
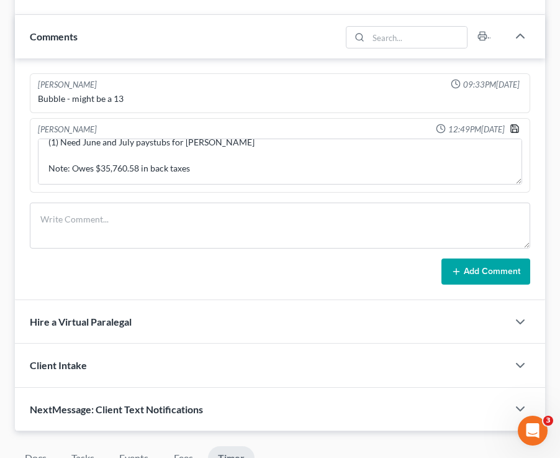
click at [511, 131] on icon "button" at bounding box center [514, 128] width 7 height 7
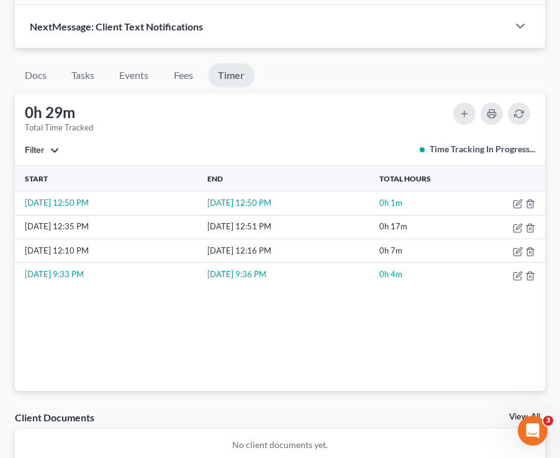
scroll to position [1216, 0]
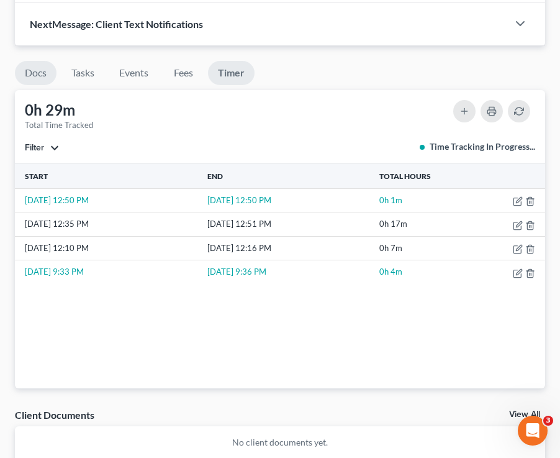
click at [45, 73] on link "Docs" at bounding box center [36, 73] width 42 height 24
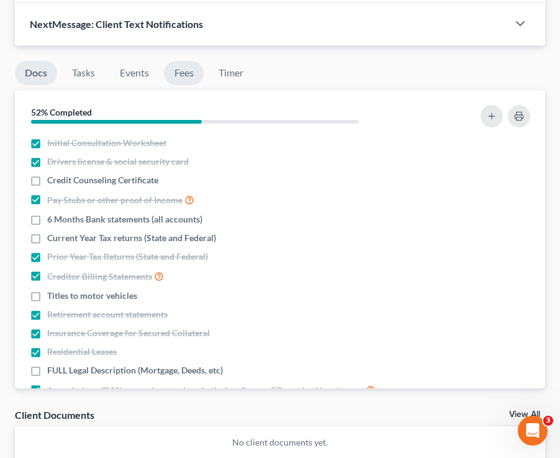
click at [194, 71] on link "Fees" at bounding box center [184, 73] width 40 height 24
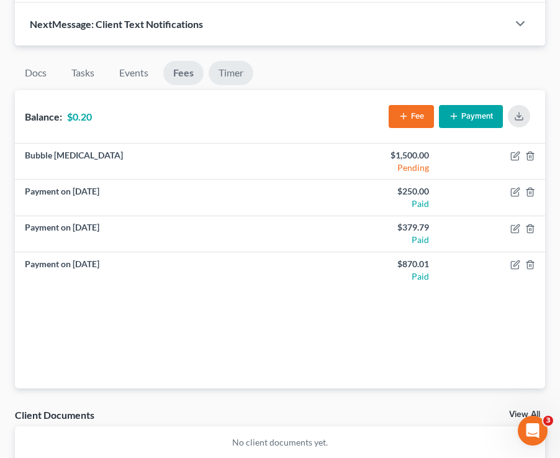
click at [222, 73] on link "Timer" at bounding box center [231, 73] width 45 height 24
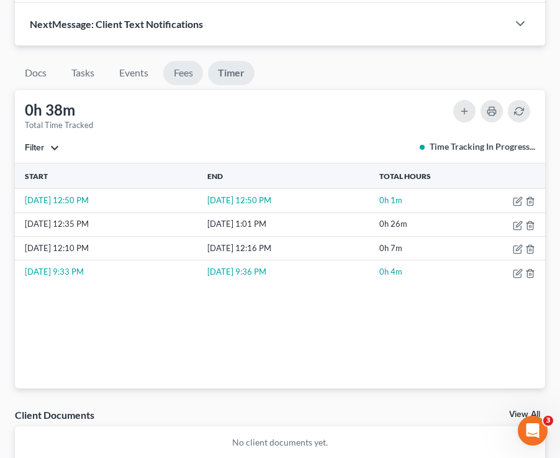
click at [169, 76] on link "Fees" at bounding box center [183, 73] width 40 height 24
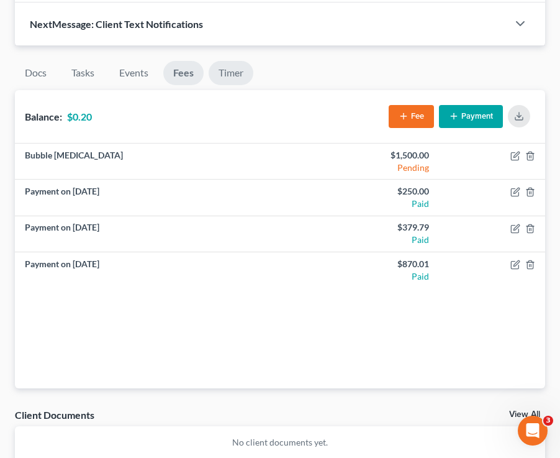
click at [229, 79] on link "Timer" at bounding box center [231, 73] width 45 height 24
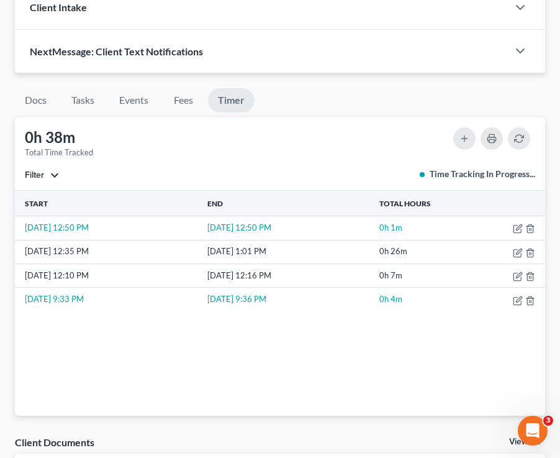
scroll to position [1188, 0]
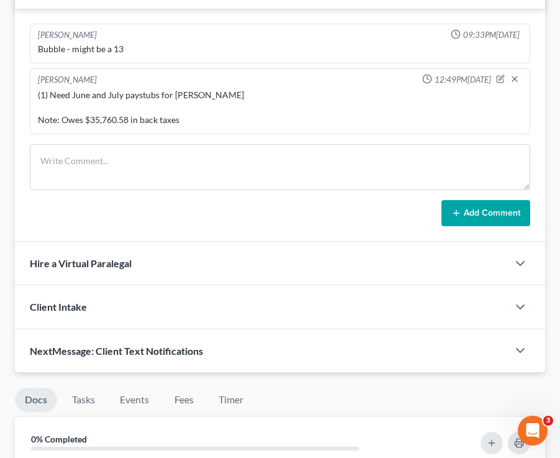
scroll to position [1188, 0]
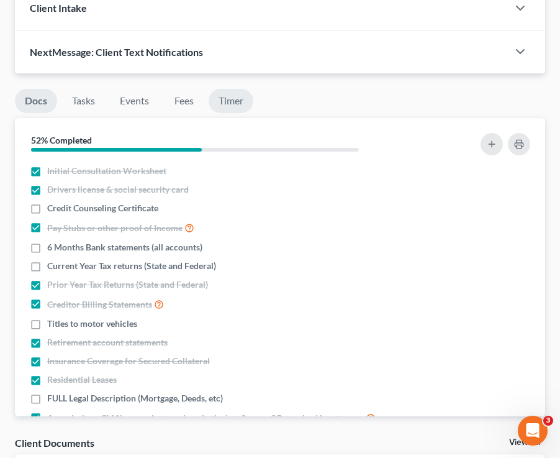
click at [240, 100] on link "Timer" at bounding box center [231, 101] width 45 height 24
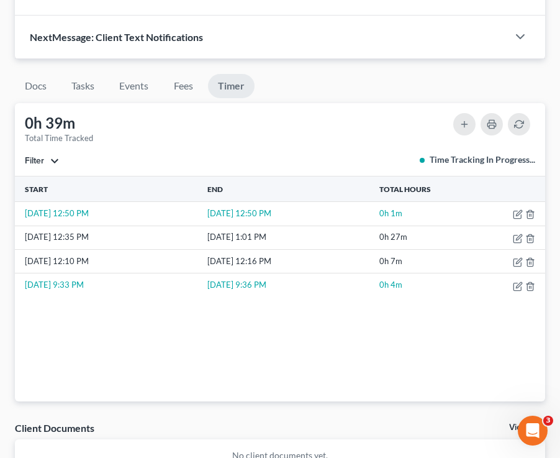
scroll to position [1205, 0]
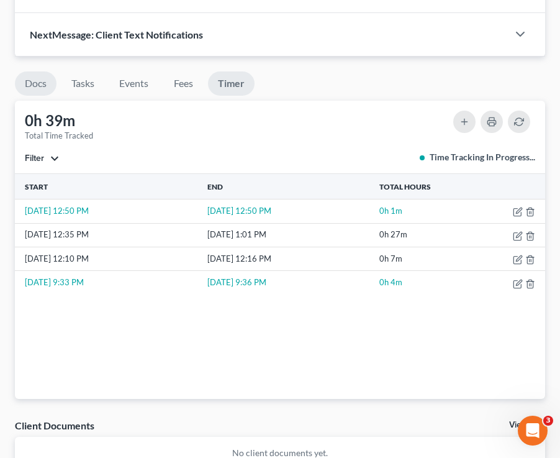
click at [26, 81] on link "Docs" at bounding box center [36, 83] width 42 height 24
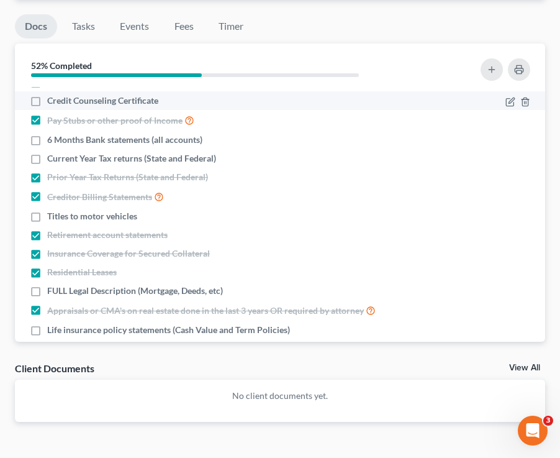
scroll to position [39, 0]
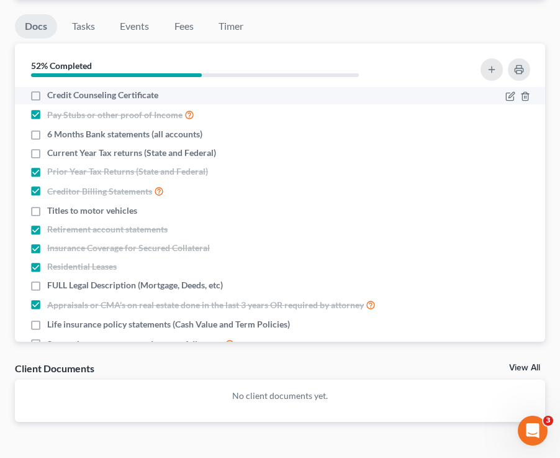
click at [47, 96] on label "Credit Counseling Certificate" at bounding box center [102, 95] width 111 height 12
click at [52, 96] on input "Credit Counseling Certificate" at bounding box center [56, 93] width 8 height 8
checkbox input "true"
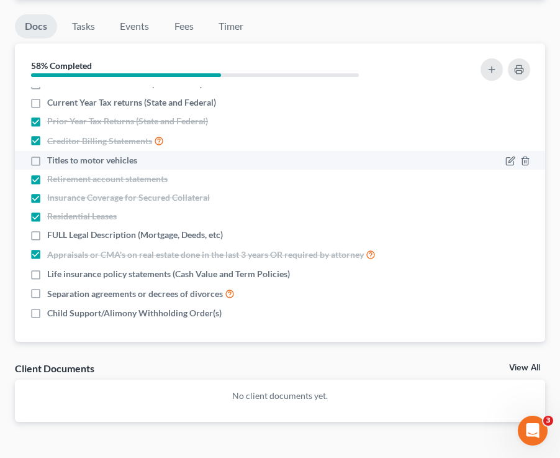
scroll to position [87, 0]
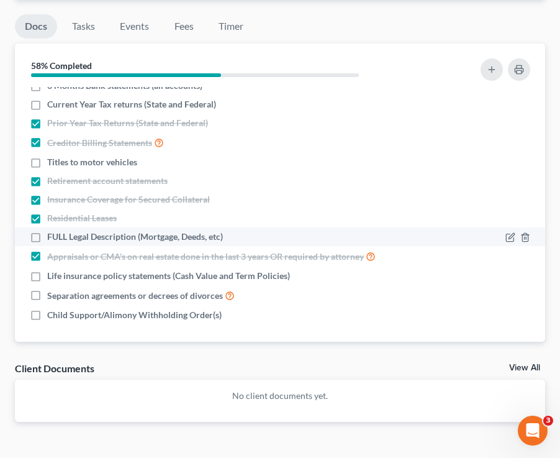
click at [94, 243] on li "FULL Legal Description (Mortgage, Deeds, etc)" at bounding box center [280, 236] width 530 height 19
click at [47, 237] on label "FULL Legal Description (Mortgage, Deeds, etc)" at bounding box center [135, 236] width 176 height 12
click at [52, 237] on input "FULL Legal Description (Mortgage, Deeds, etc)" at bounding box center [56, 234] width 8 height 8
checkbox input "true"
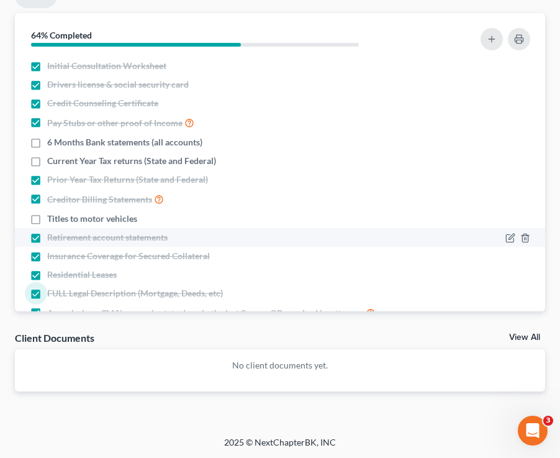
scroll to position [89, 0]
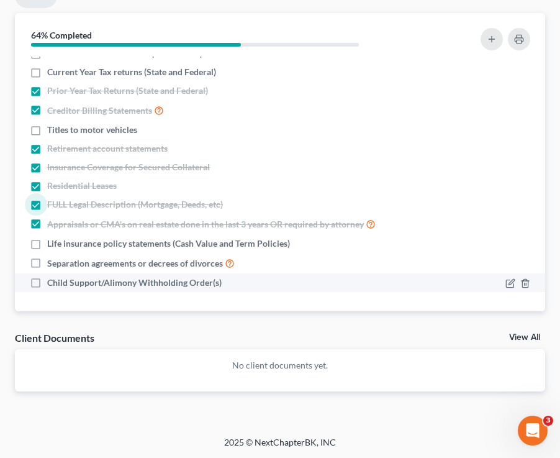
click at [60, 285] on span "Child Support/Alimony Withholding Order(s)" at bounding box center [134, 282] width 175 height 12
click at [60, 284] on input "Child Support/Alimony Withholding Order(s)" at bounding box center [56, 280] width 8 height 8
checkbox input "true"
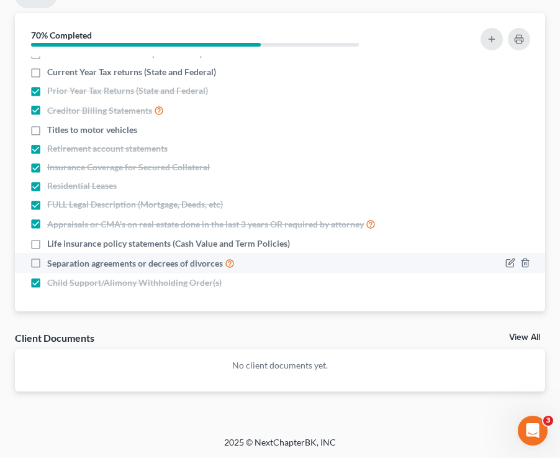
click at [51, 258] on span "Separation agreements or decrees of divorces" at bounding box center [135, 263] width 176 height 12
click at [52, 258] on input "Separation agreements or decrees of divorces" at bounding box center [56, 260] width 8 height 8
checkbox input "true"
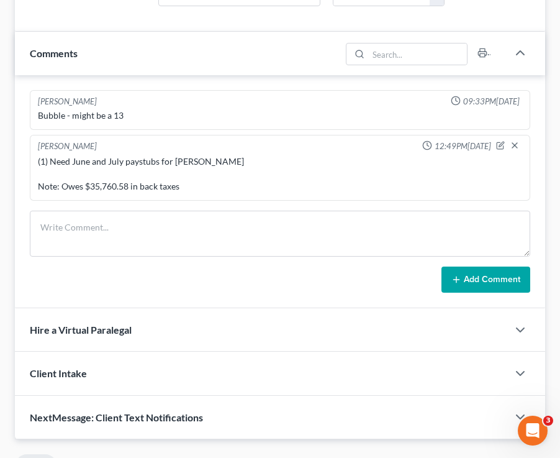
scroll to position [825, 0]
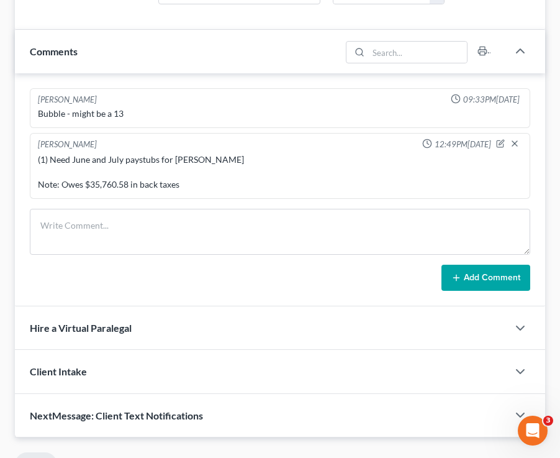
click at [496, 135] on div "Brooke Benner 12:49PM, 08/14/2025 (1) Need June and July paystubs for Rhea Note…" at bounding box center [280, 166] width 501 height 66
click at [496, 142] on icon "button" at bounding box center [500, 143] width 9 height 9
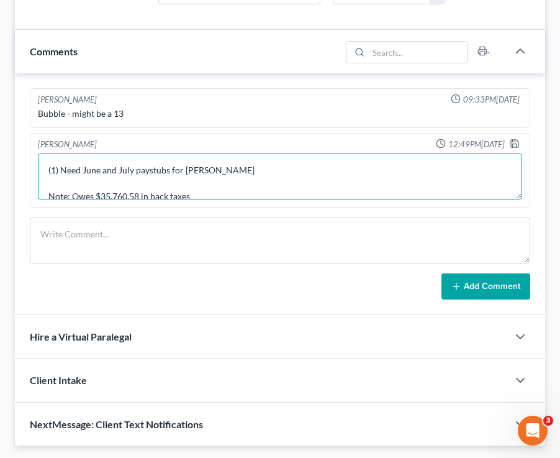
click at [219, 168] on textarea "(1) Need June and July paystubs for Rhea Note: Owes $35,760.58 in back taxes" at bounding box center [280, 176] width 484 height 46
type textarea "(1) Need June and July paystubs for Rhea (2) Note: Owes $35,760.58 in back taxes"
